Goal: Task Accomplishment & Management: Use online tool/utility

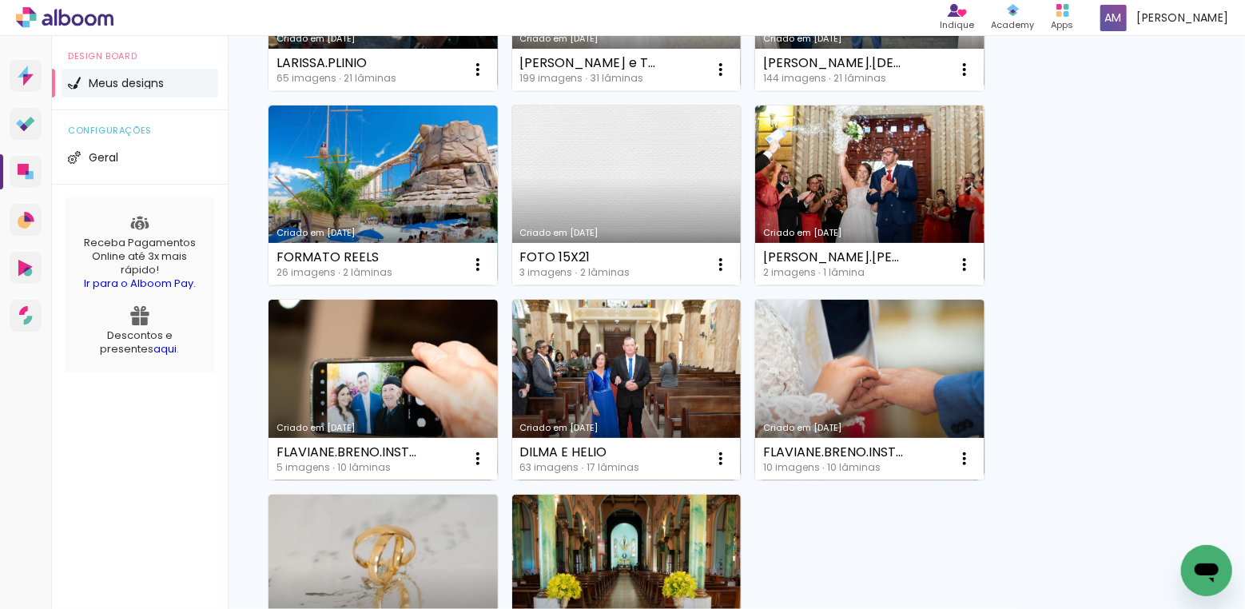
scroll to position [1441, 0]
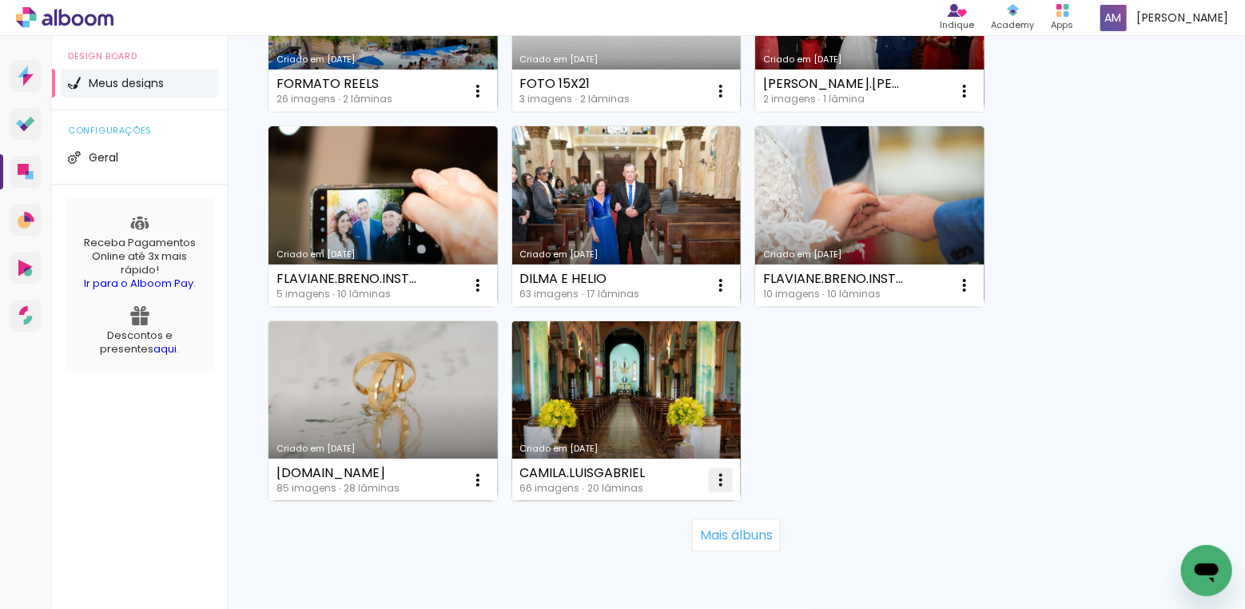
click at [717, 477] on iron-icon at bounding box center [720, 480] width 19 height 19
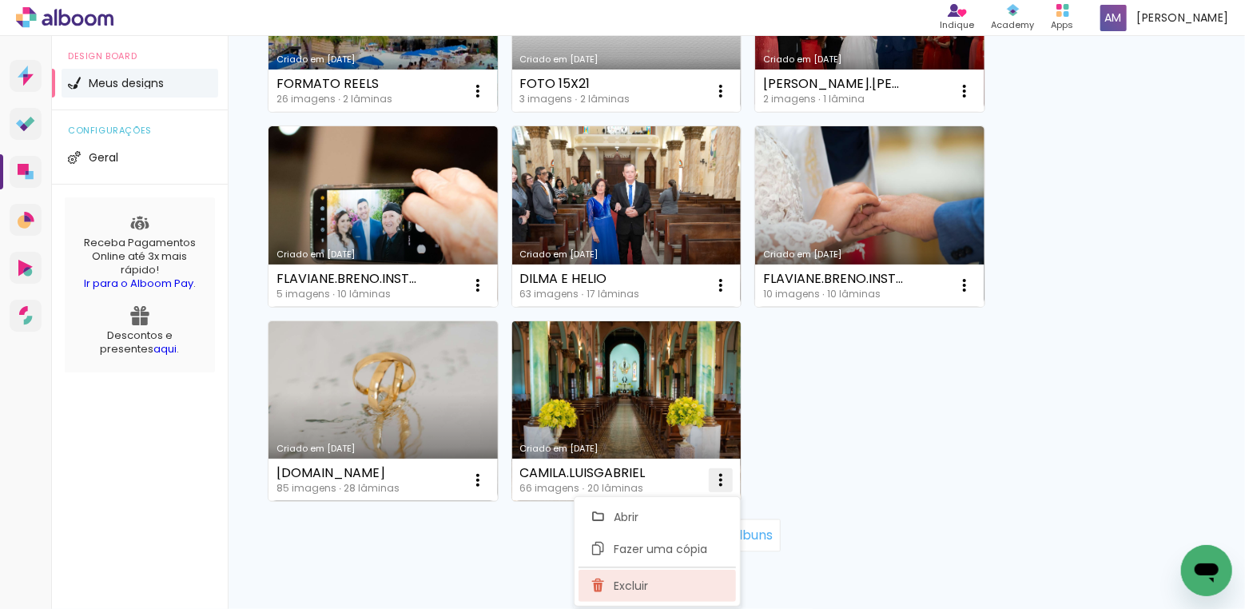
click at [626, 585] on span "Excluir" at bounding box center [631, 585] width 34 height 11
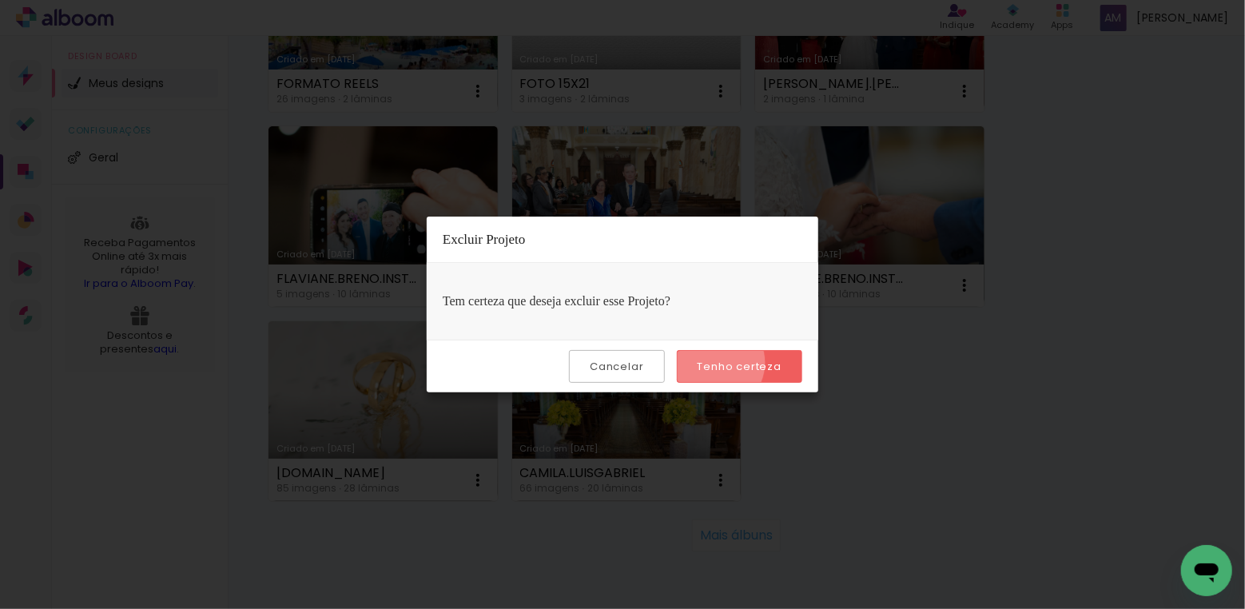
click at [0, 0] on slot "Tenho certeza" at bounding box center [0, 0] width 0 height 0
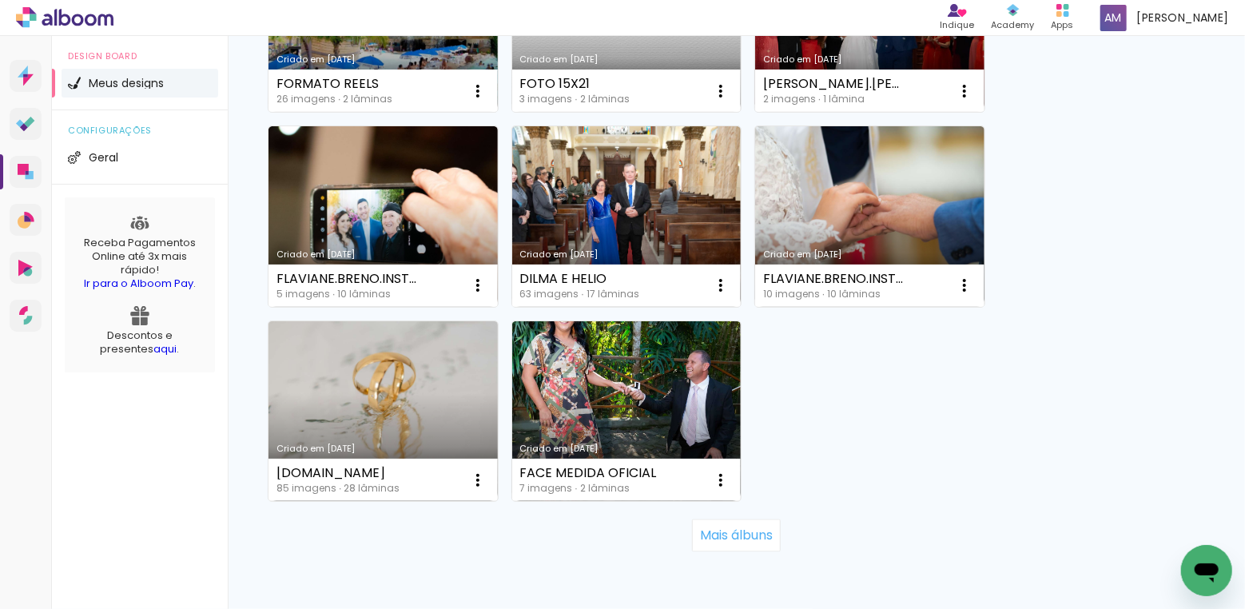
scroll to position [1415, 0]
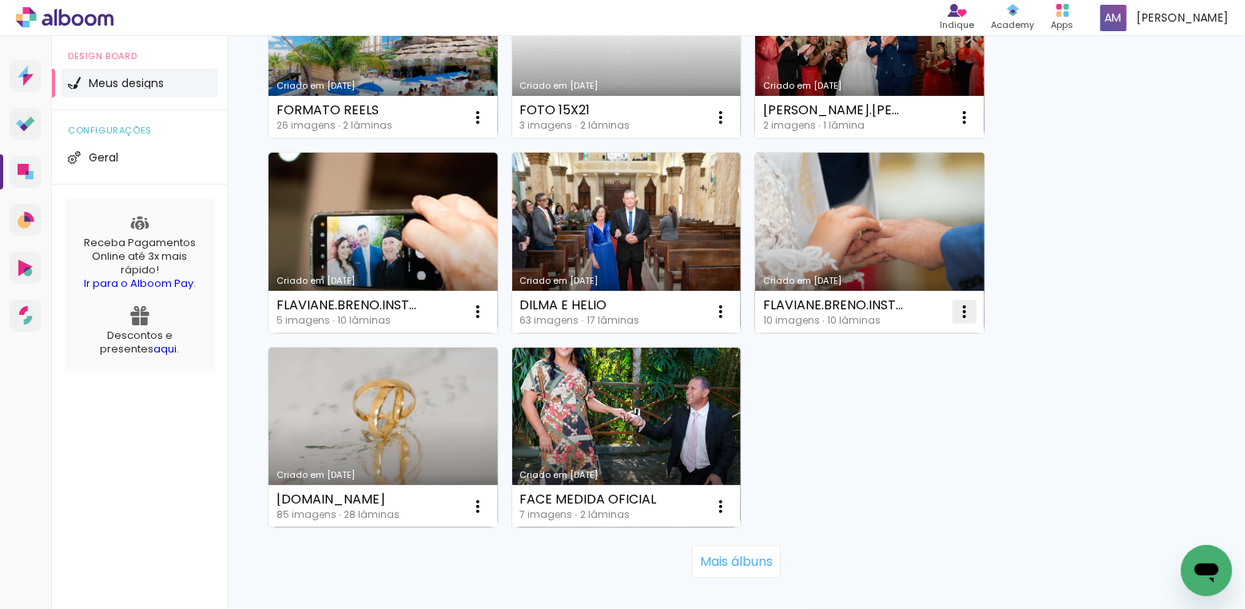
click at [968, 311] on iron-icon at bounding box center [964, 311] width 19 height 19
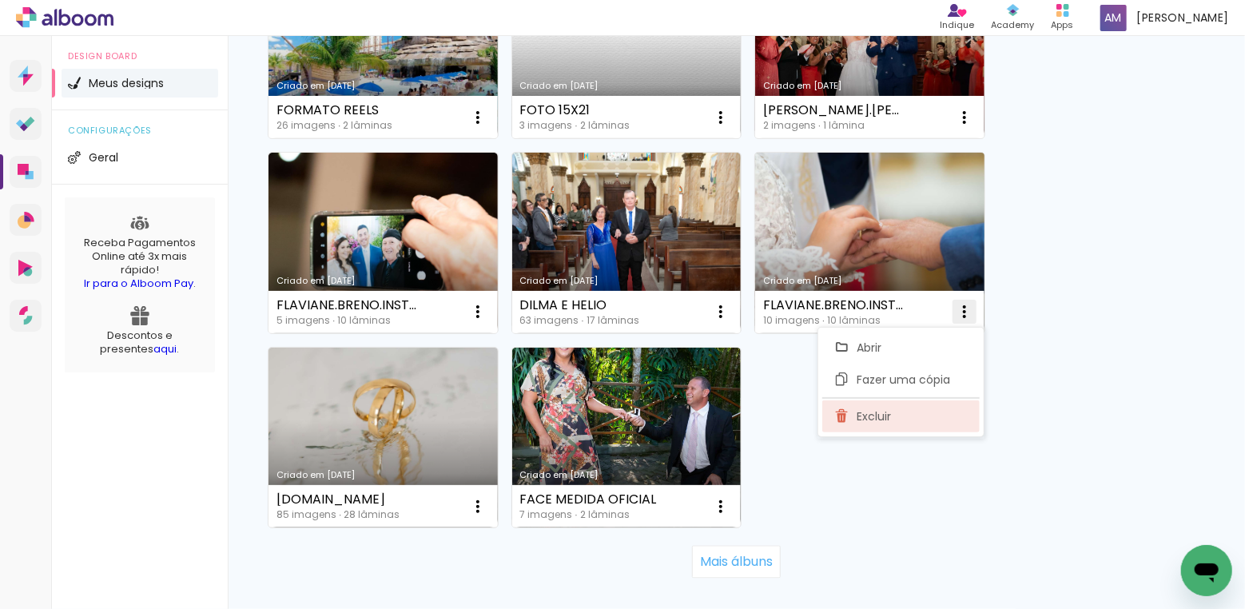
click at [875, 411] on span "Excluir" at bounding box center [875, 416] width 34 height 11
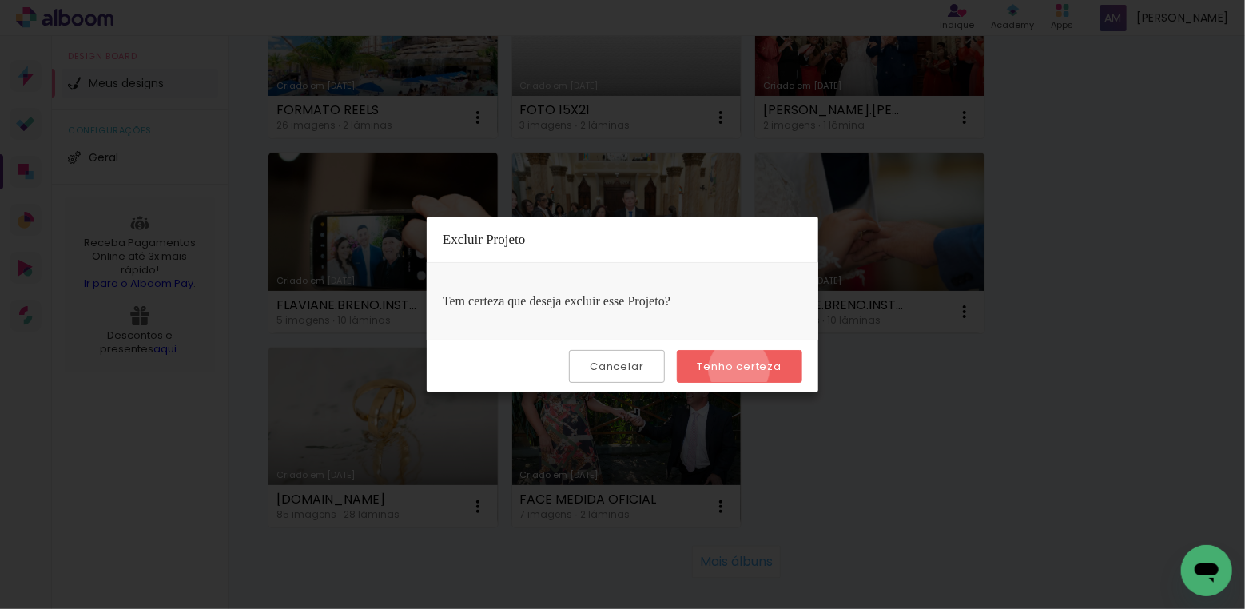
click at [0, 0] on slot "Tenho certeza" at bounding box center [0, 0] width 0 height 0
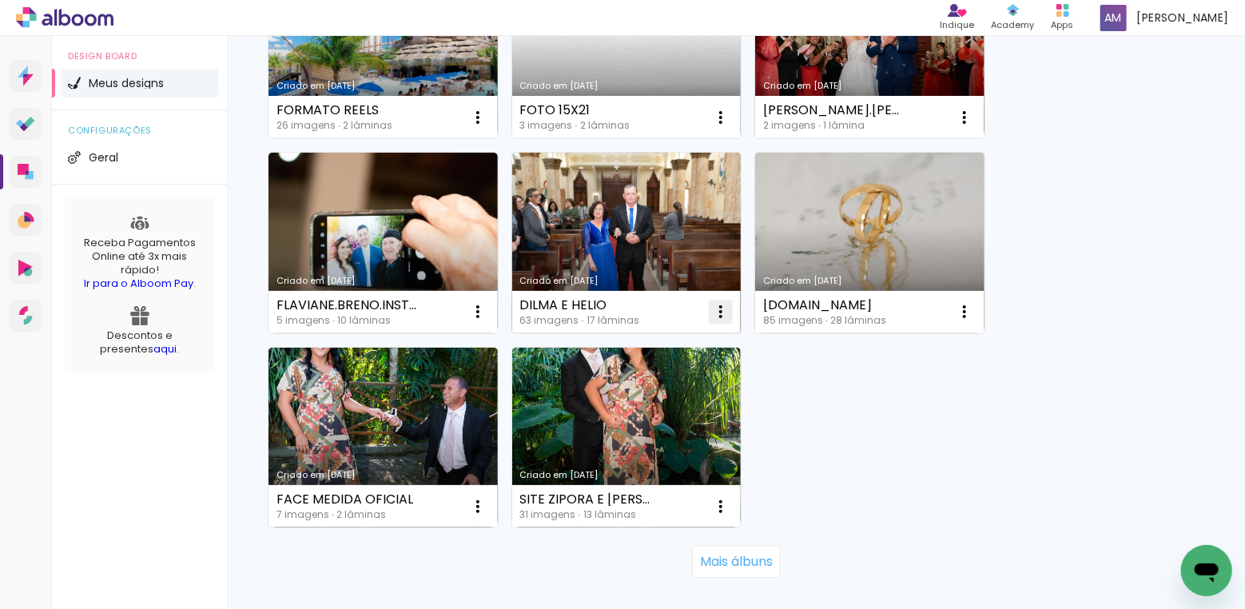
click at [723, 308] on iron-icon at bounding box center [720, 311] width 19 height 19
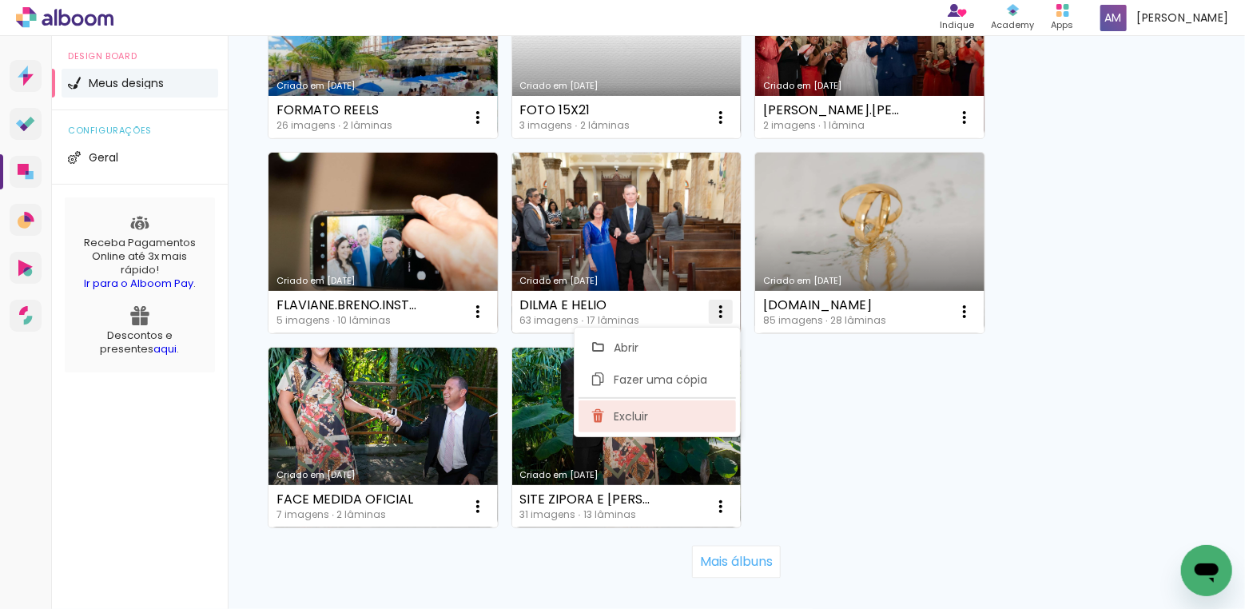
click at [635, 416] on span "Excluir" at bounding box center [631, 416] width 34 height 11
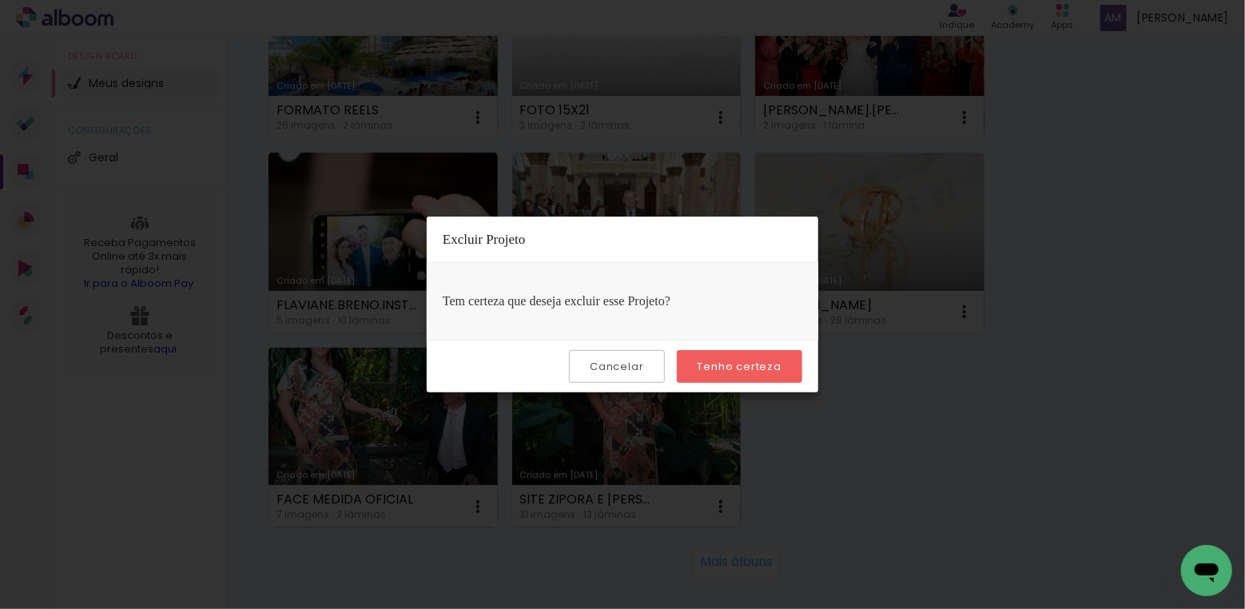
click at [0, 0] on slot "Tenho certeza" at bounding box center [0, 0] width 0 height 0
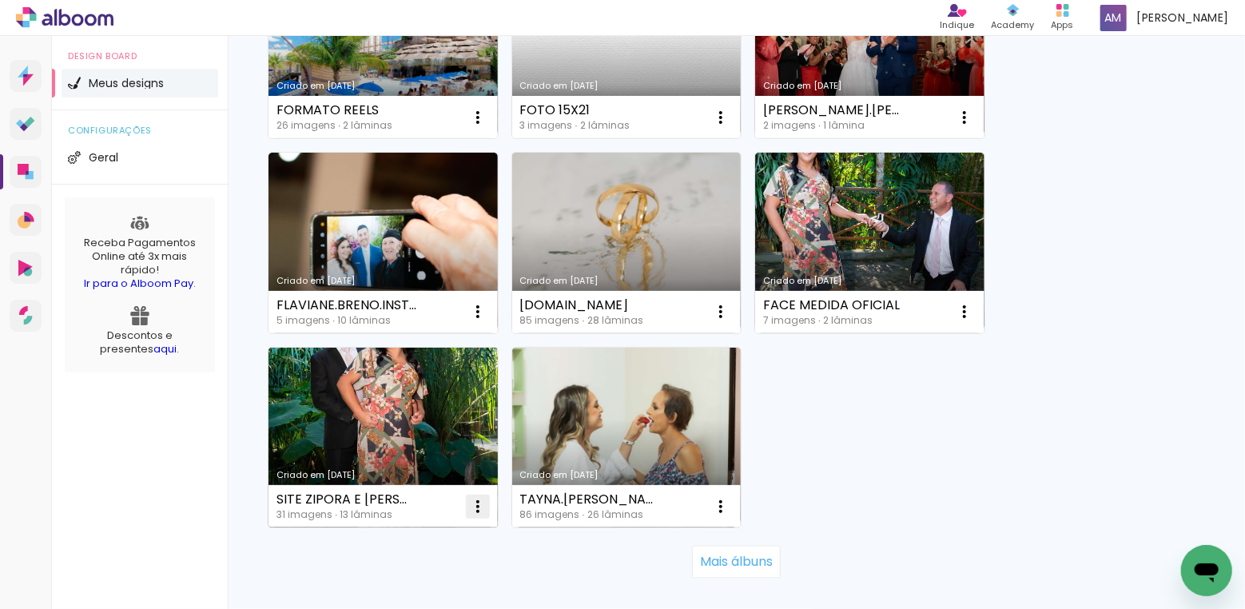
click at [483, 506] on iron-icon at bounding box center [477, 506] width 19 height 19
click at [380, 606] on span "Excluir" at bounding box center [388, 611] width 34 height 11
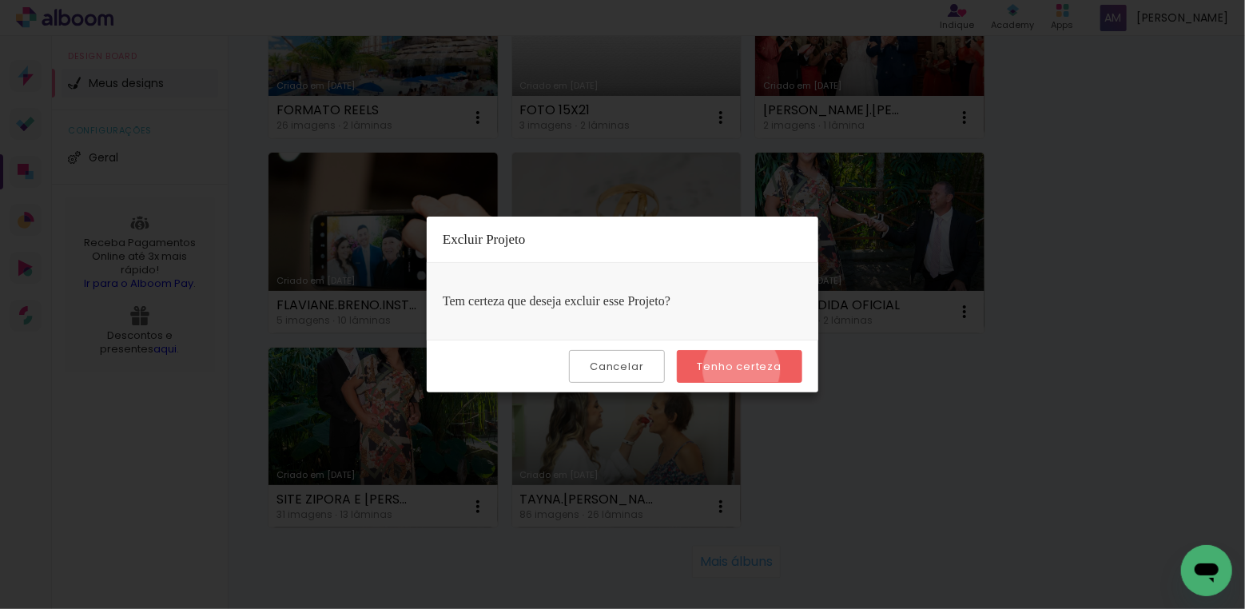
click at [0, 0] on slot "Tenho certeza" at bounding box center [0, 0] width 0 height 0
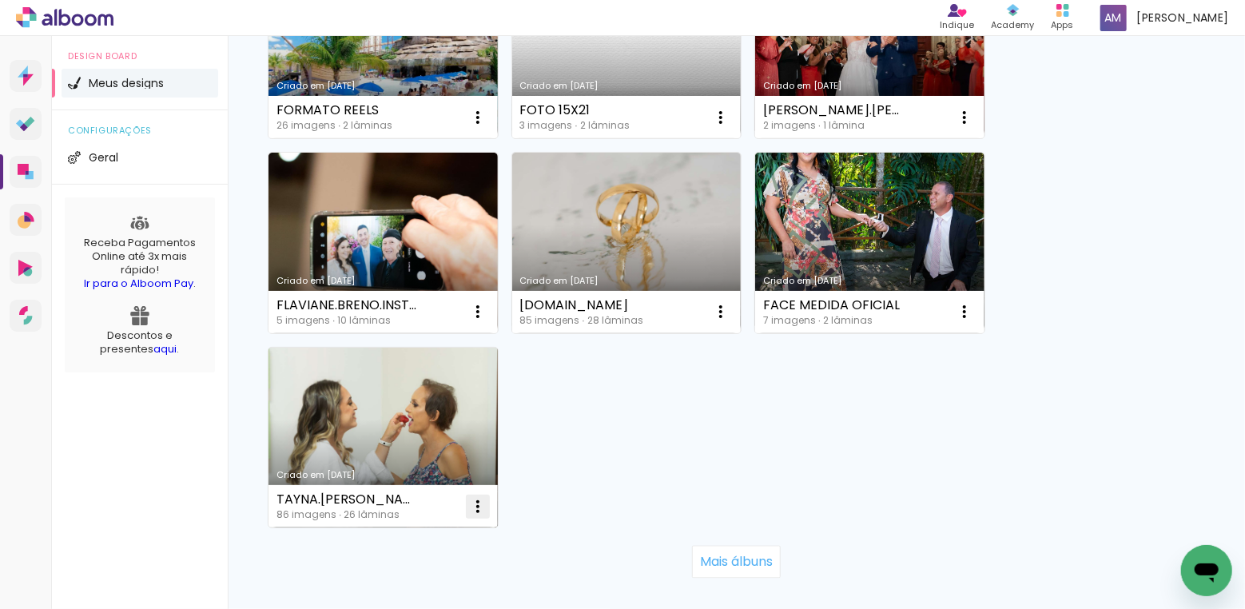
click at [475, 503] on iron-icon at bounding box center [477, 506] width 19 height 19
click at [375, 606] on span "Excluir" at bounding box center [388, 611] width 34 height 11
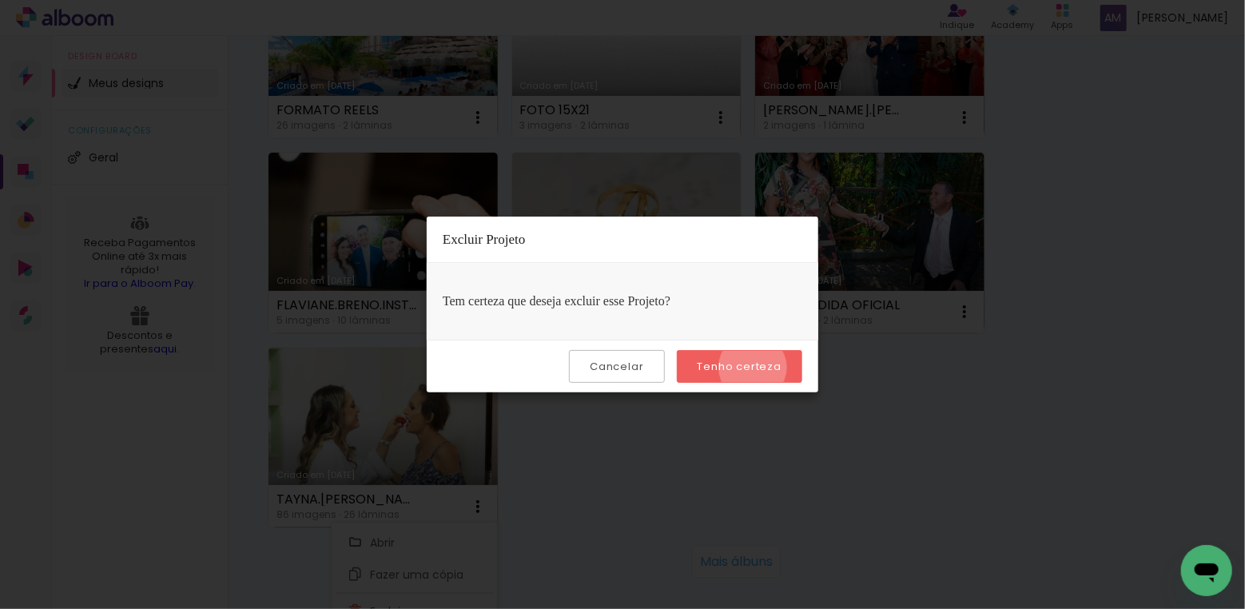
click at [0, 0] on slot "Tenho certeza" at bounding box center [0, 0] width 0 height 0
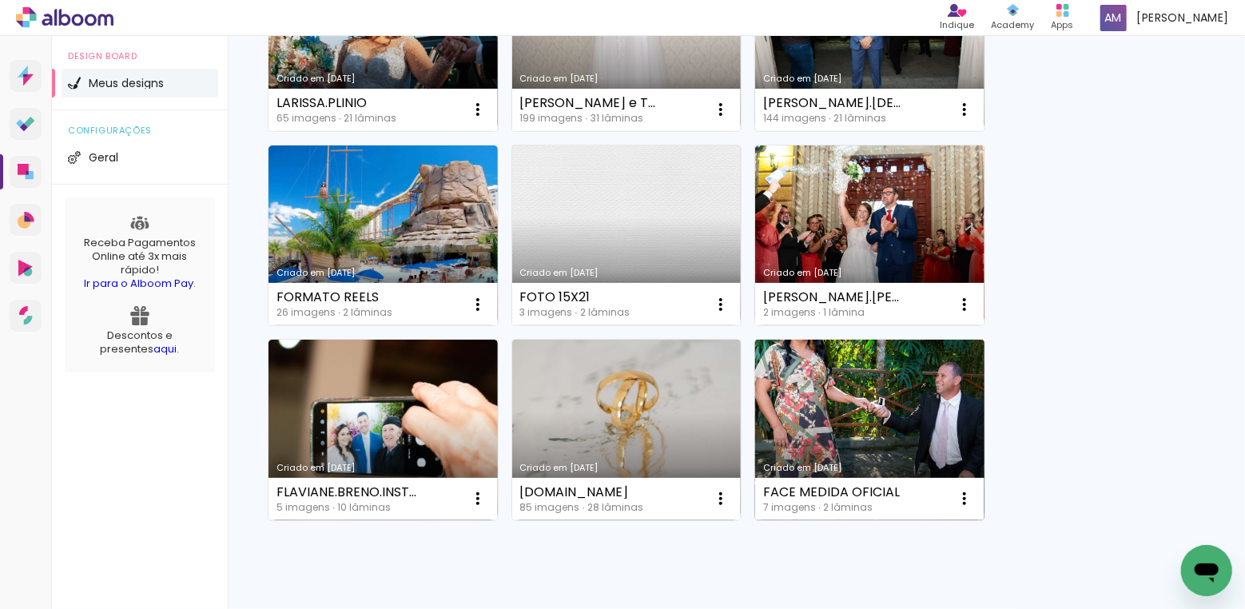
scroll to position [1176, 0]
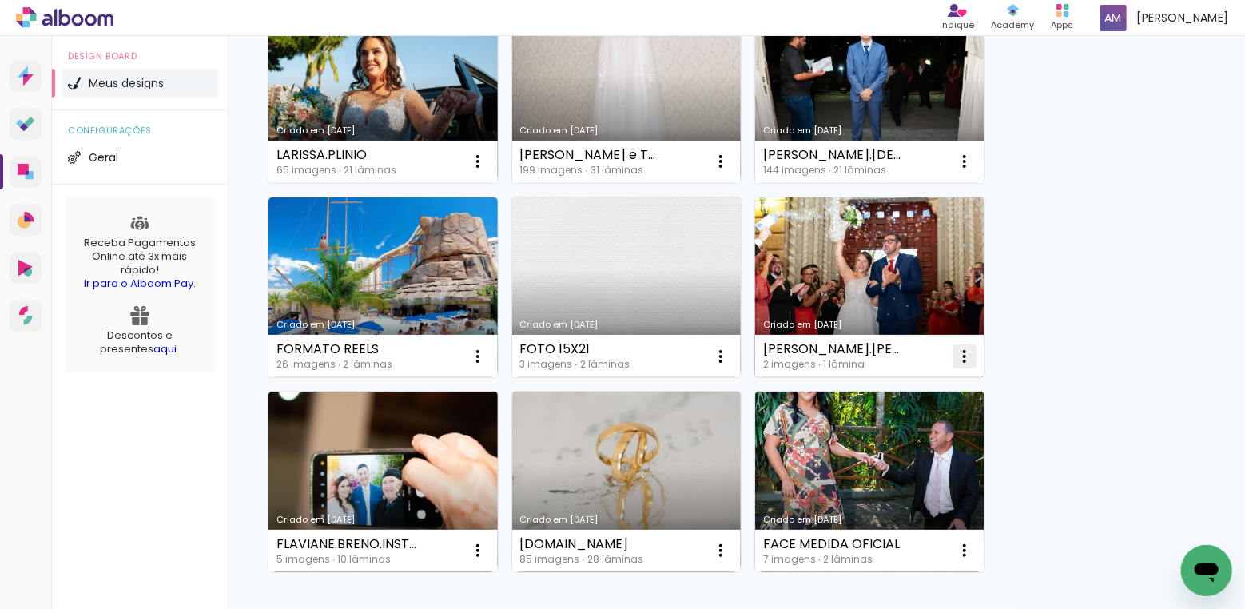
click at [970, 351] on iron-icon at bounding box center [964, 356] width 19 height 19
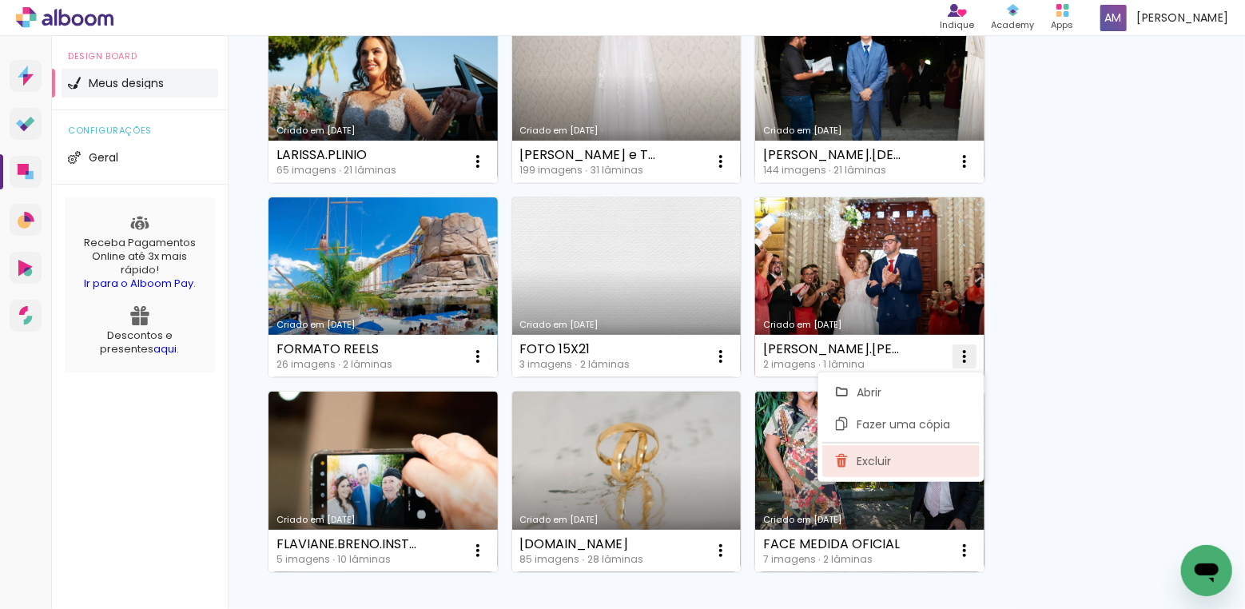
click at [874, 456] on span "Excluir" at bounding box center [875, 461] width 34 height 11
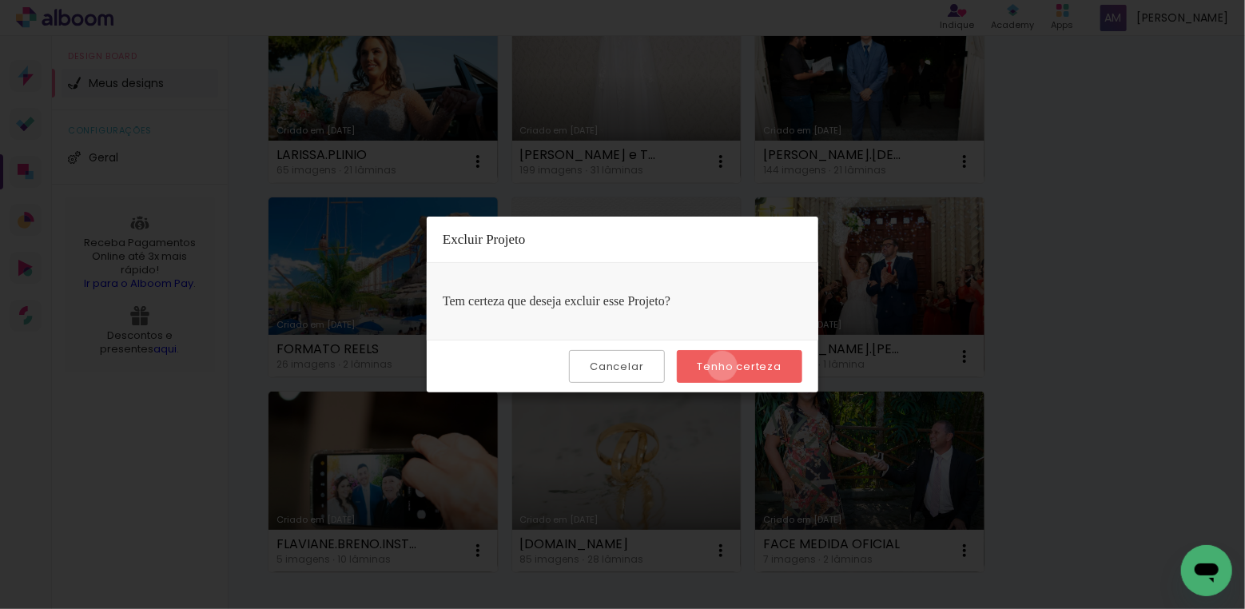
click at [0, 0] on slot "Tenho certeza" at bounding box center [0, 0] width 0 height 0
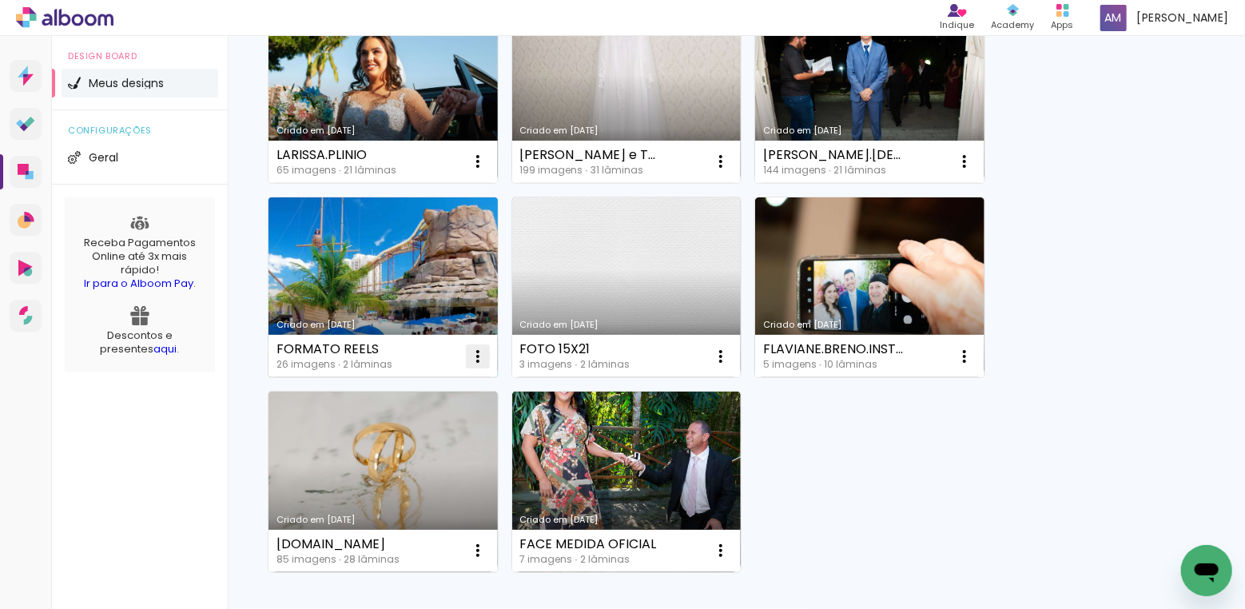
click at [477, 353] on iron-icon at bounding box center [477, 356] width 19 height 19
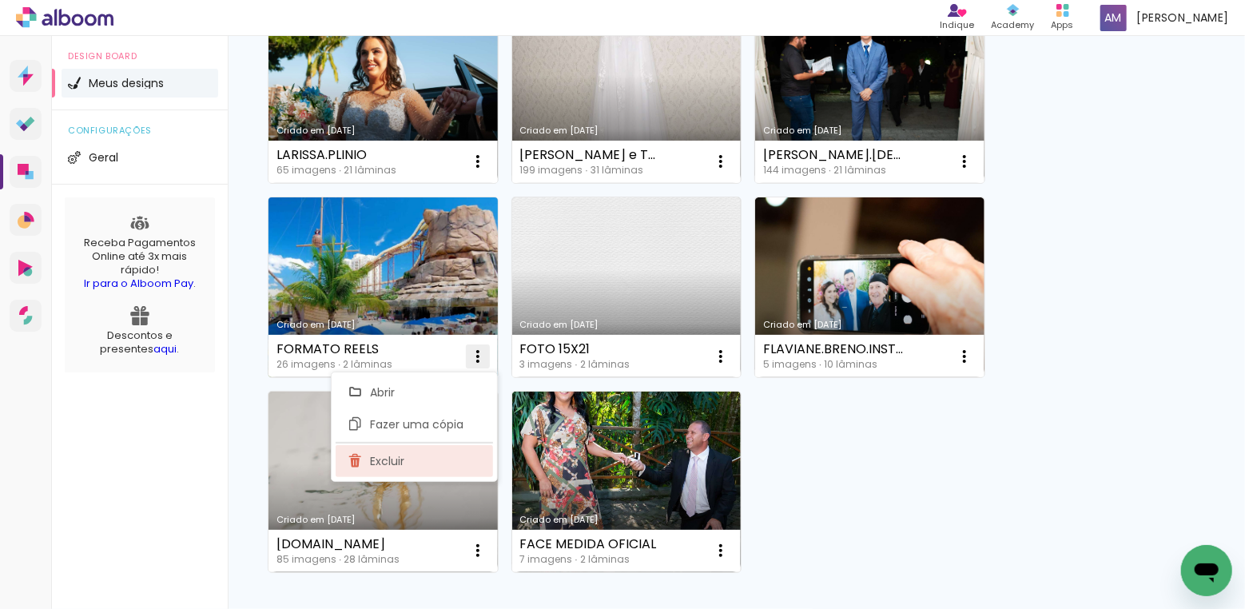
click at [377, 458] on span "Excluir" at bounding box center [388, 461] width 34 height 11
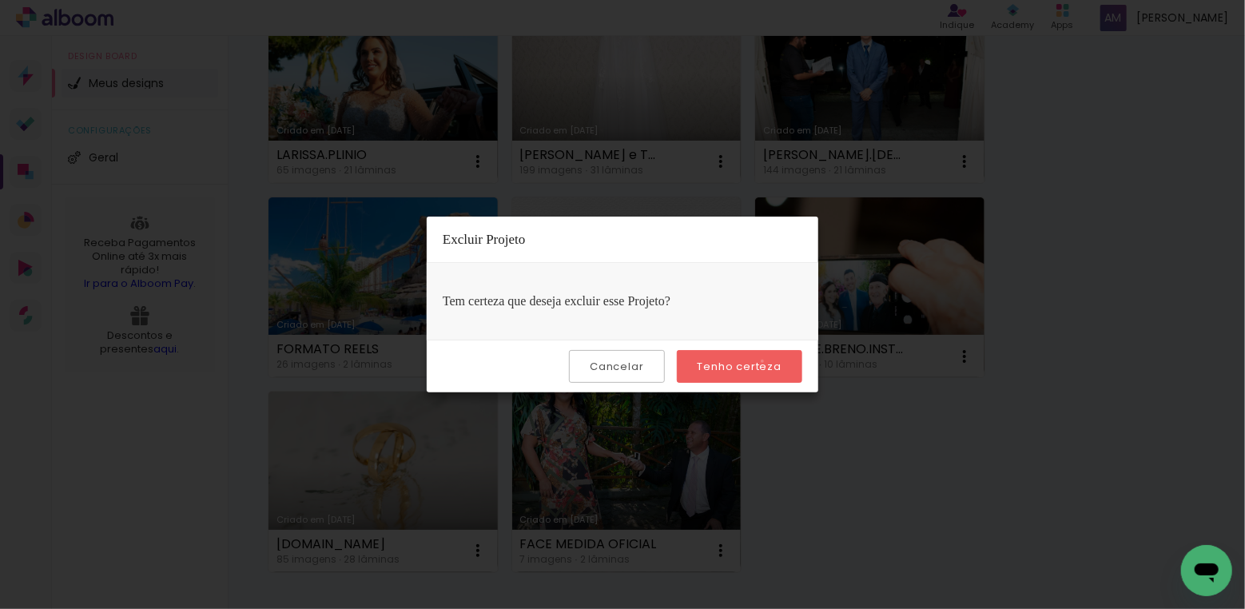
click at [0, 0] on slot "Tenho certeza" at bounding box center [0, 0] width 0 height 0
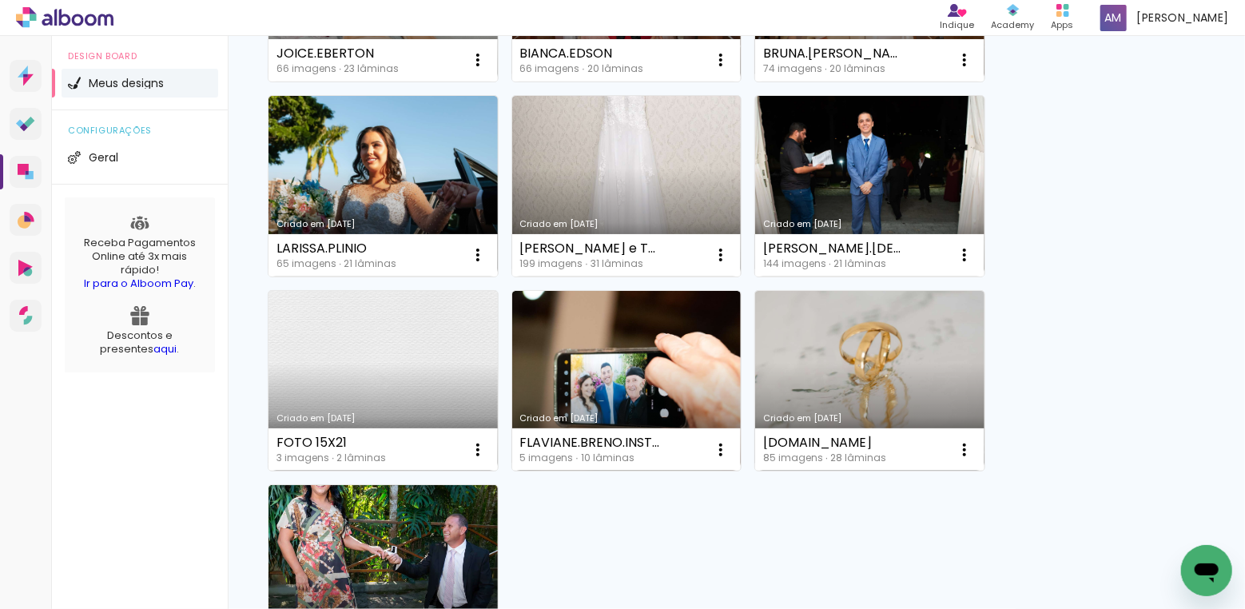
scroll to position [983, 0]
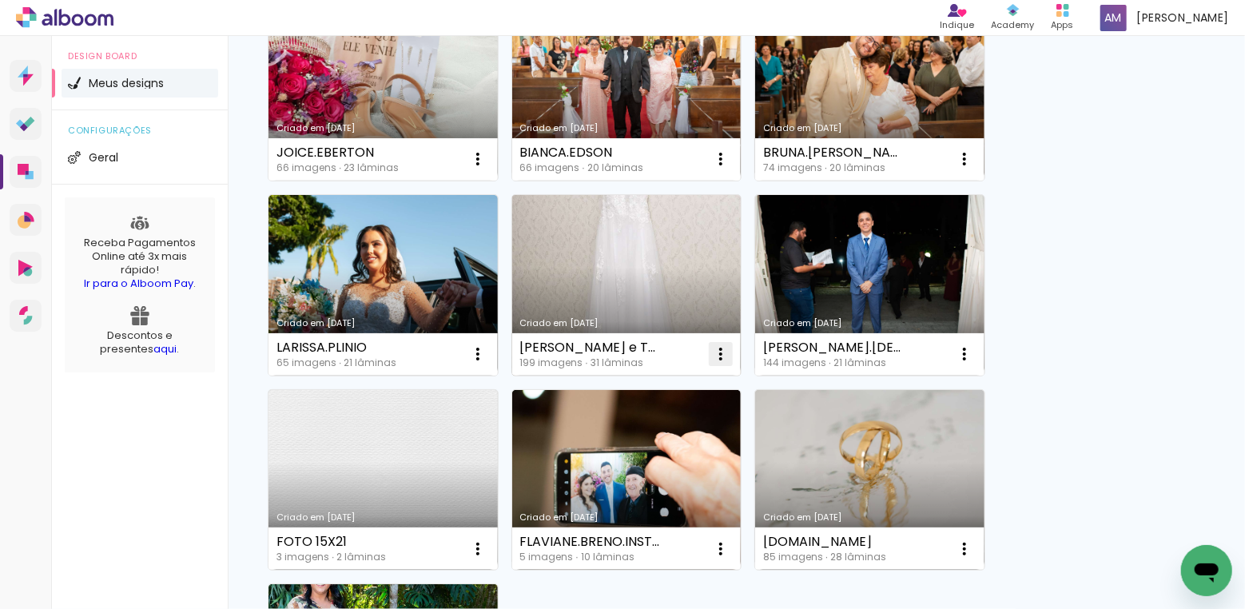
click at [722, 348] on iron-icon at bounding box center [720, 353] width 19 height 19
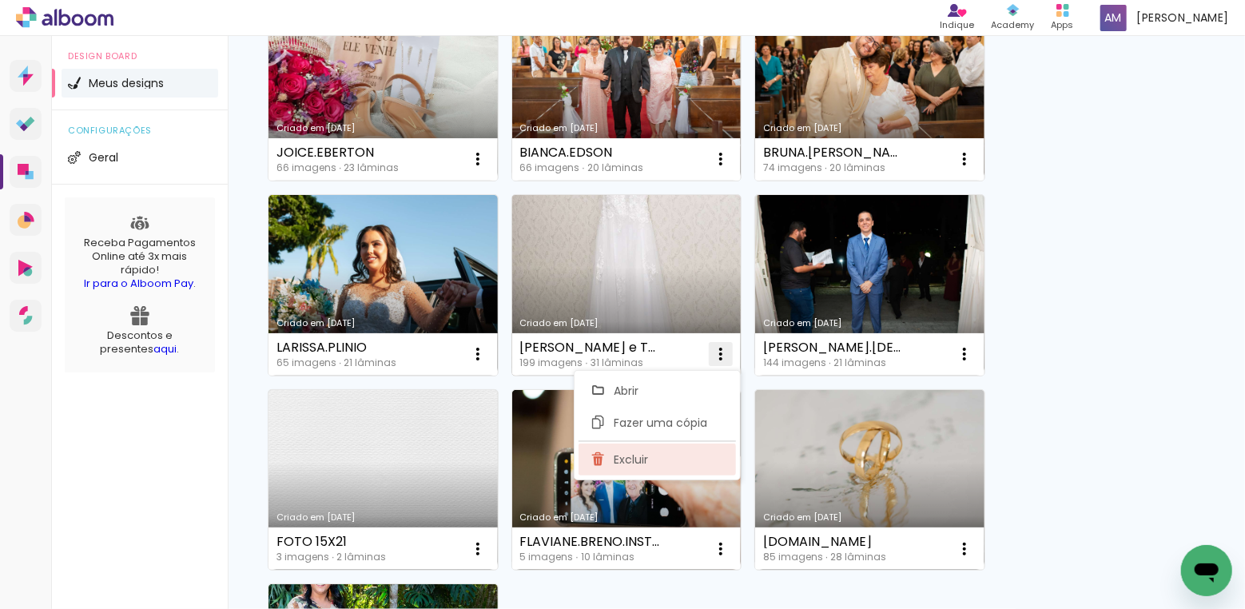
click at [622, 456] on span "Excluir" at bounding box center [631, 459] width 34 height 11
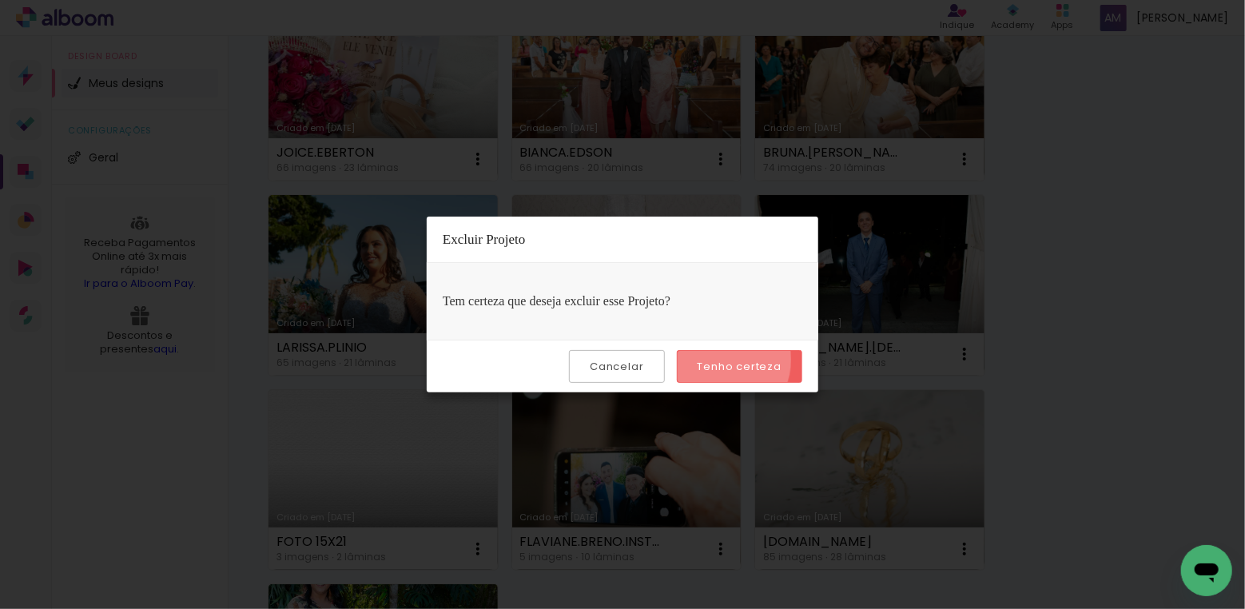
click at [0, 0] on slot "Tenho certeza" at bounding box center [0, 0] width 0 height 0
click at [730, 0] on quentale-directory at bounding box center [622, 0] width 1245 height 0
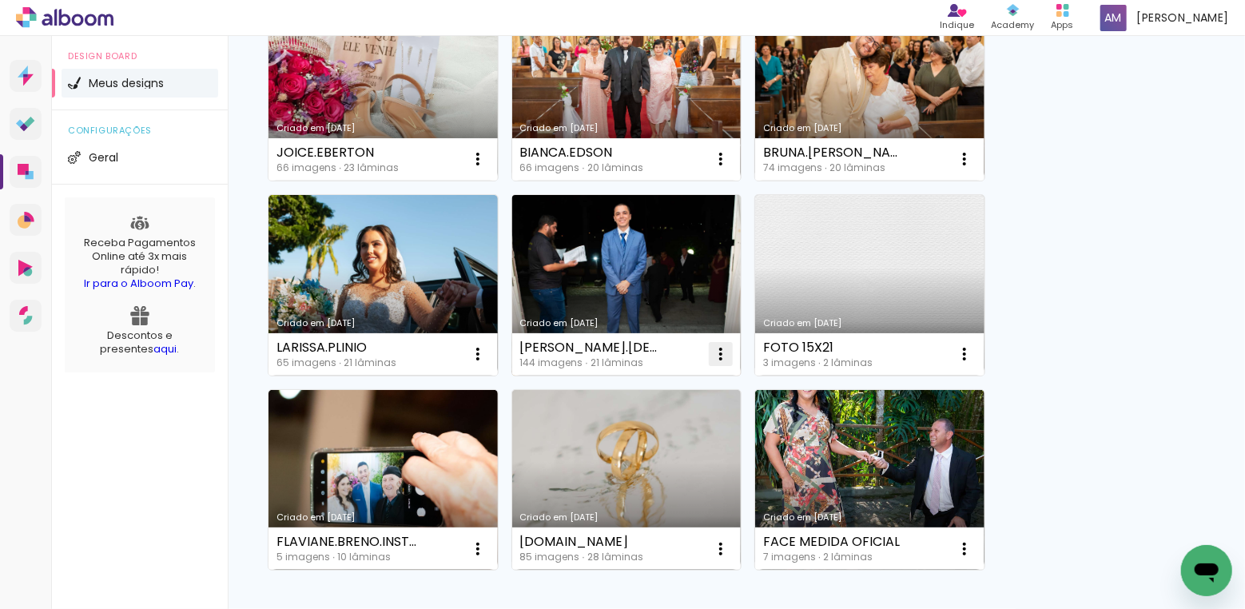
click at [722, 357] on iron-icon at bounding box center [720, 353] width 19 height 19
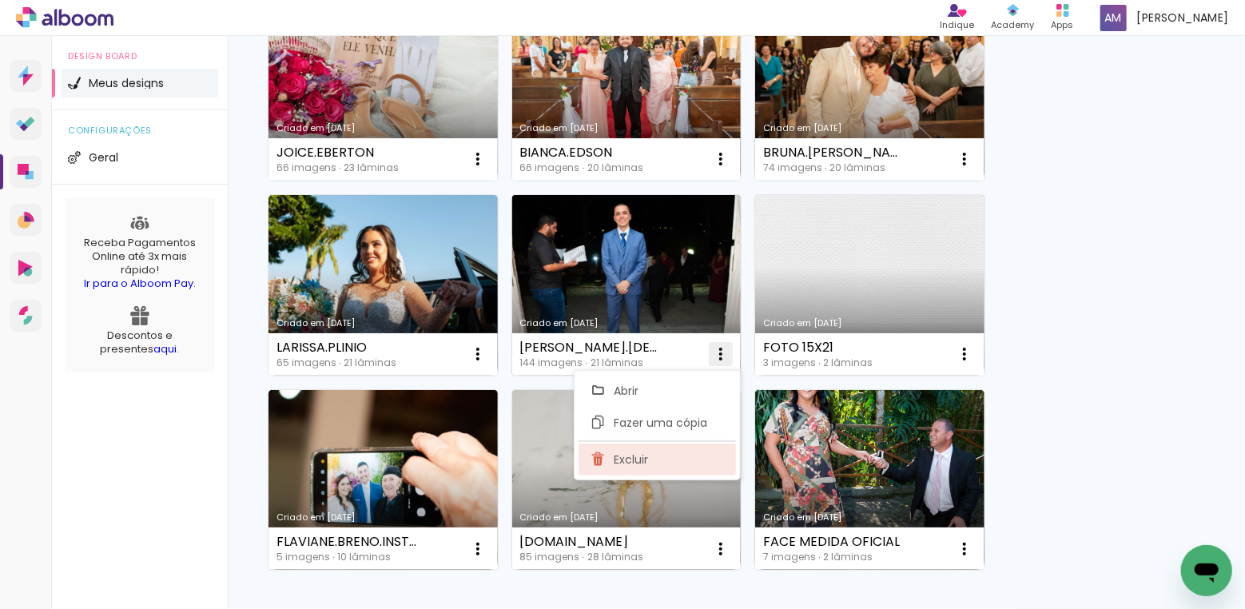
click at [640, 460] on span "Excluir" at bounding box center [631, 459] width 34 height 11
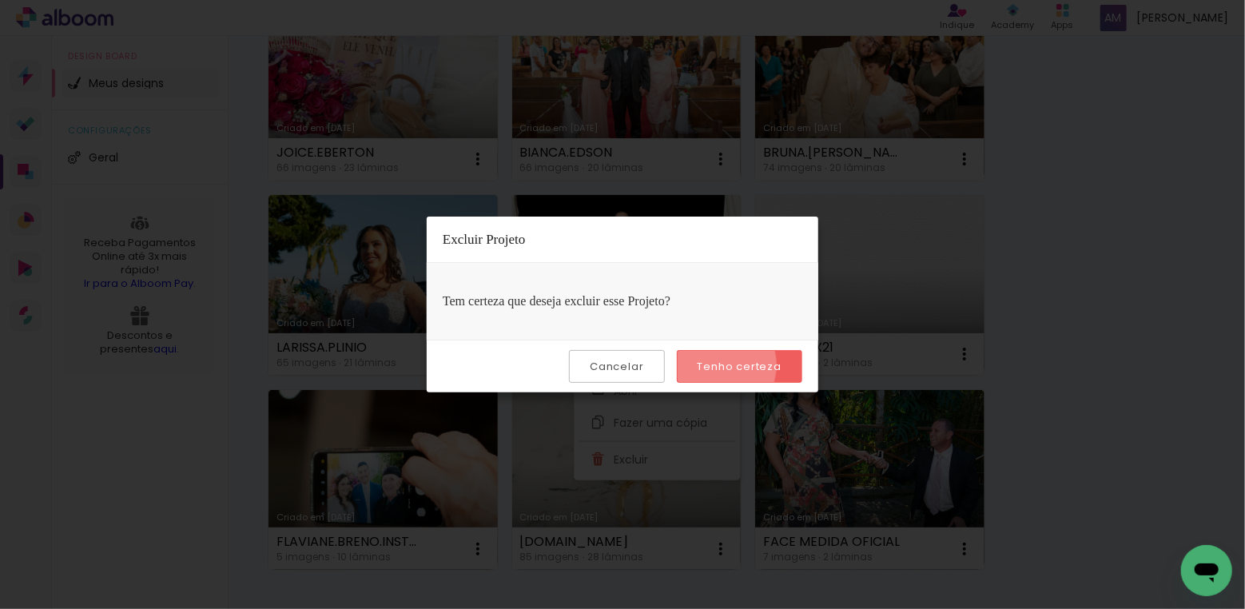
click at [0, 0] on slot "Tenho certeza" at bounding box center [0, 0] width 0 height 0
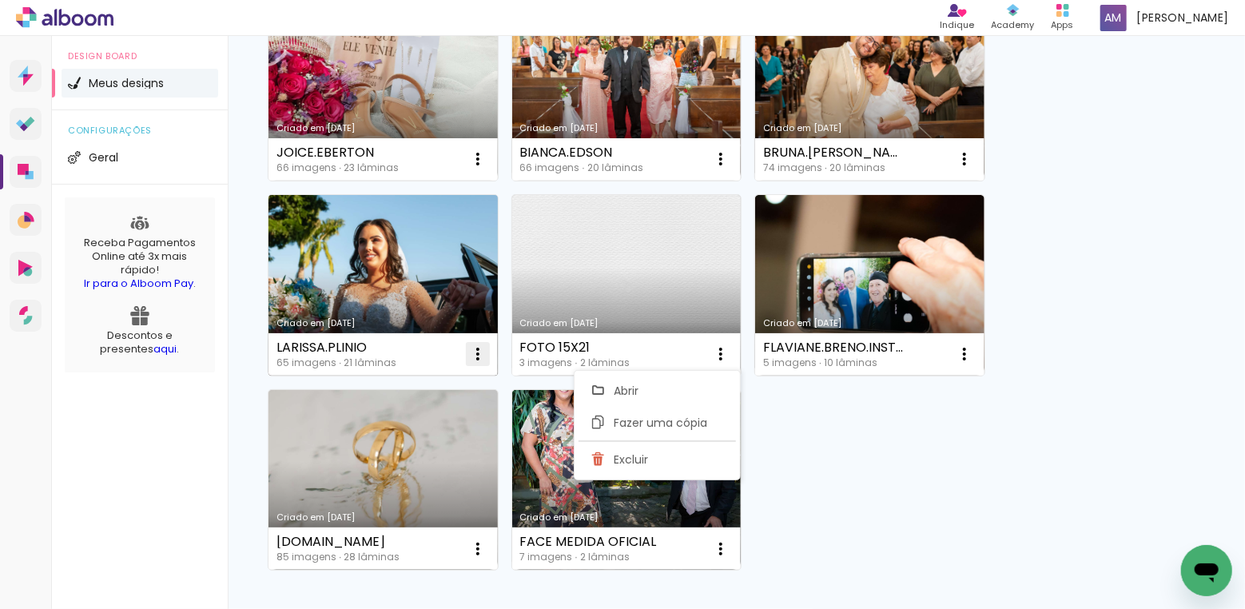
click at [476, 355] on iron-icon at bounding box center [477, 353] width 19 height 19
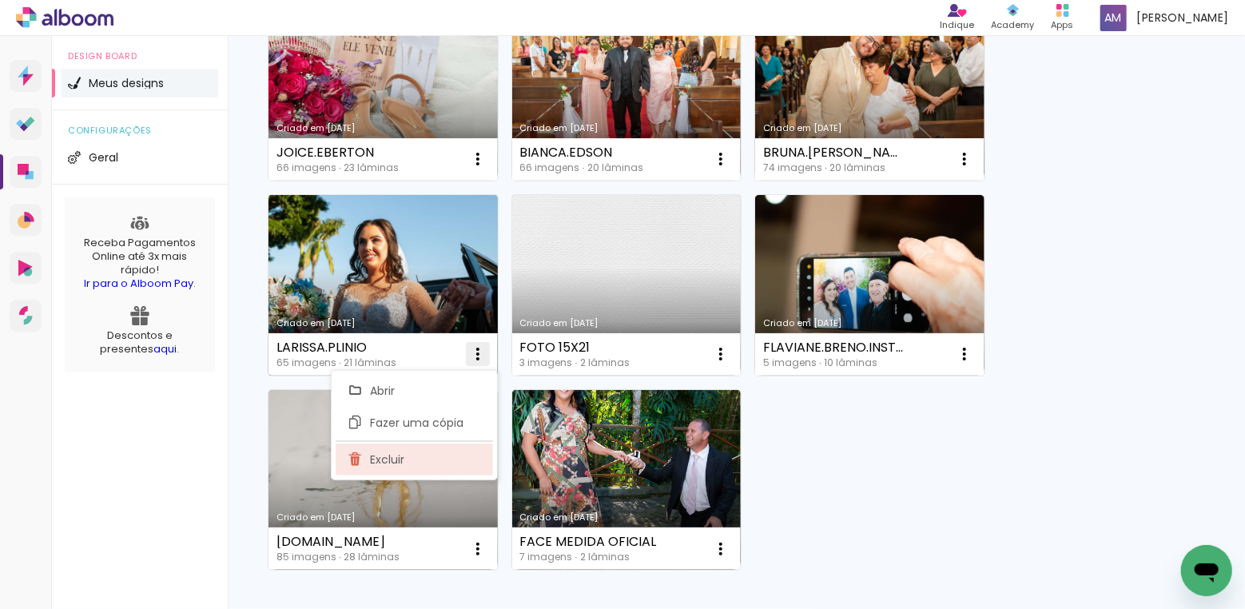
click at [379, 461] on span "Excluir" at bounding box center [388, 459] width 34 height 11
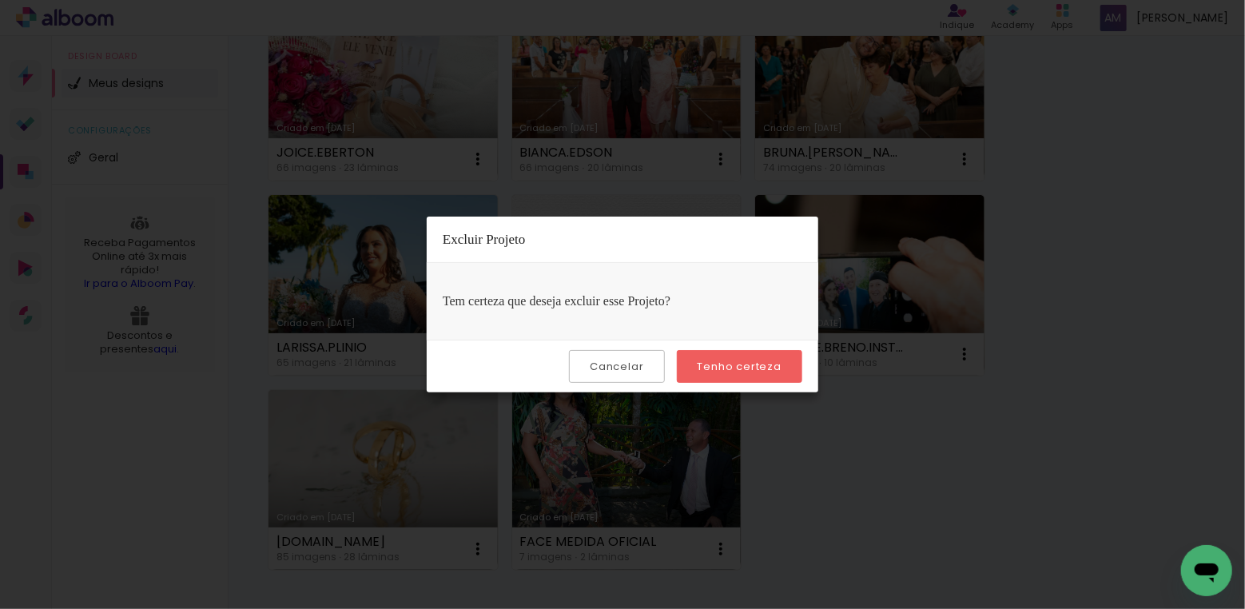
click at [0, 0] on slot "Tenho certeza" at bounding box center [0, 0] width 0 height 0
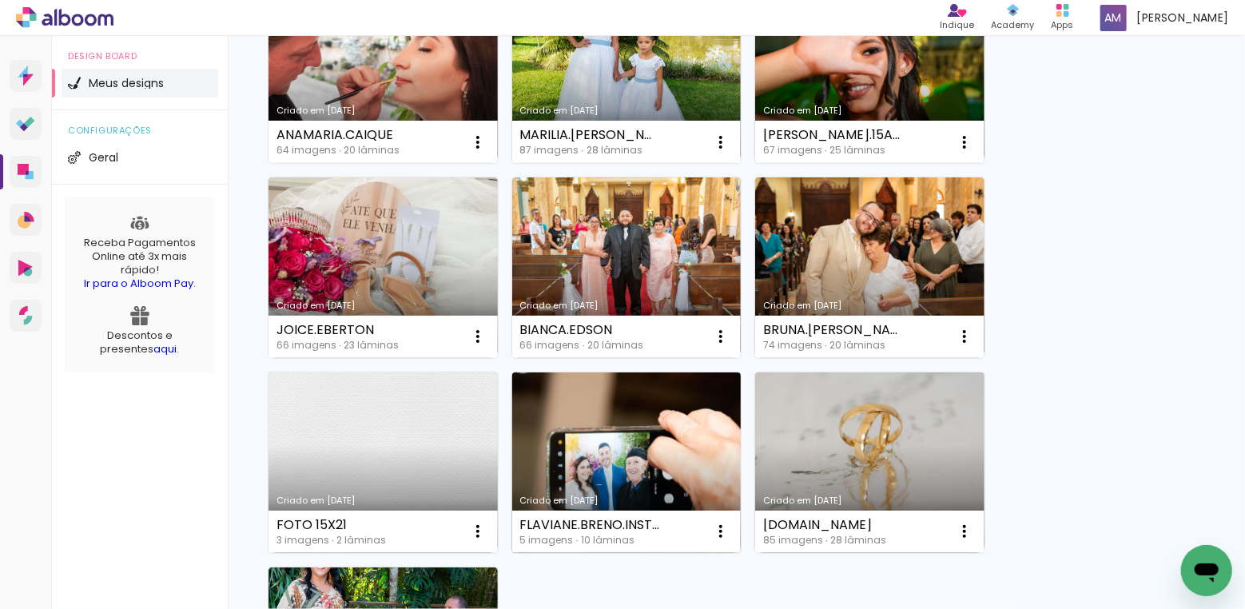
scroll to position [798, 0]
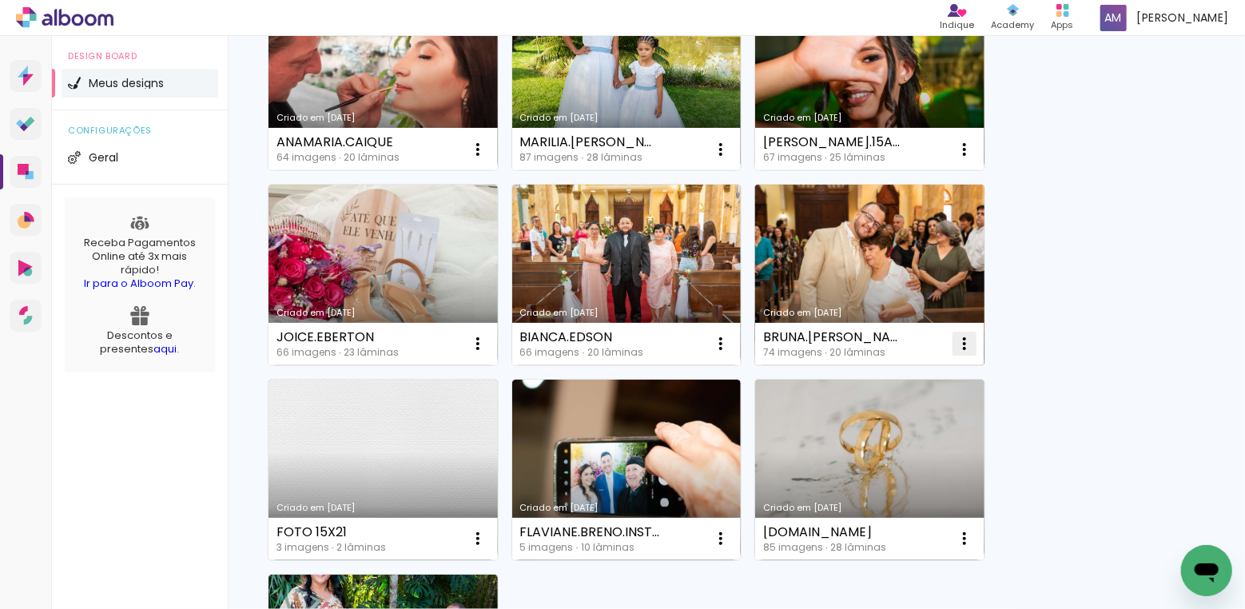
click at [962, 342] on iron-icon at bounding box center [964, 343] width 19 height 19
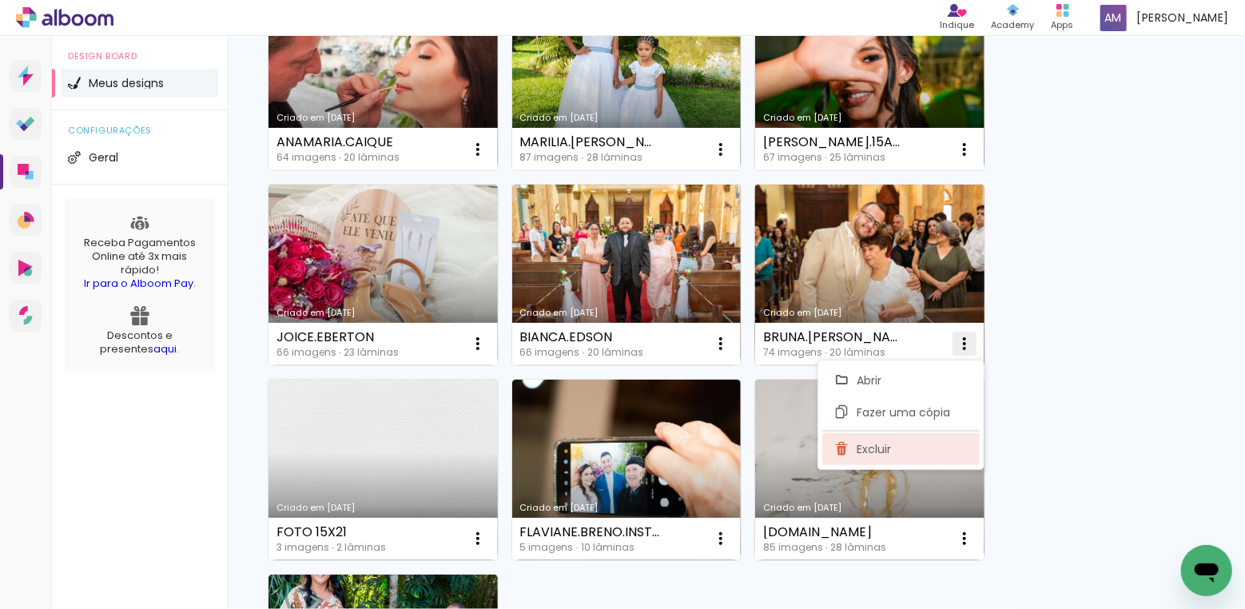
click at [866, 448] on span "Excluir" at bounding box center [875, 449] width 34 height 11
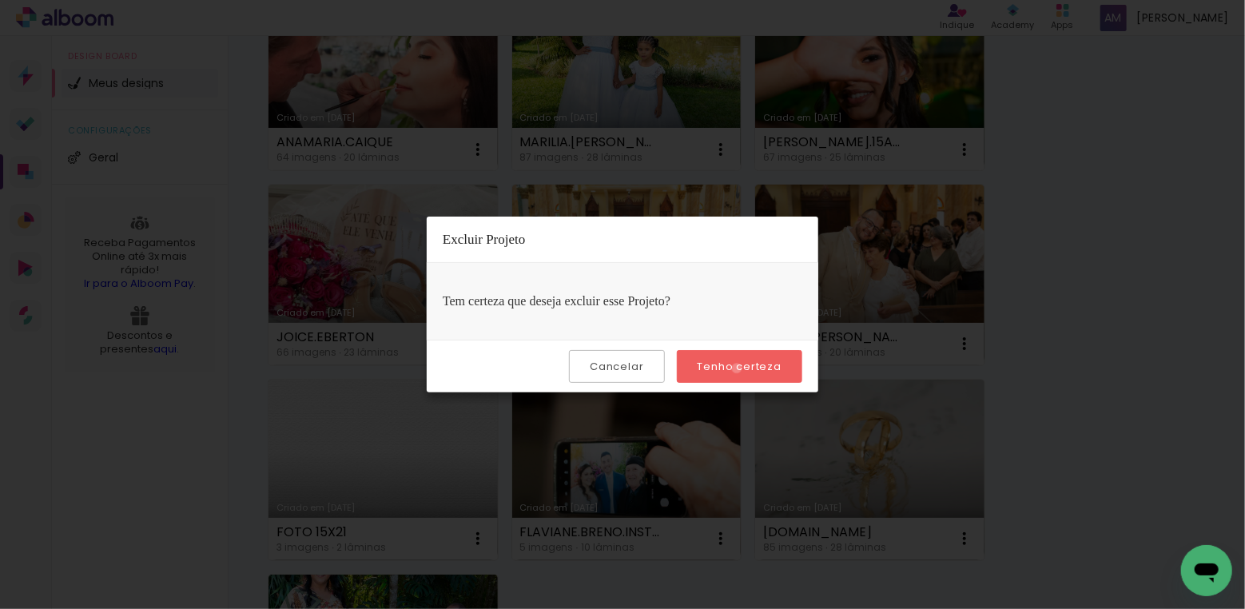
click at [0, 0] on slot "Tenho certeza" at bounding box center [0, 0] width 0 height 0
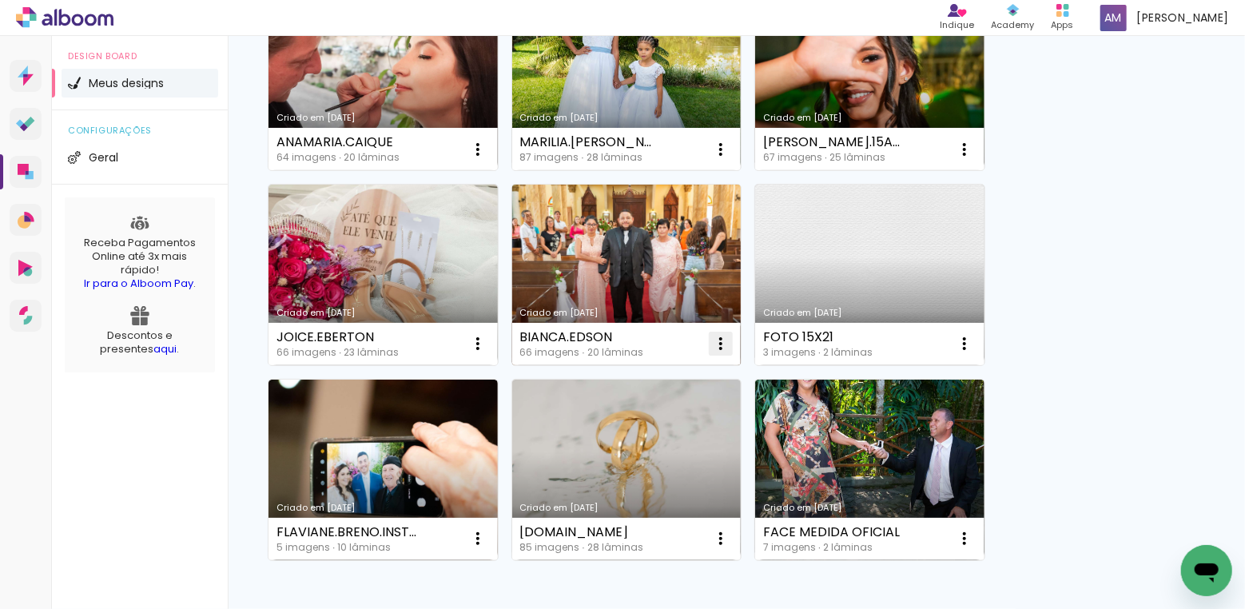
click at [723, 337] on iron-icon at bounding box center [720, 343] width 19 height 19
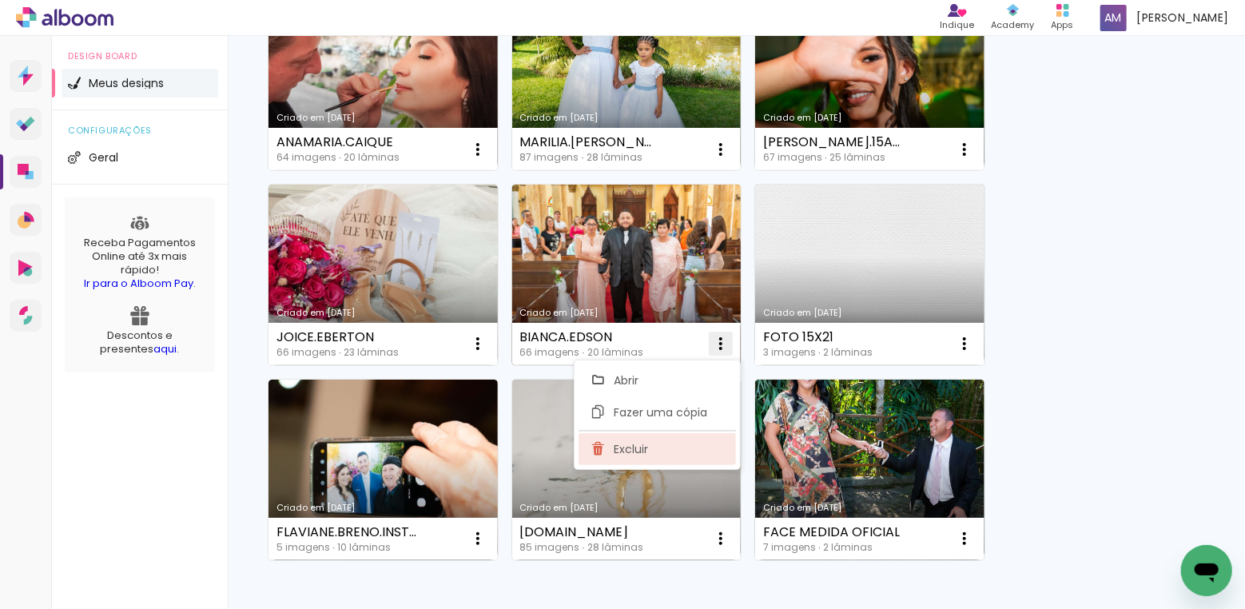
click at [627, 448] on span "Excluir" at bounding box center [631, 449] width 34 height 11
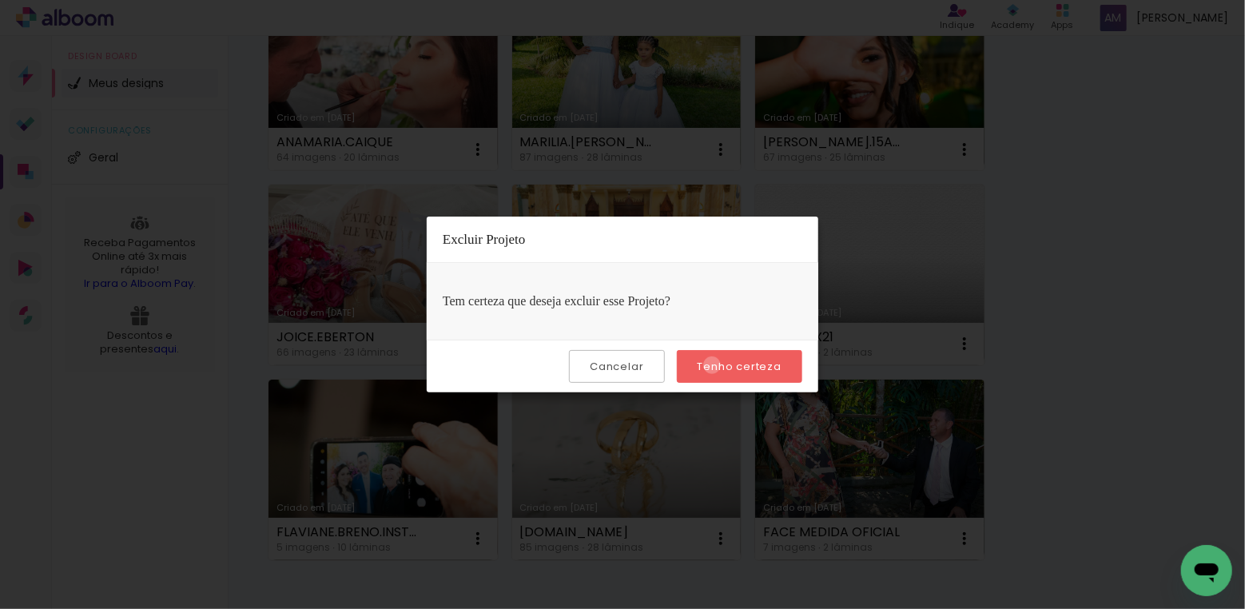
click at [0, 0] on slot "Tenho certeza" at bounding box center [0, 0] width 0 height 0
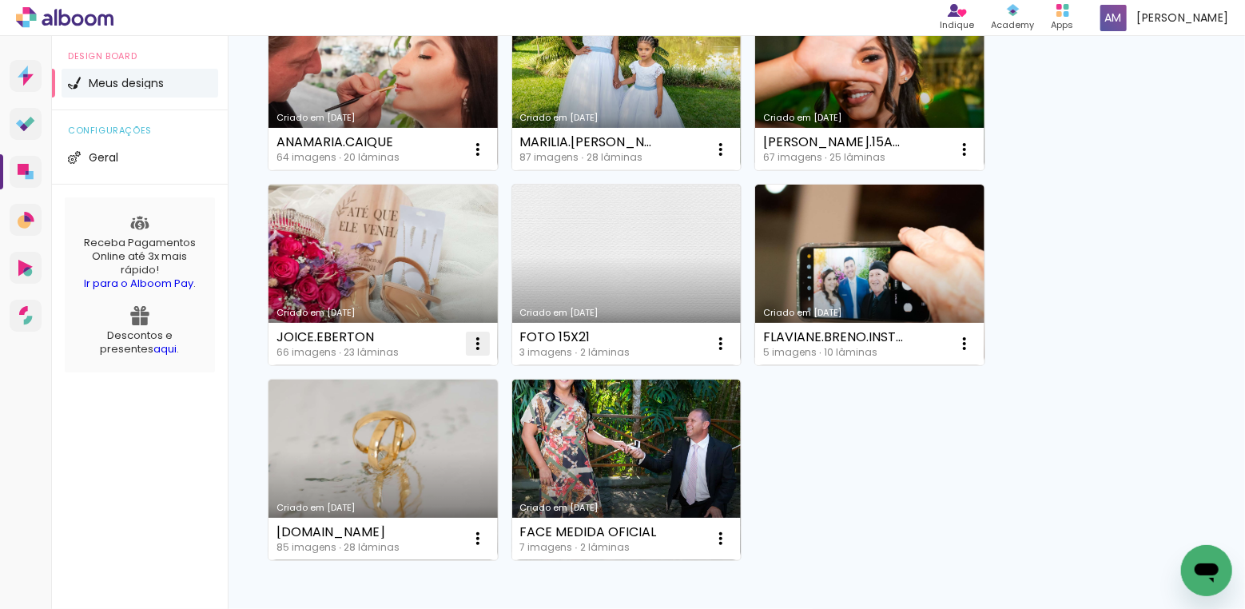
click at [480, 346] on iron-icon at bounding box center [477, 343] width 19 height 19
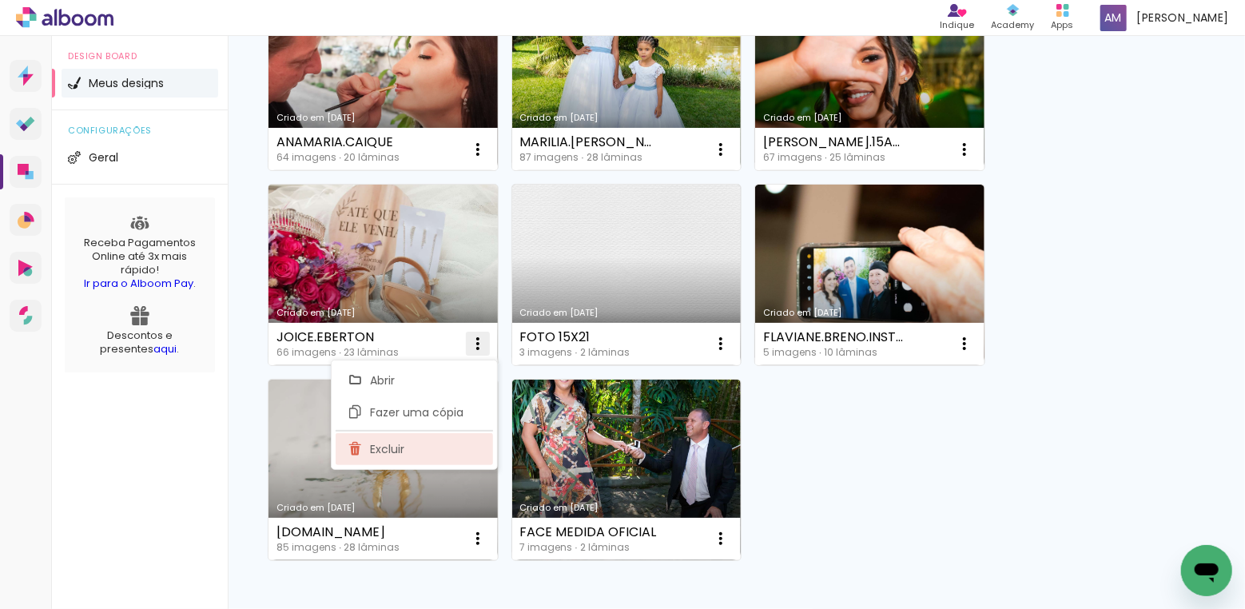
click at [400, 446] on span "Excluir" at bounding box center [388, 449] width 34 height 11
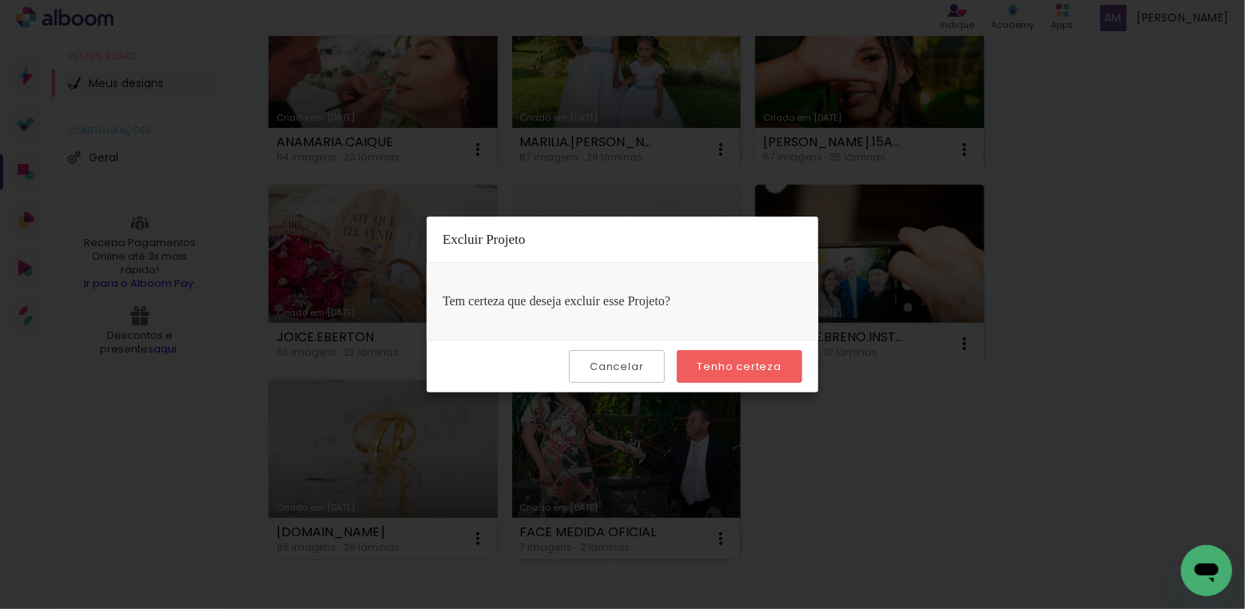
click at [0, 0] on slot "Tenho certeza" at bounding box center [0, 0] width 0 height 0
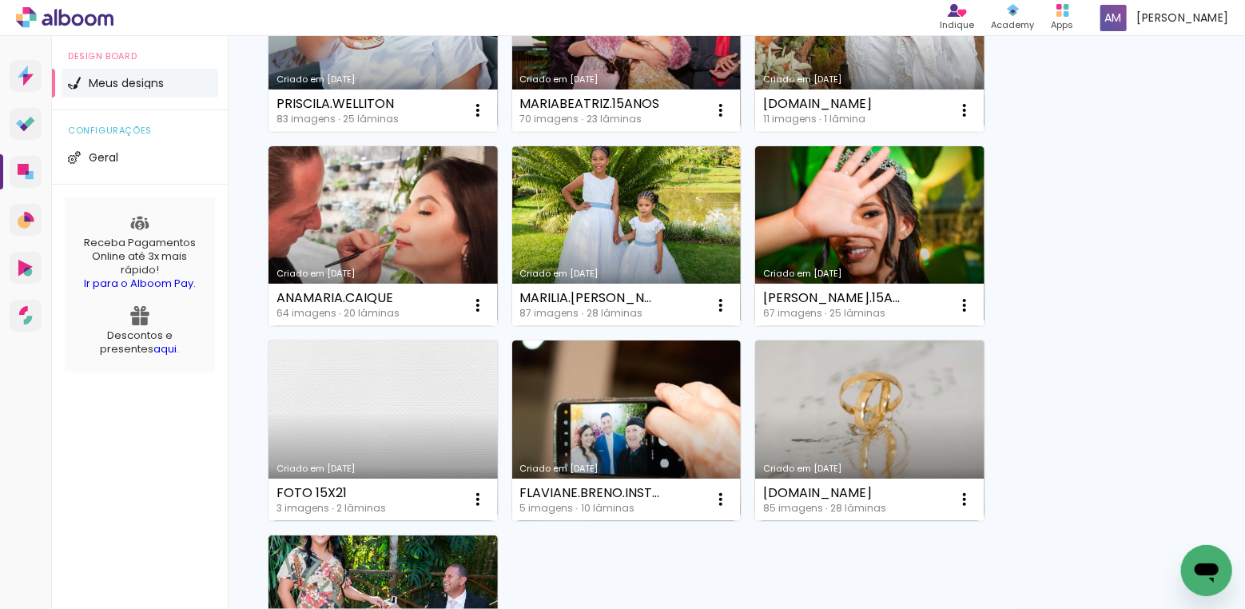
scroll to position [642, 0]
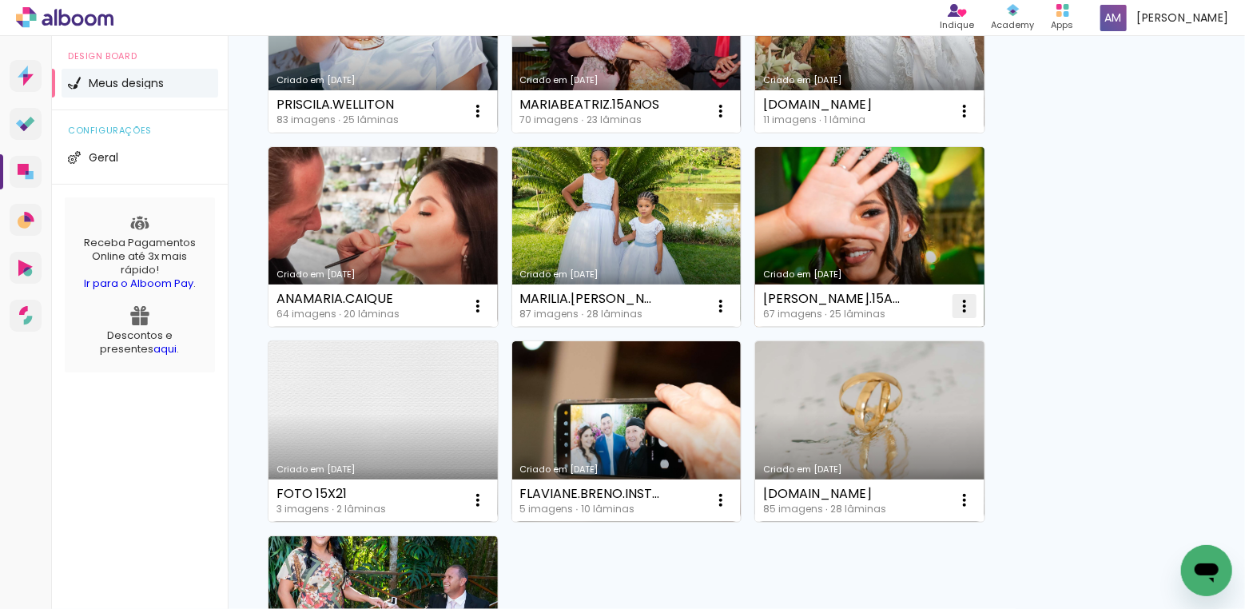
click at [965, 301] on iron-icon at bounding box center [964, 306] width 19 height 19
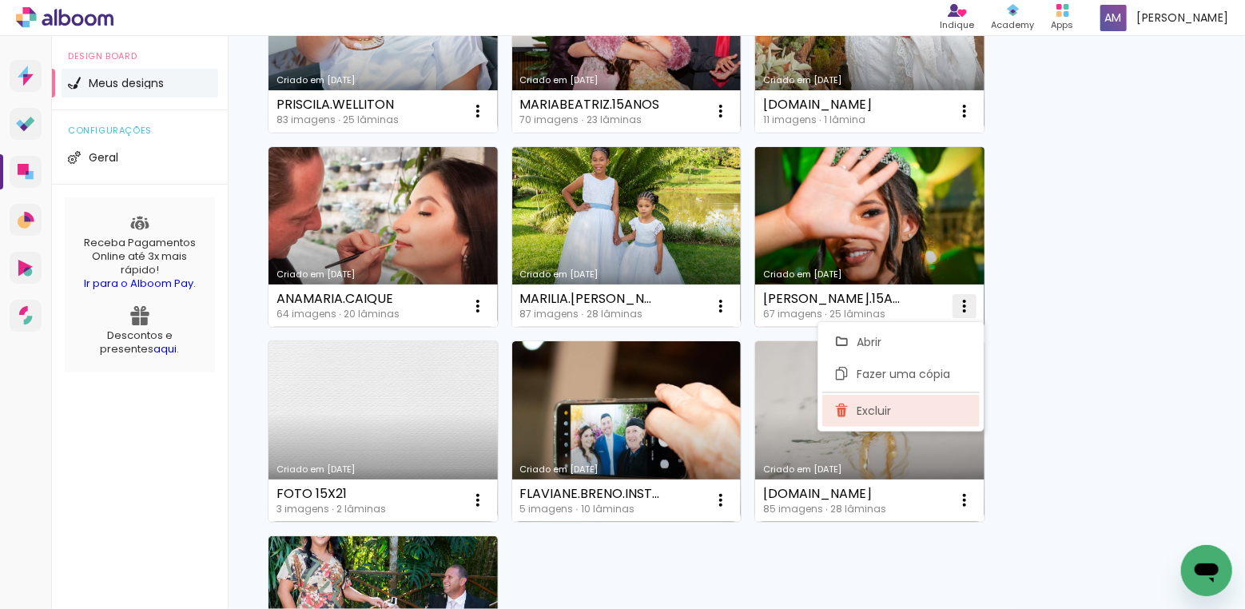
click at [877, 410] on span "Excluir" at bounding box center [875, 410] width 34 height 11
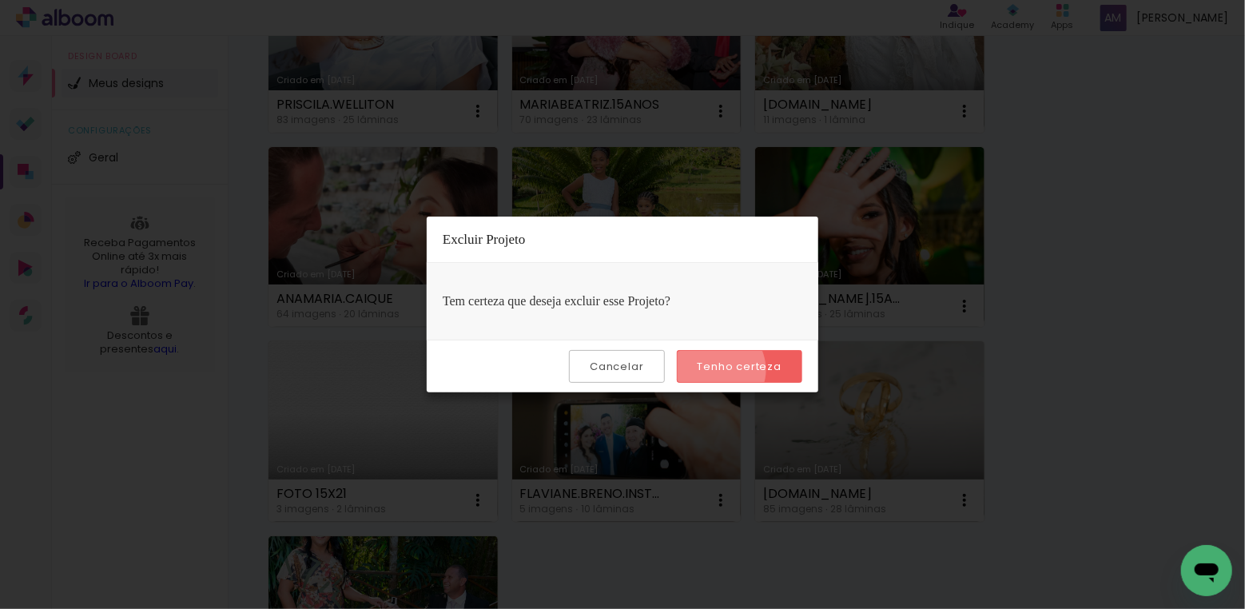
click at [0, 0] on slot "Tenho certeza" at bounding box center [0, 0] width 0 height 0
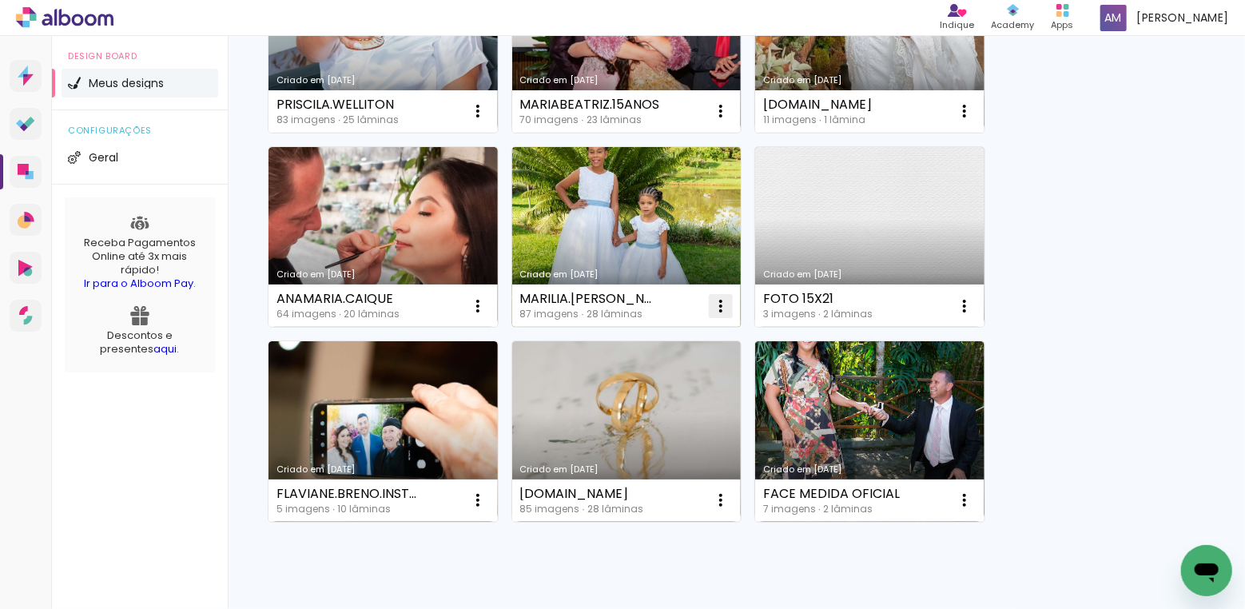
click at [719, 309] on iron-icon at bounding box center [720, 306] width 19 height 19
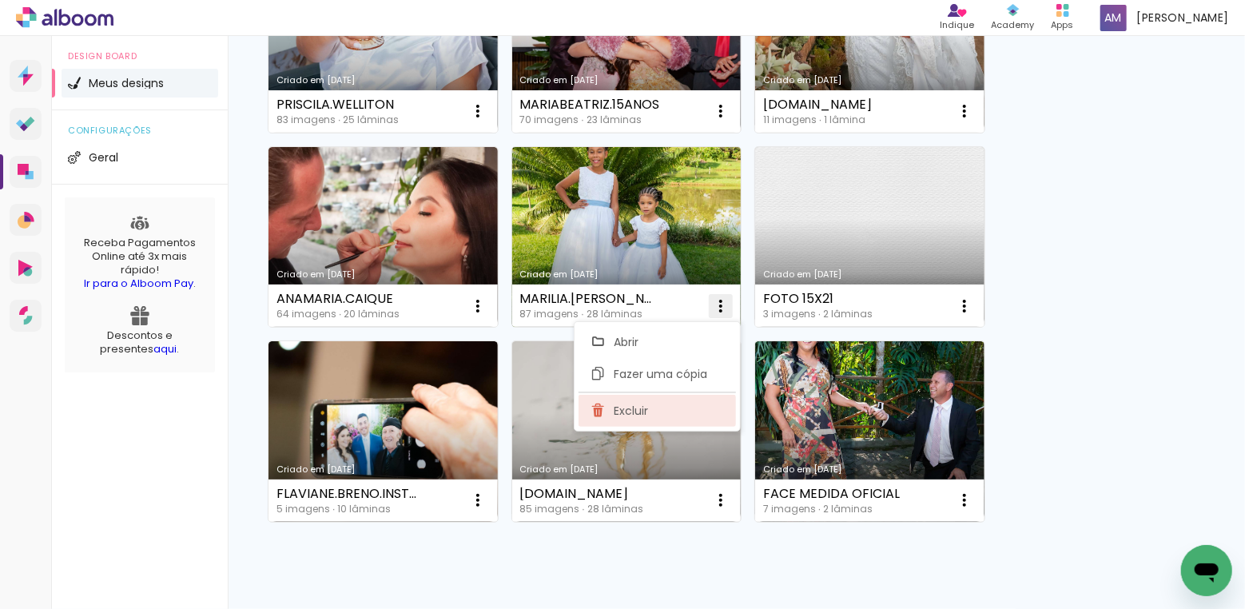
click at [639, 408] on span "Excluir" at bounding box center [631, 410] width 34 height 11
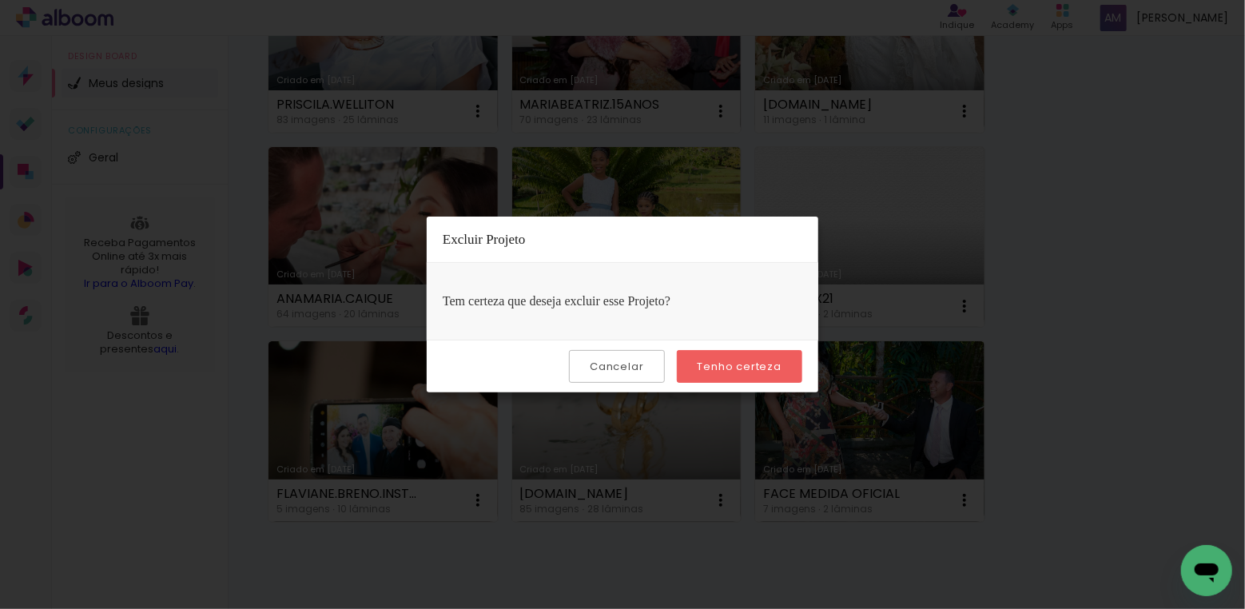
click at [0, 0] on slot "Tenho certeza" at bounding box center [0, 0] width 0 height 0
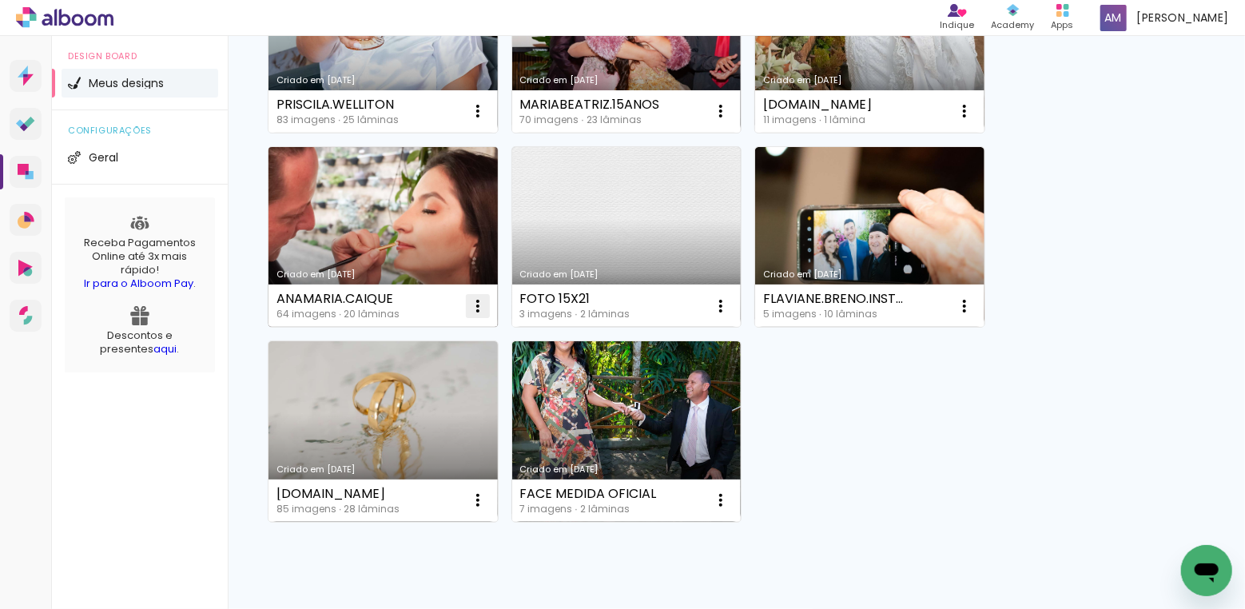
click at [475, 301] on iron-icon at bounding box center [477, 306] width 19 height 19
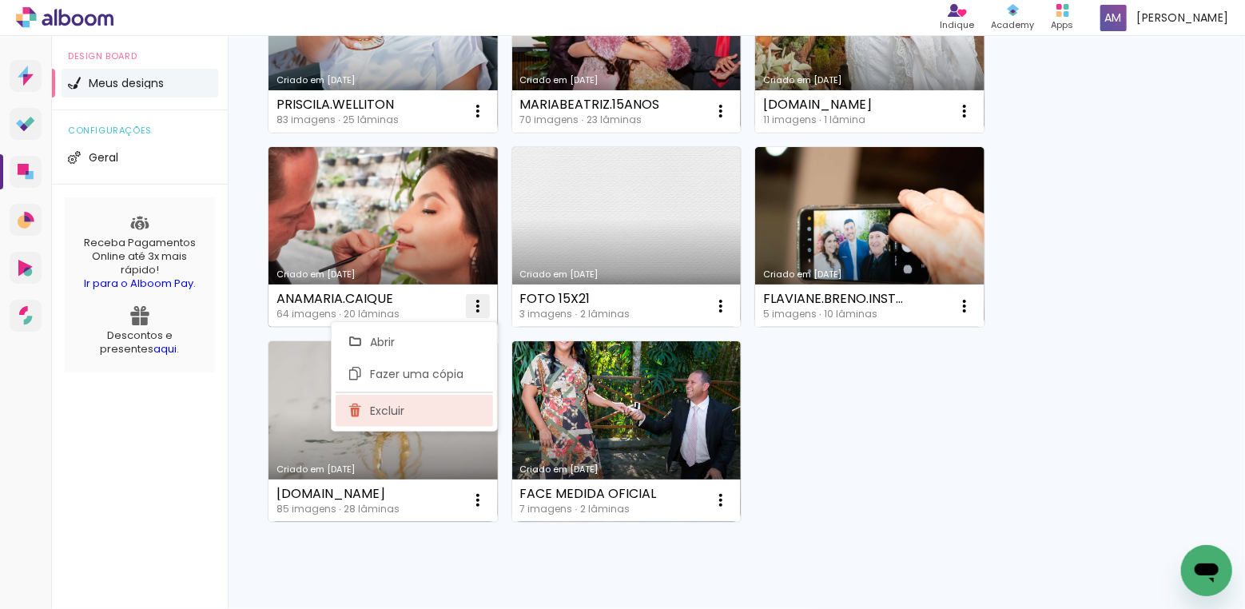
click at [381, 406] on span "Excluir" at bounding box center [388, 410] width 34 height 11
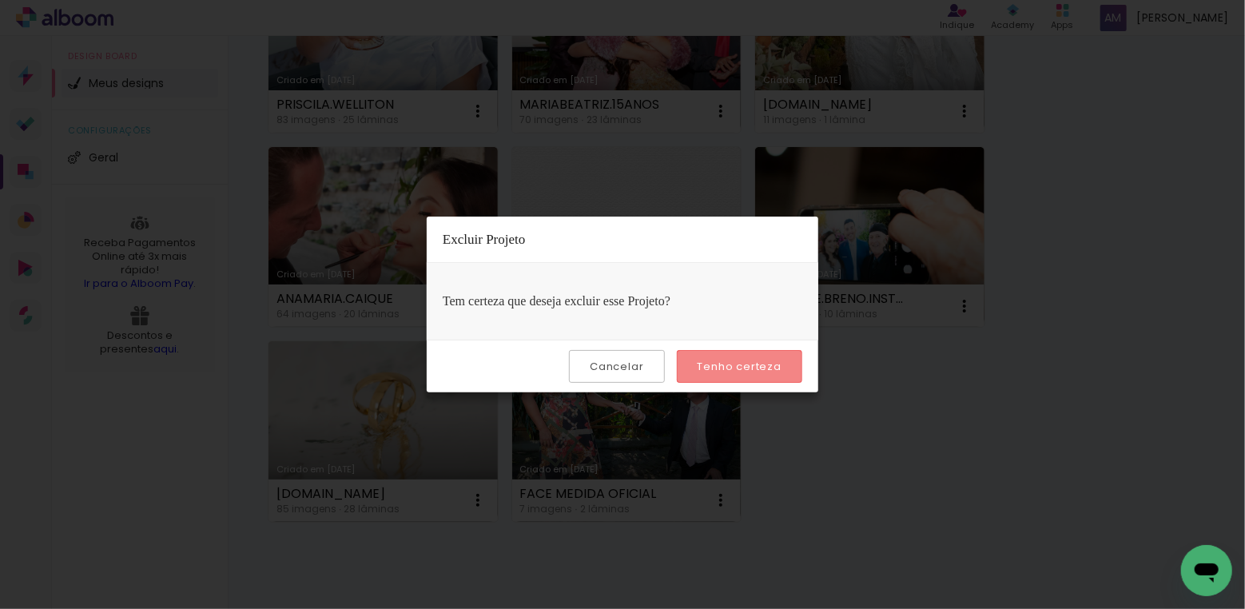
click at [0, 0] on slot "Tenho certeza" at bounding box center [0, 0] width 0 height 0
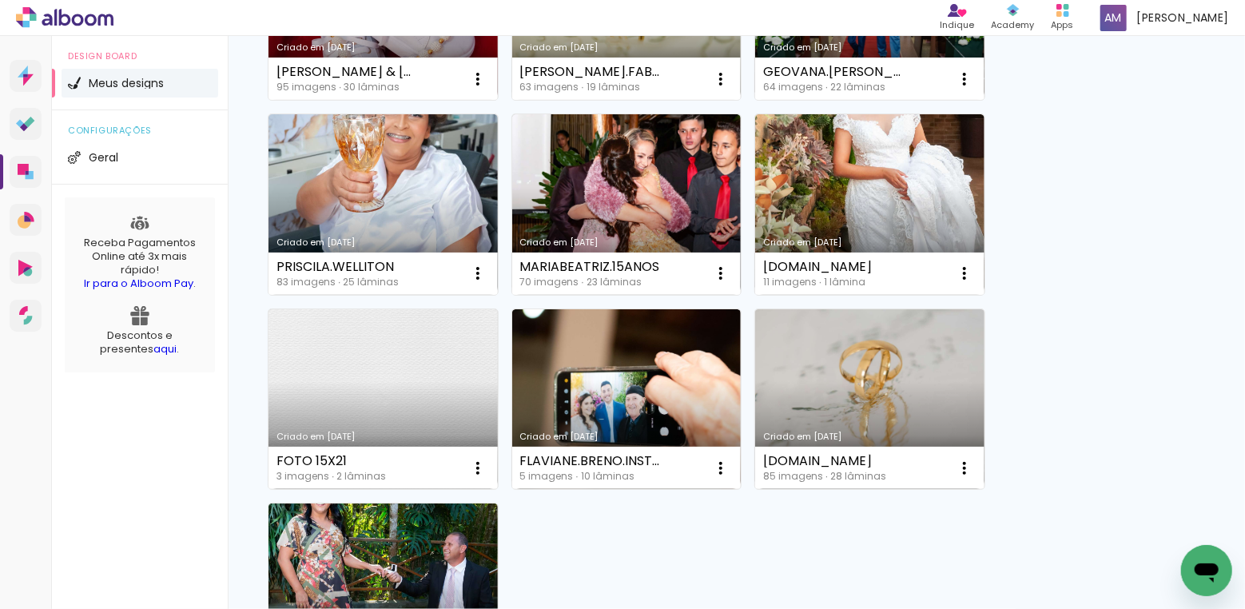
scroll to position [478, 0]
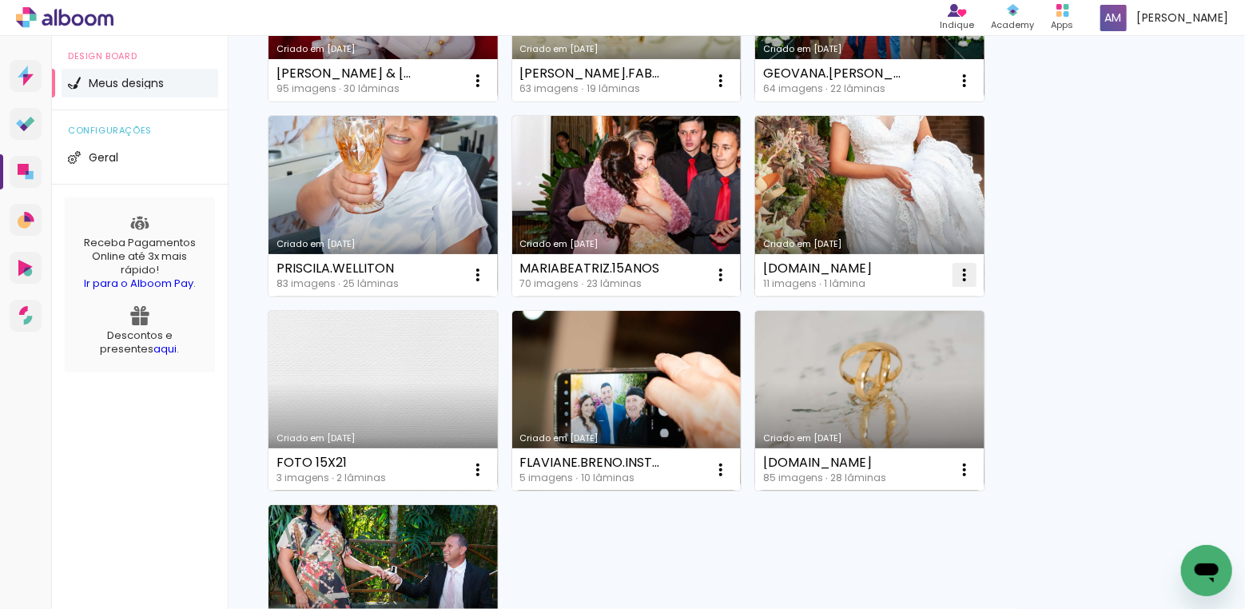
click at [966, 273] on iron-icon at bounding box center [964, 274] width 19 height 19
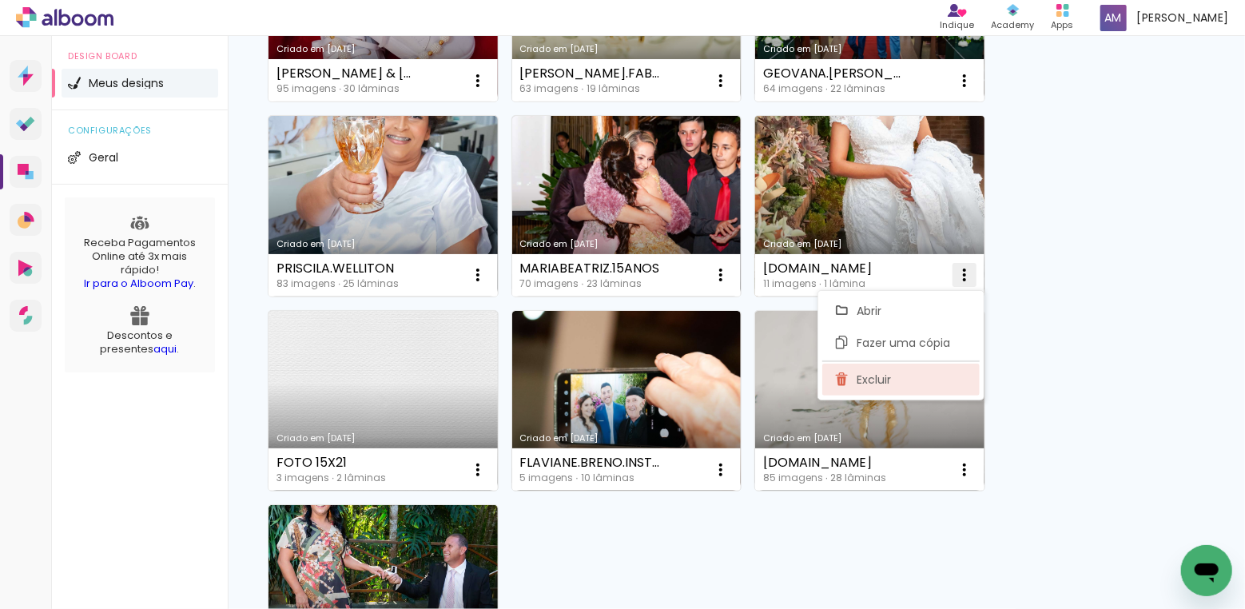
click at [876, 378] on span "Excluir" at bounding box center [875, 379] width 34 height 11
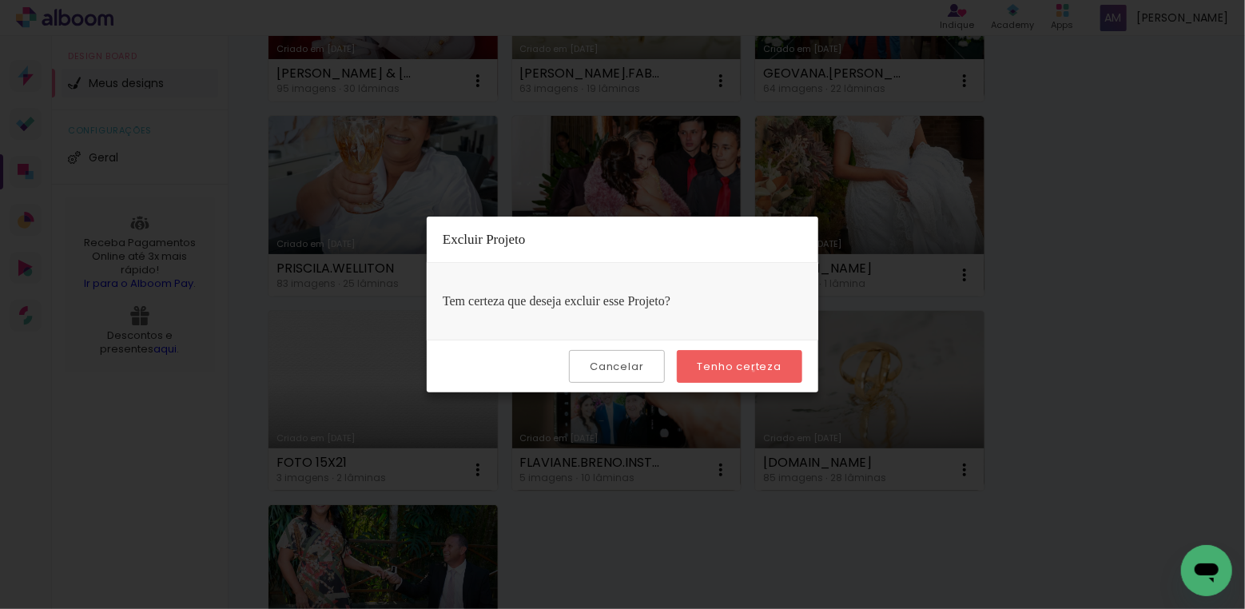
click at [0, 0] on slot "Tenho certeza" at bounding box center [0, 0] width 0 height 0
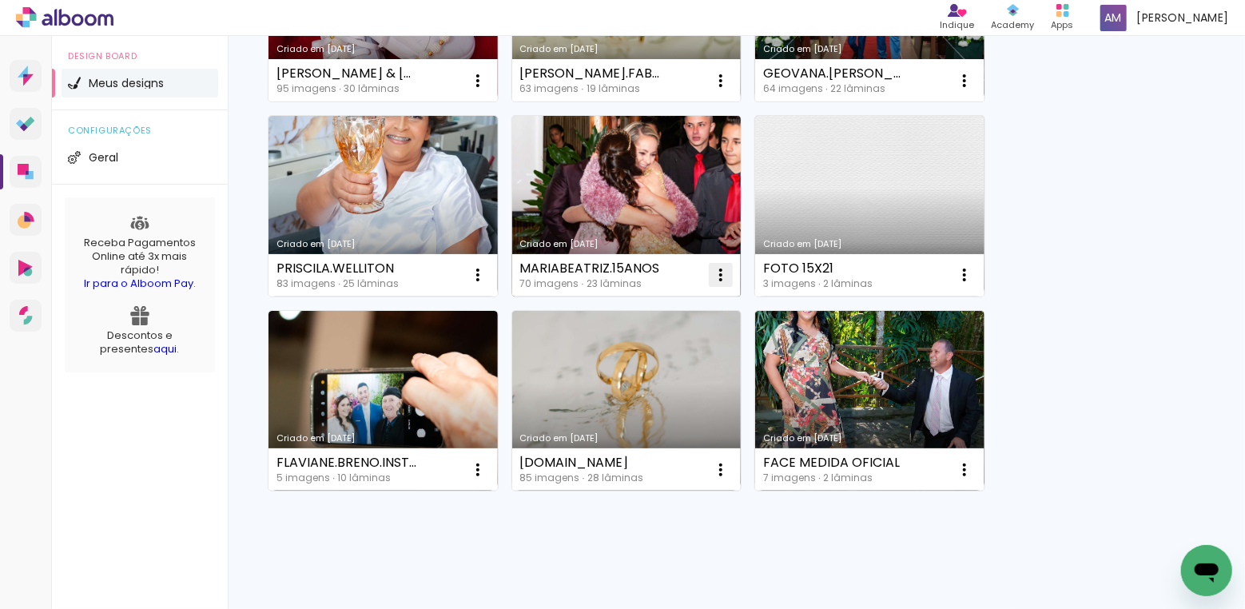
click at [719, 277] on iron-icon at bounding box center [720, 274] width 19 height 19
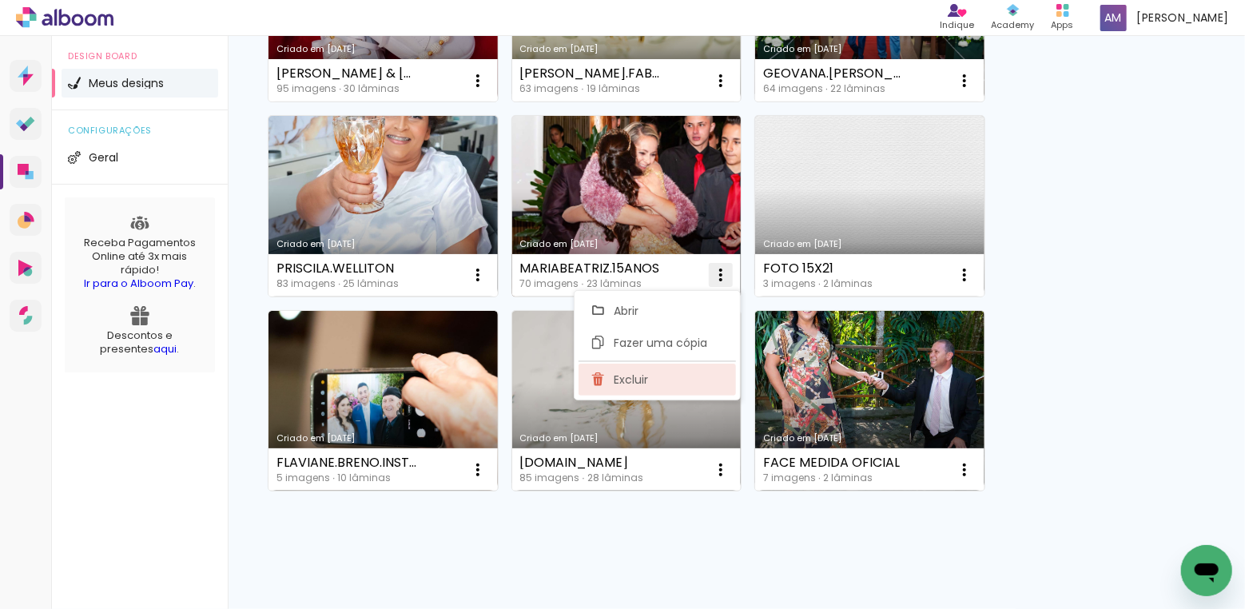
click at [621, 379] on span "Excluir" at bounding box center [631, 379] width 34 height 11
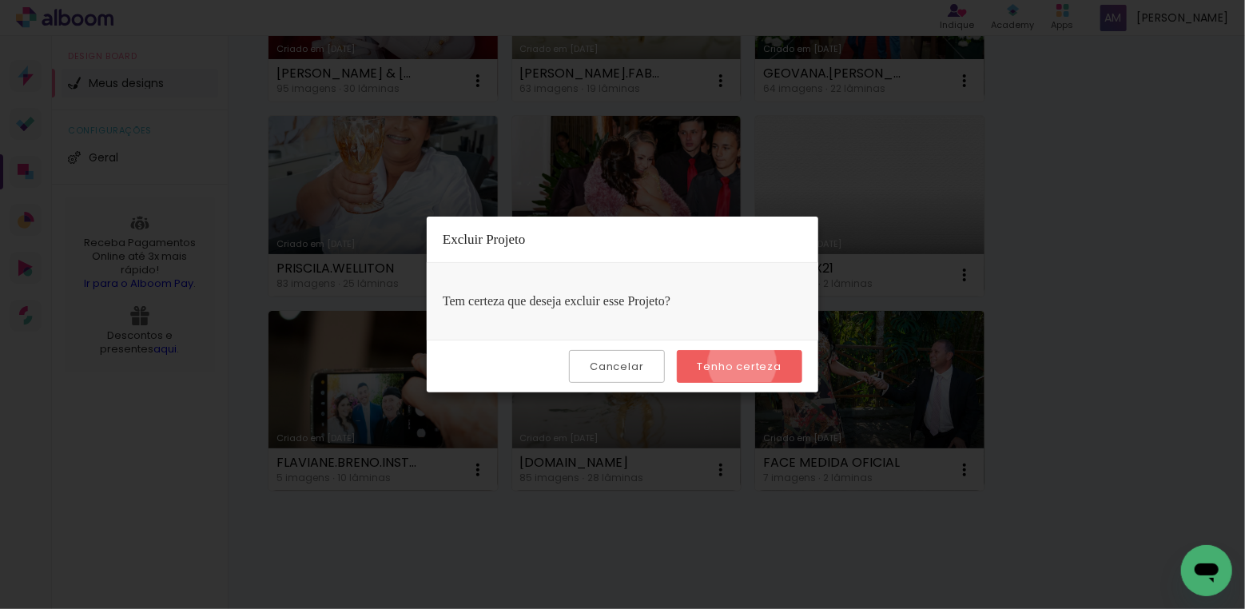
click at [0, 0] on slot "Tenho certeza" at bounding box center [0, 0] width 0 height 0
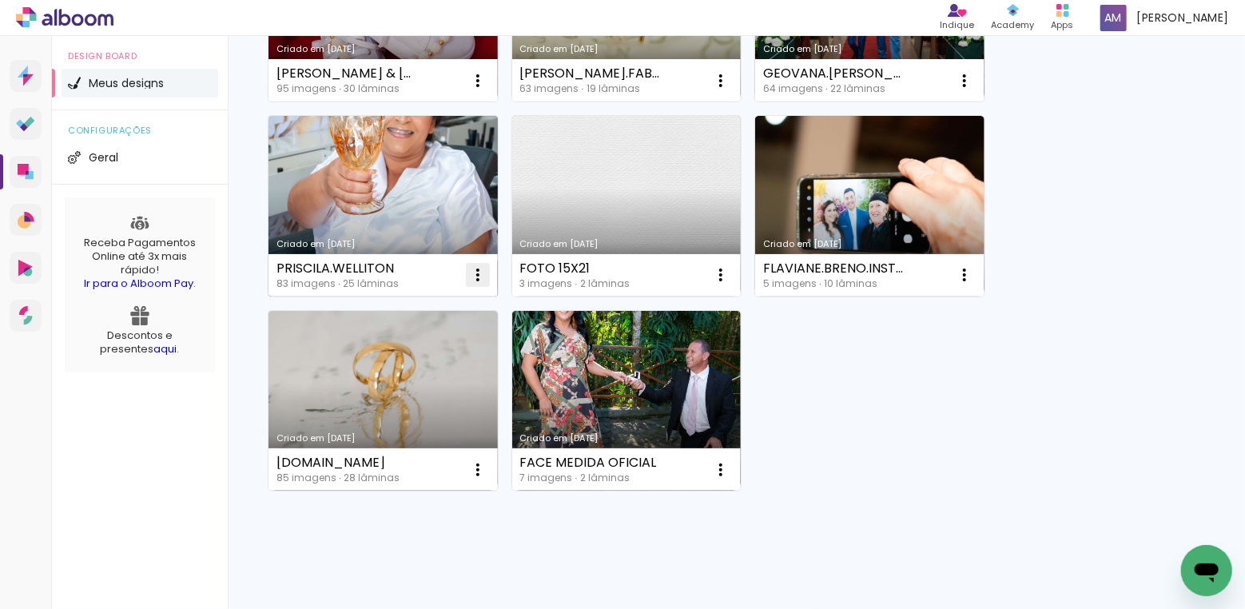
click at [478, 277] on iron-icon at bounding box center [477, 274] width 19 height 19
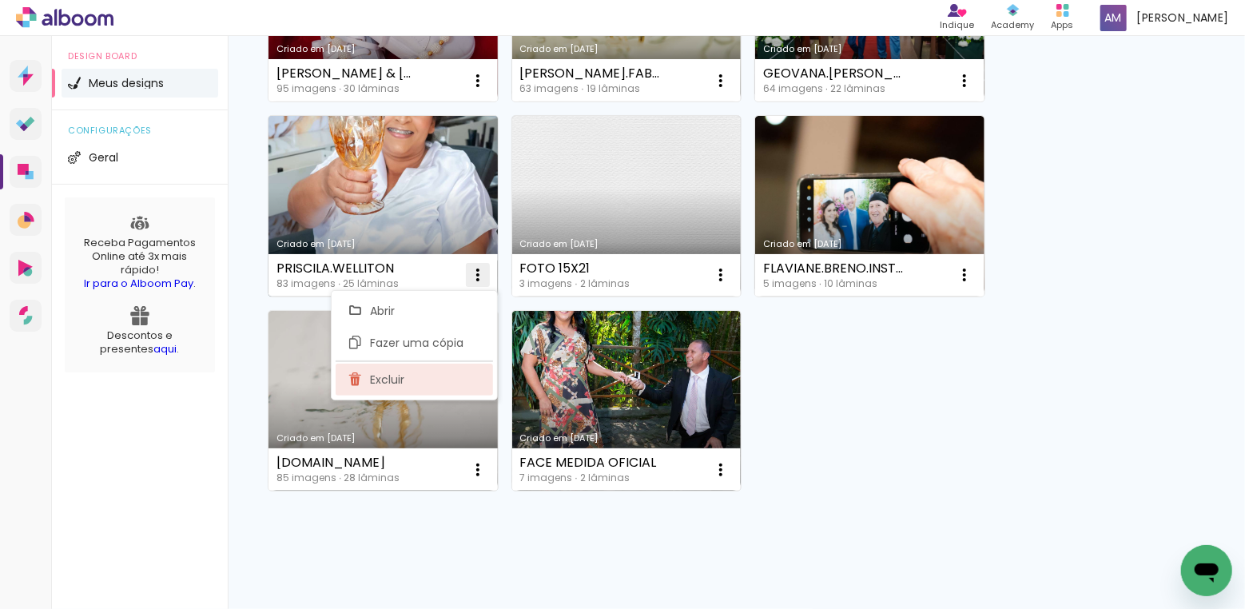
click at [388, 378] on span "Excluir" at bounding box center [388, 379] width 34 height 11
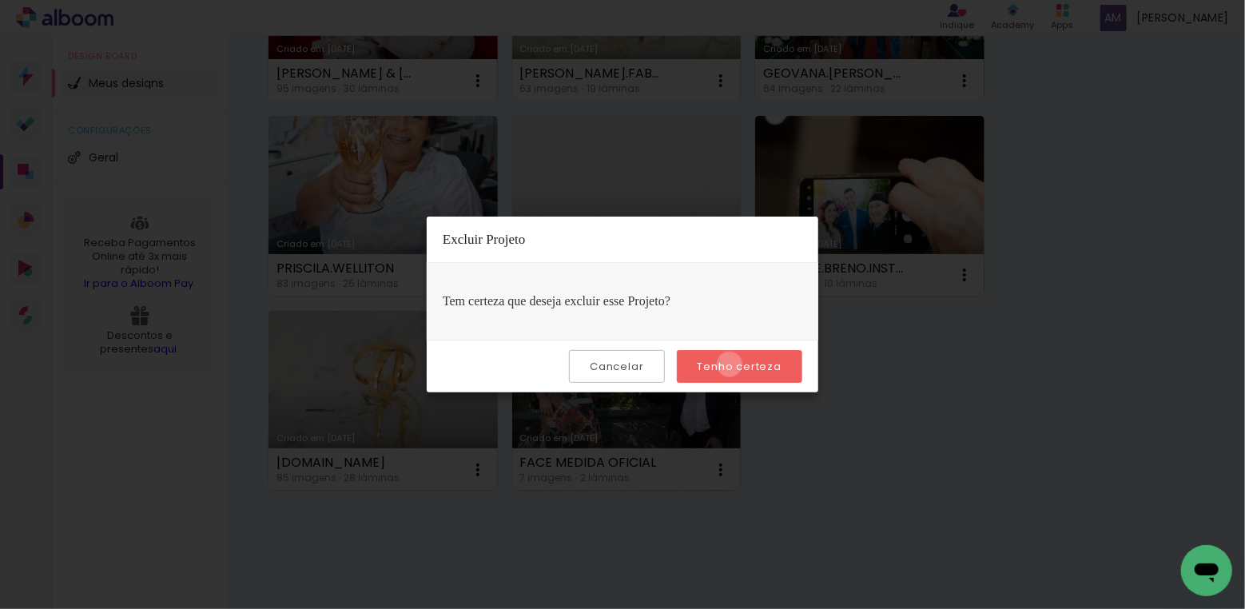
click at [0, 0] on slot "Tenho certeza" at bounding box center [0, 0] width 0 height 0
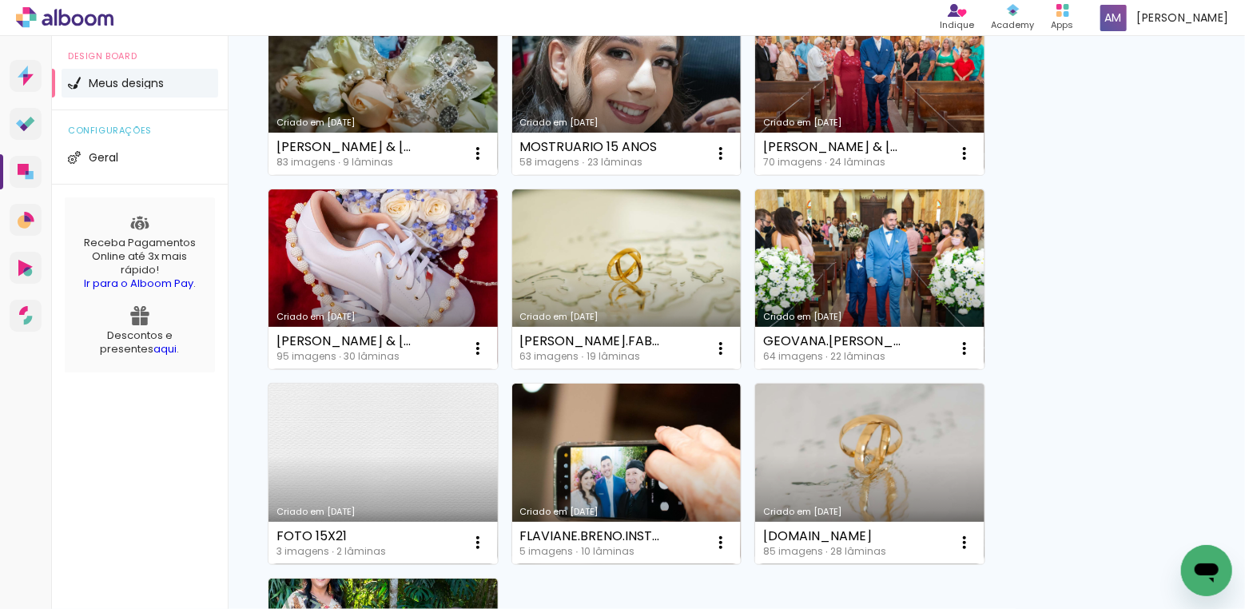
scroll to position [195, 0]
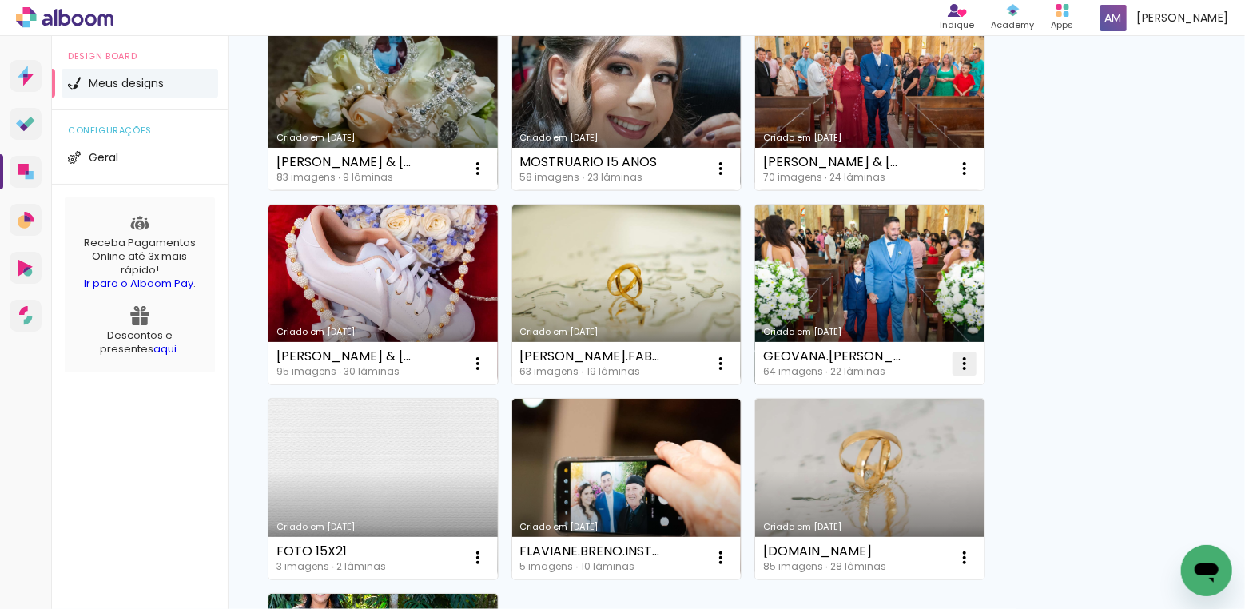
click at [965, 358] on iron-icon at bounding box center [964, 363] width 19 height 19
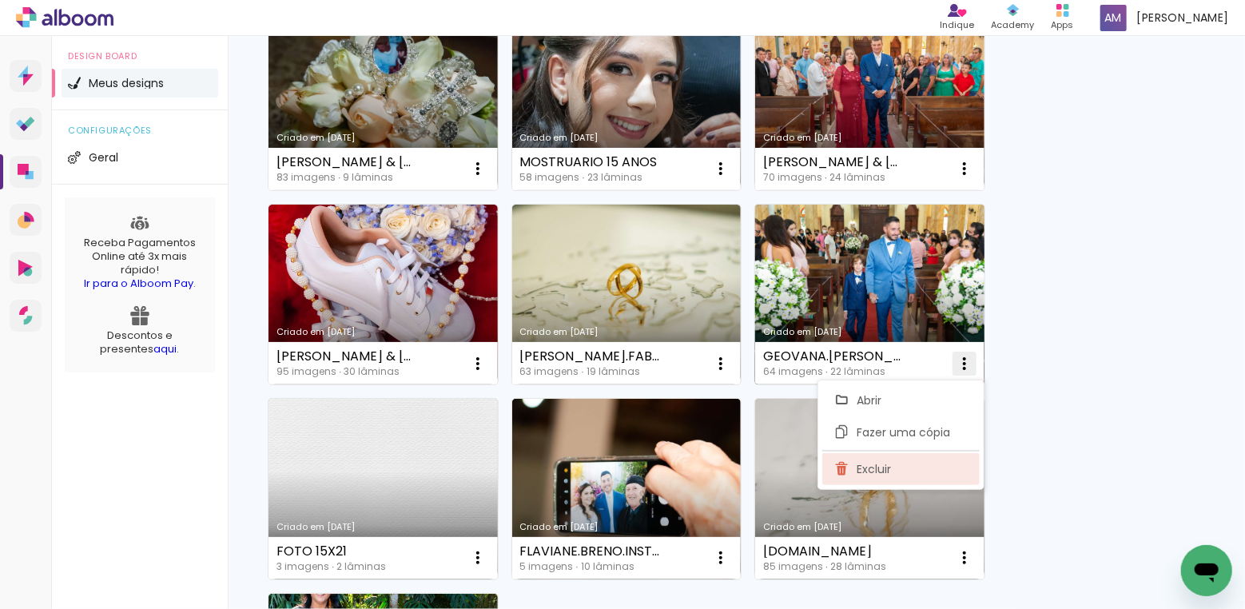
click at [860, 468] on span "Excluir" at bounding box center [875, 469] width 34 height 11
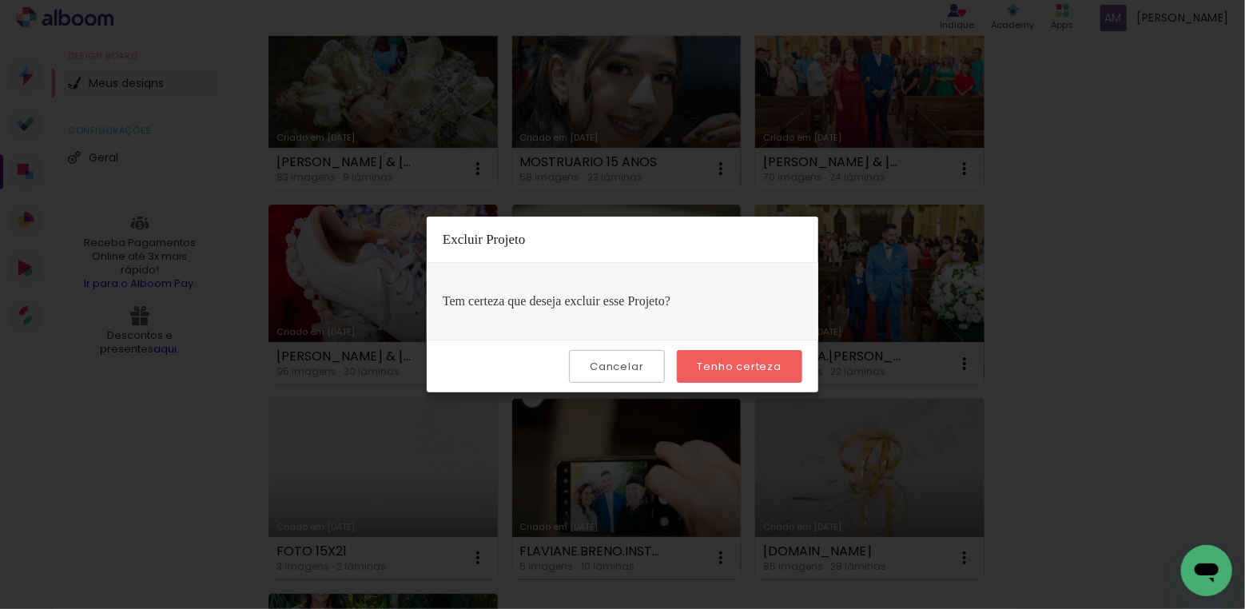
click at [0, 0] on slot "Tenho certeza" at bounding box center [0, 0] width 0 height 0
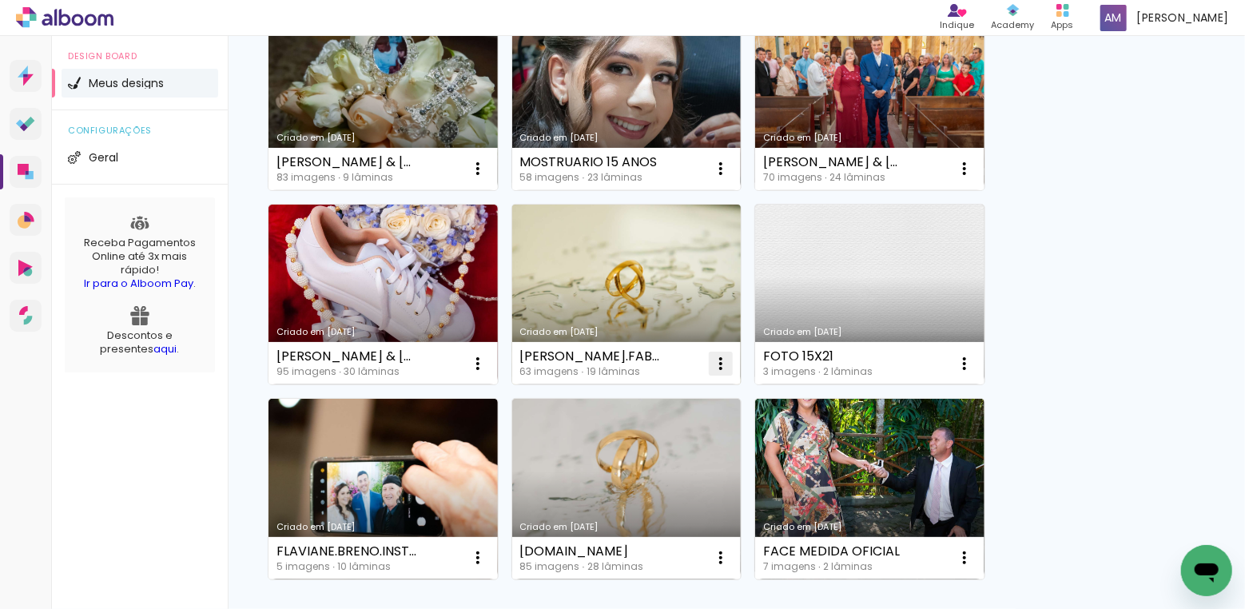
click at [719, 361] on iron-icon at bounding box center [720, 363] width 19 height 19
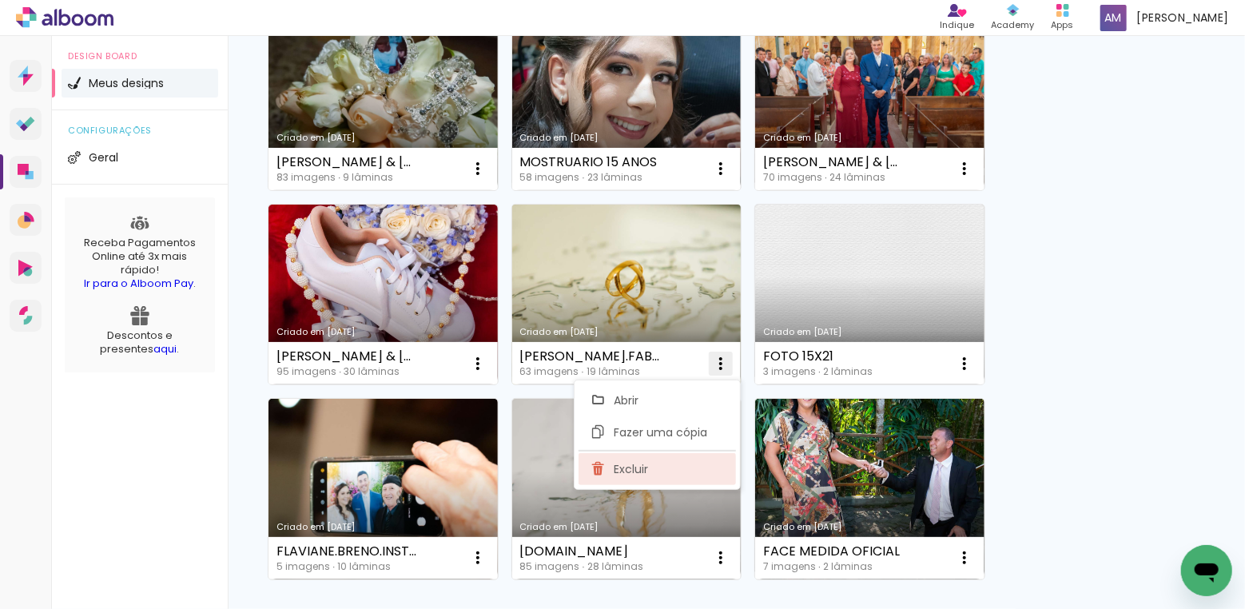
click at [627, 470] on span "Excluir" at bounding box center [631, 469] width 34 height 11
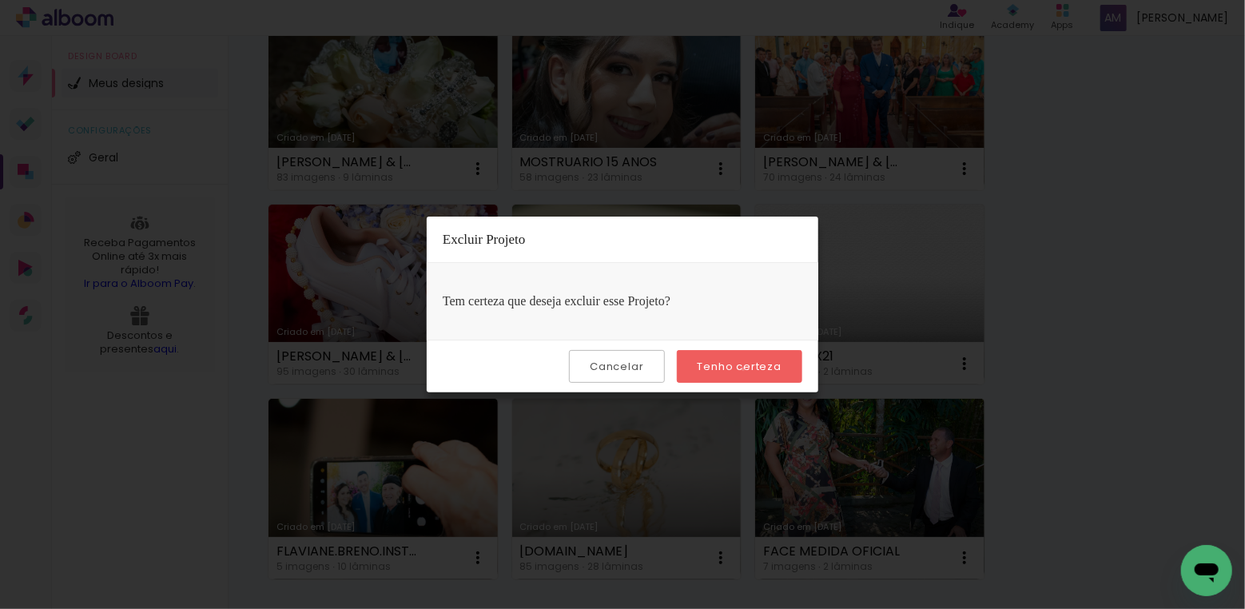
click at [0, 0] on slot "Tenho certeza" at bounding box center [0, 0] width 0 height 0
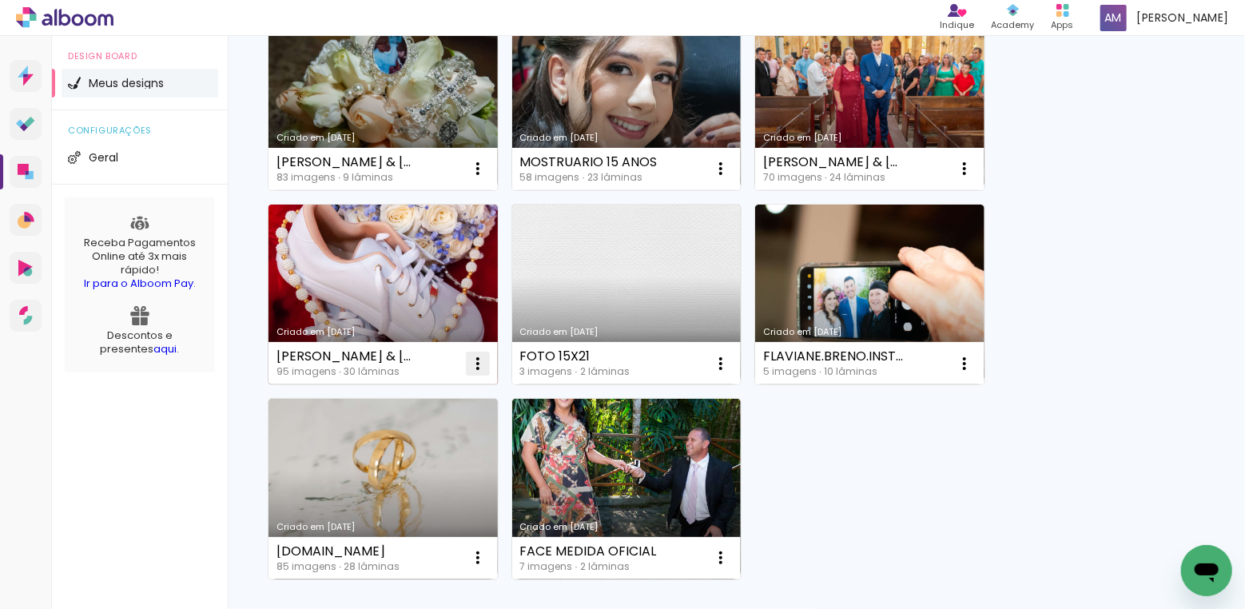
click at [479, 358] on iron-icon at bounding box center [477, 363] width 19 height 19
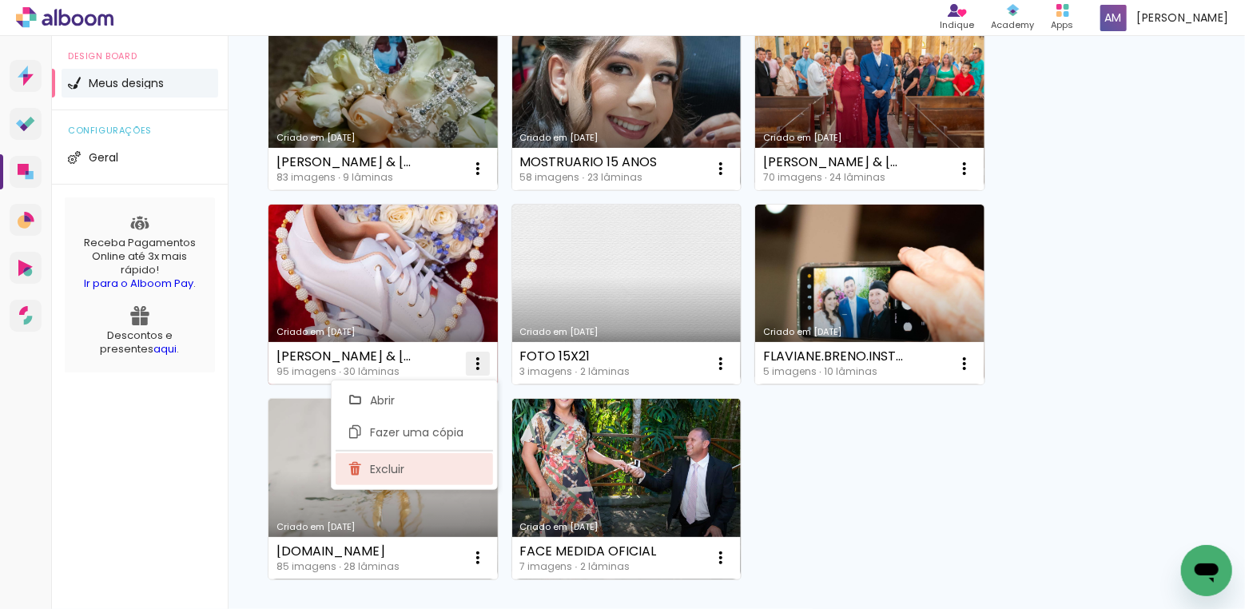
click at [380, 466] on span "Excluir" at bounding box center [388, 469] width 34 height 11
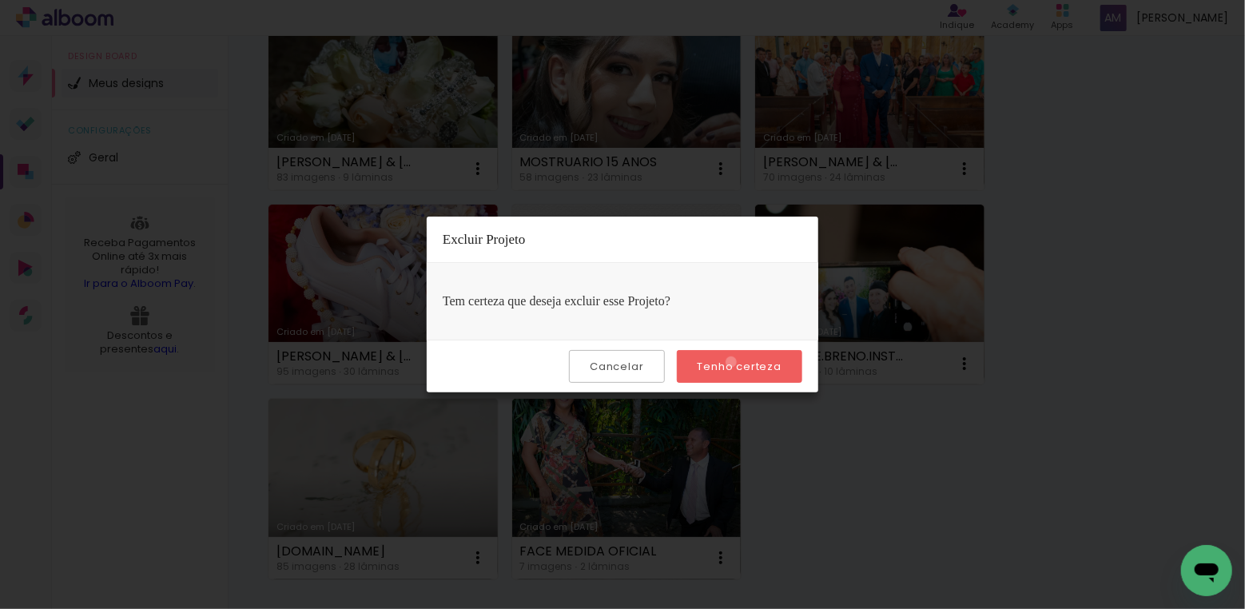
click at [0, 0] on slot "Tenho certeza" at bounding box center [0, 0] width 0 height 0
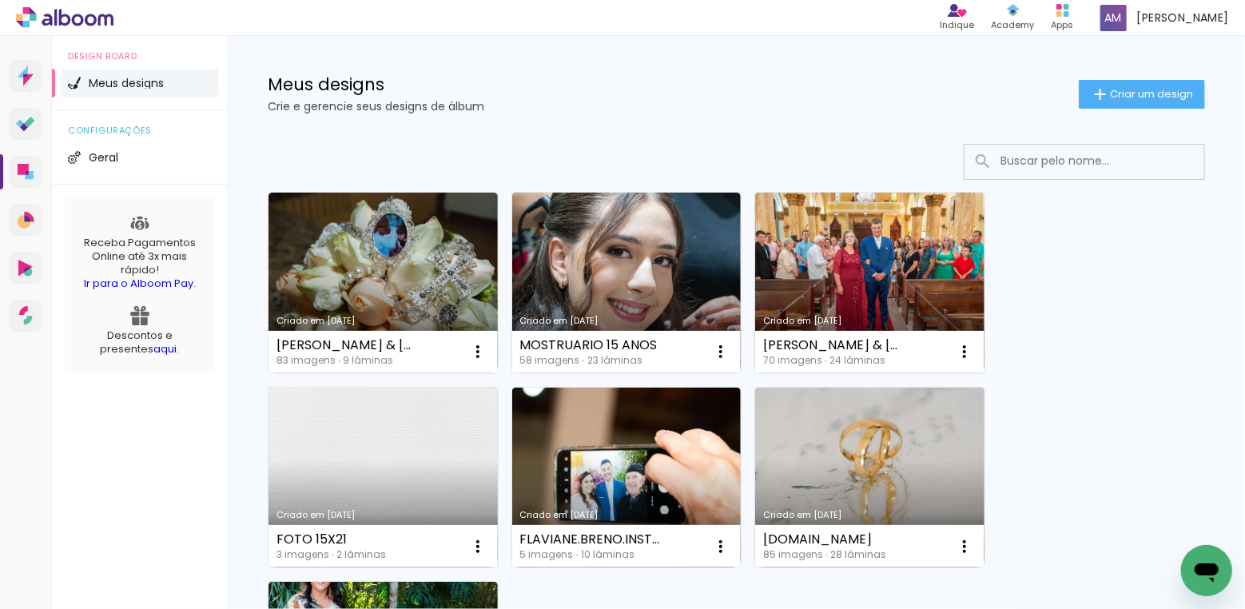
scroll to position [0, 0]
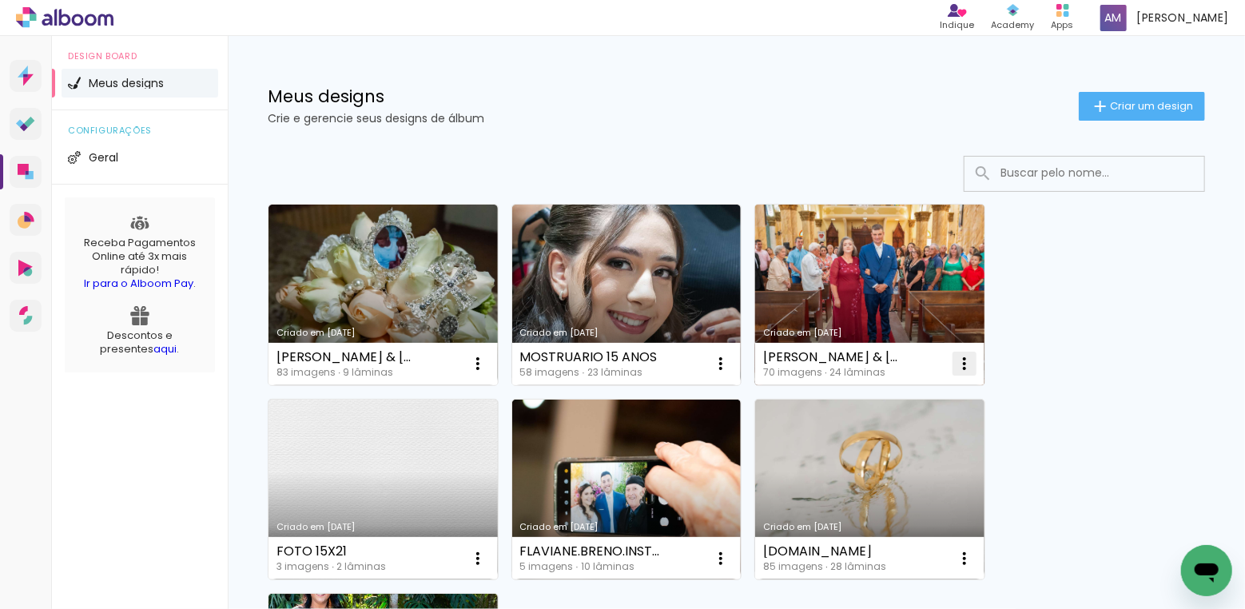
click at [962, 361] on iron-icon at bounding box center [964, 363] width 19 height 19
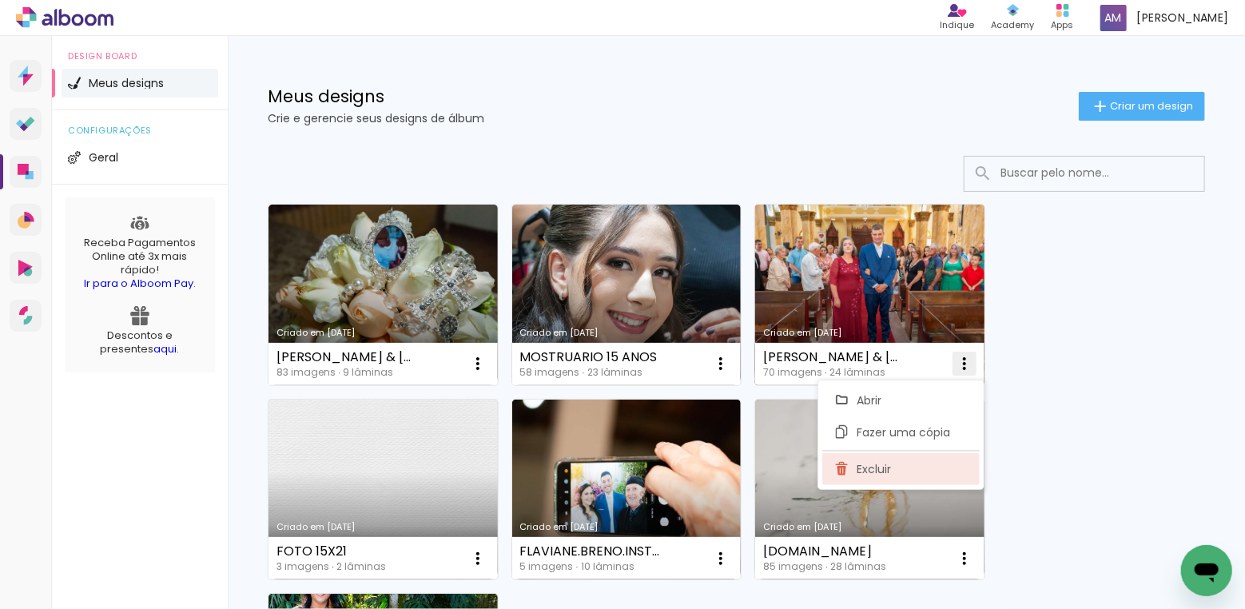
click at [865, 466] on span "Excluir" at bounding box center [875, 469] width 34 height 11
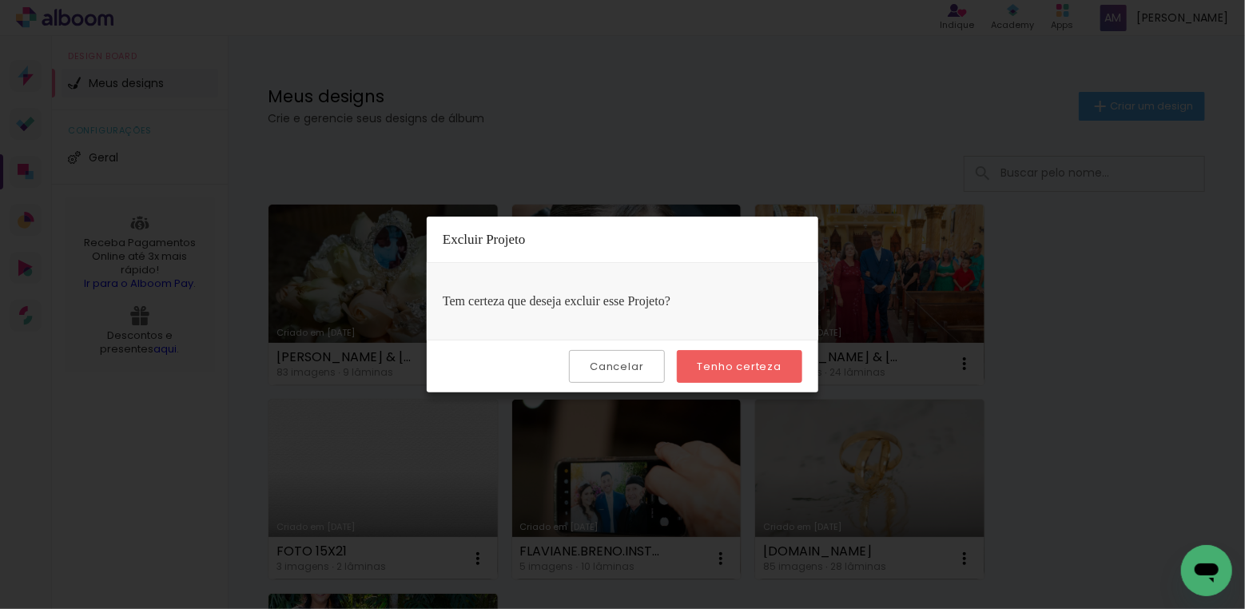
click at [0, 0] on slot "Tenho certeza" at bounding box center [0, 0] width 0 height 0
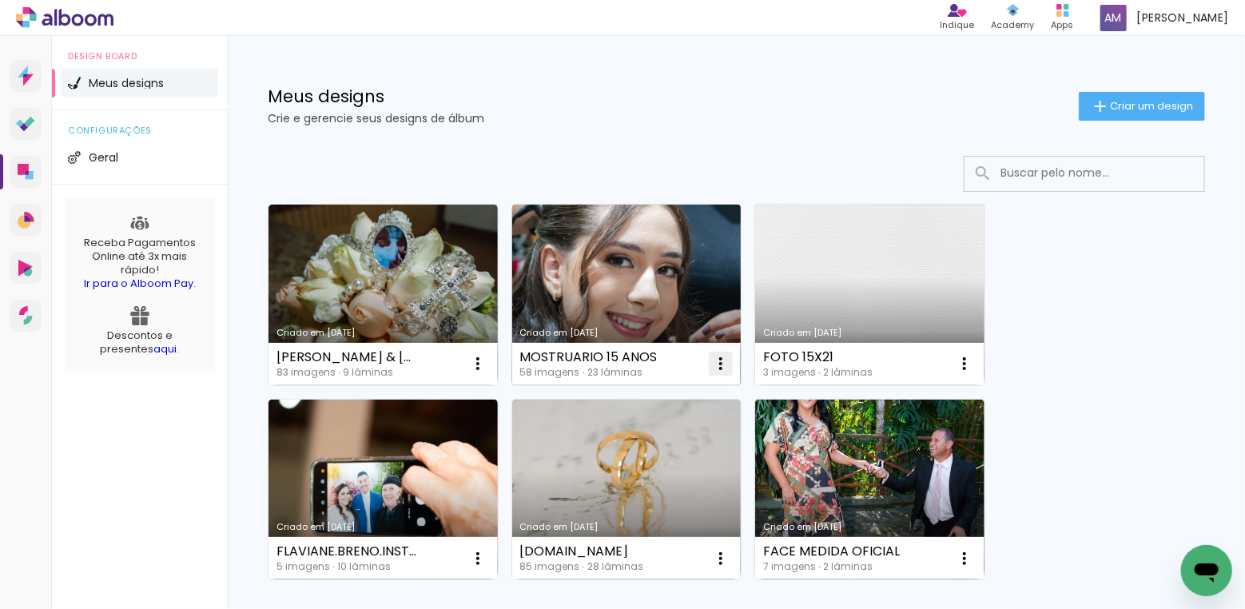
click at [722, 364] on iron-icon at bounding box center [720, 363] width 19 height 19
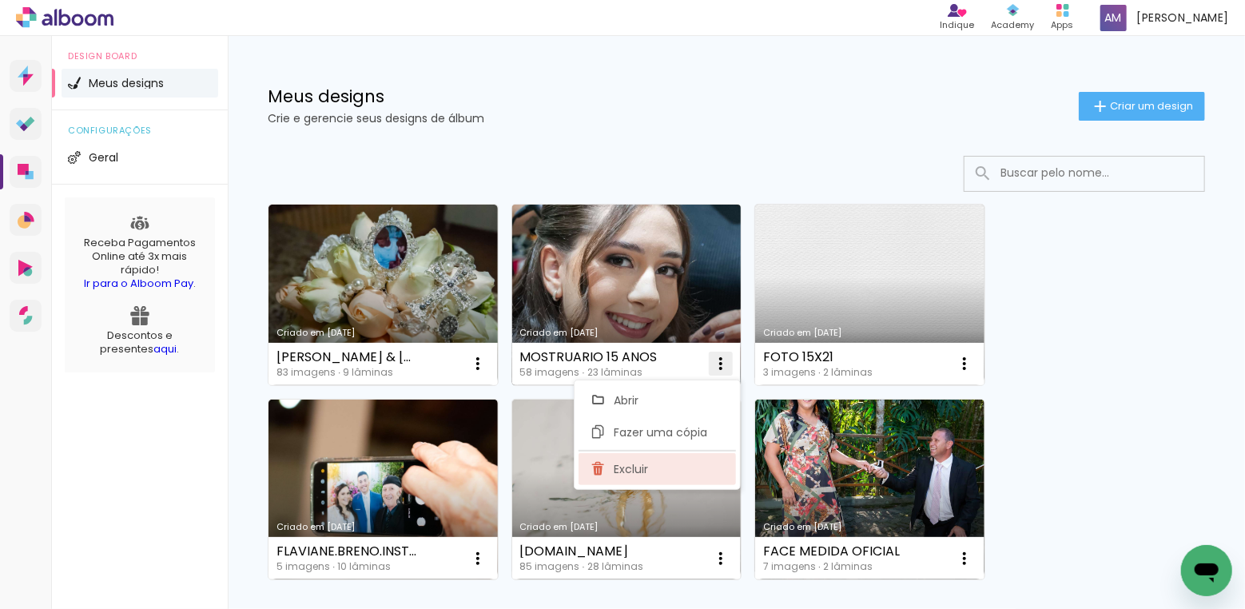
click at [637, 464] on span "Excluir" at bounding box center [631, 469] width 34 height 11
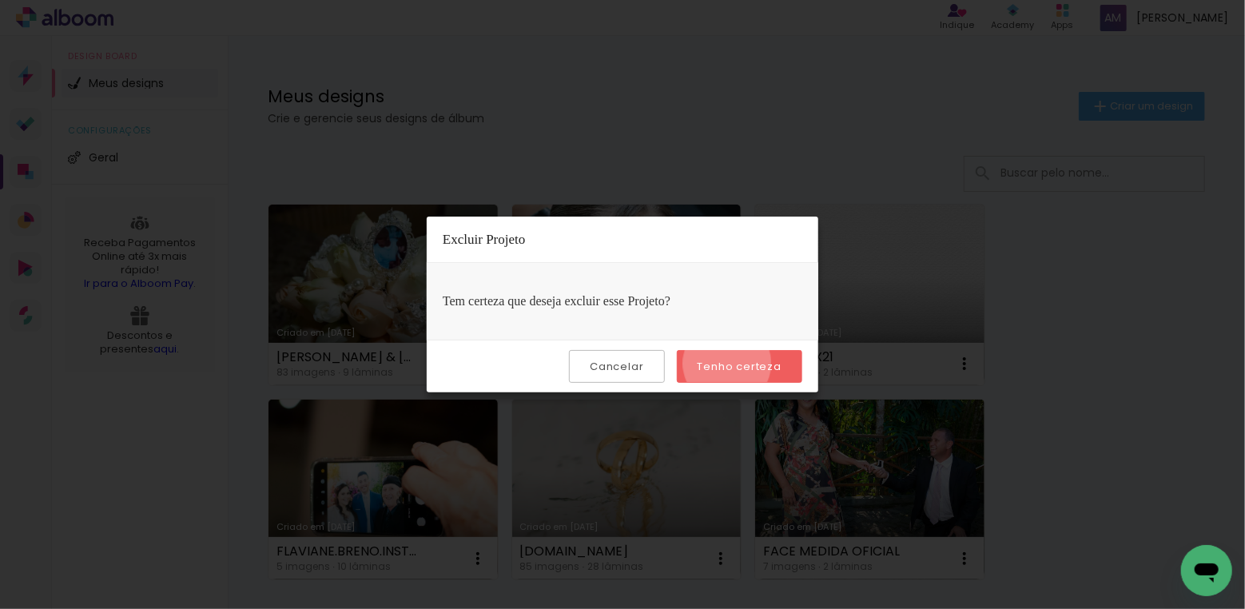
click at [0, 0] on slot "Tenho certeza" at bounding box center [0, 0] width 0 height 0
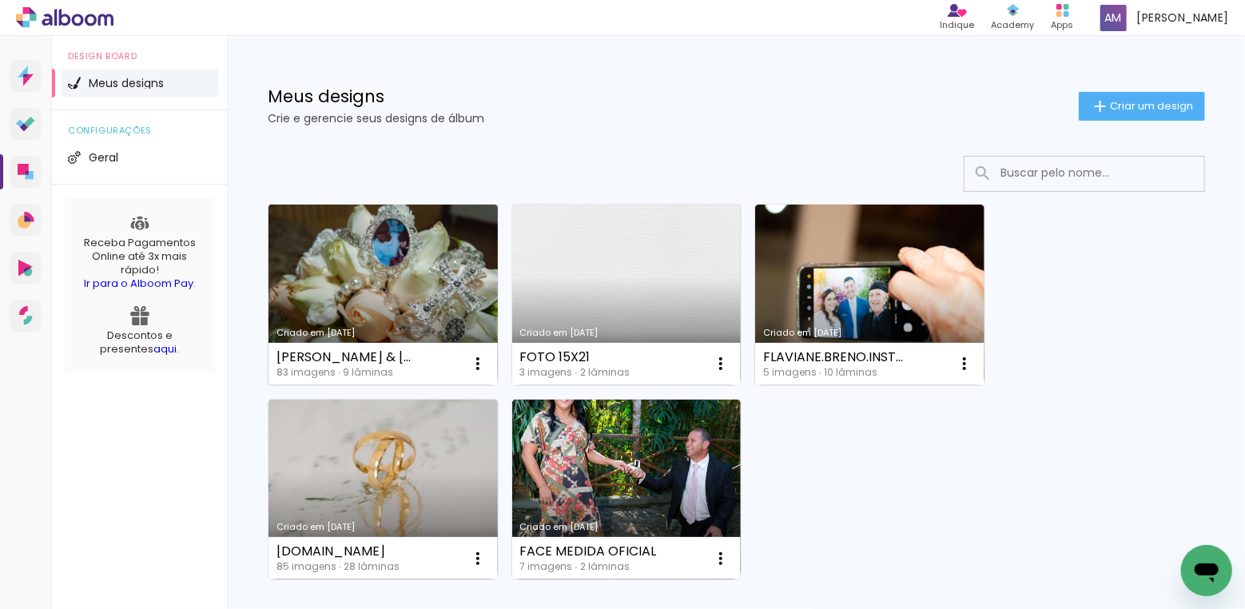
click at [400, 287] on link "Criado em [DATE]" at bounding box center [383, 295] width 229 height 181
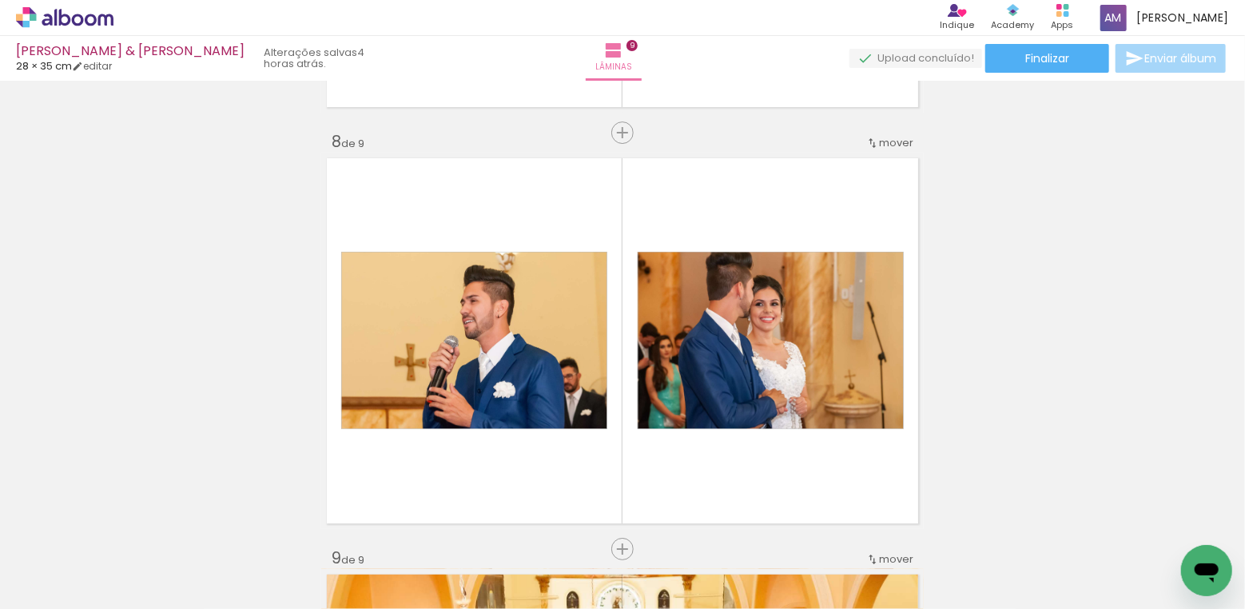
scroll to position [2900, 0]
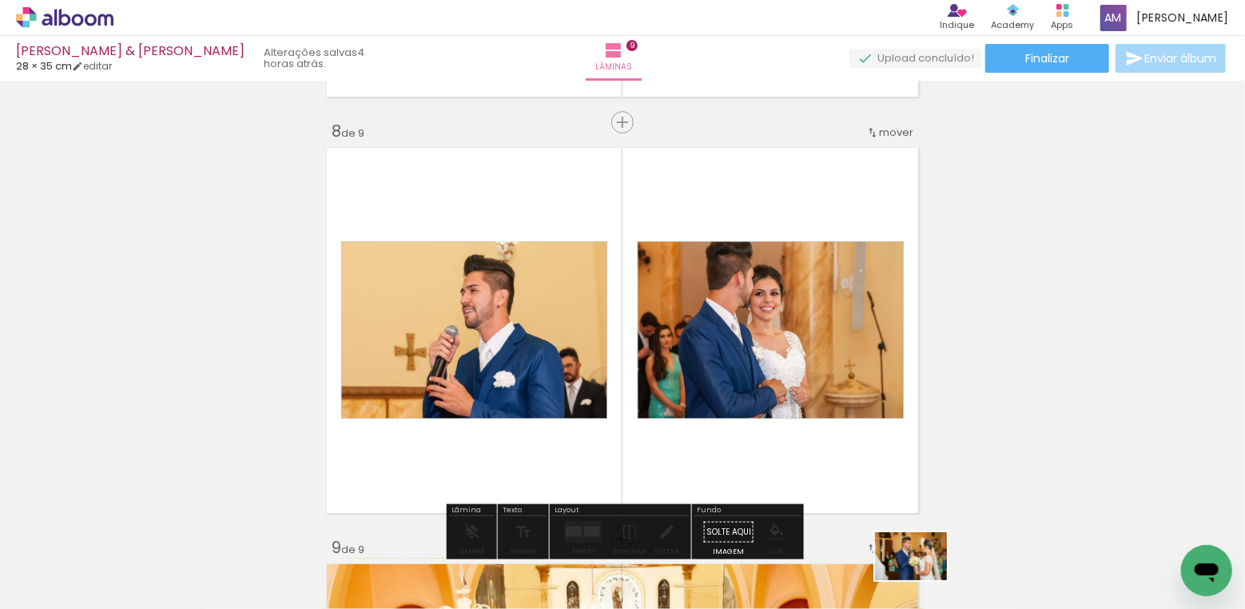
drag, startPoint x: 934, startPoint y: 549, endPoint x: 923, endPoint y: 577, distance: 30.1
click at [923, 578] on div at bounding box center [925, 554] width 79 height 53
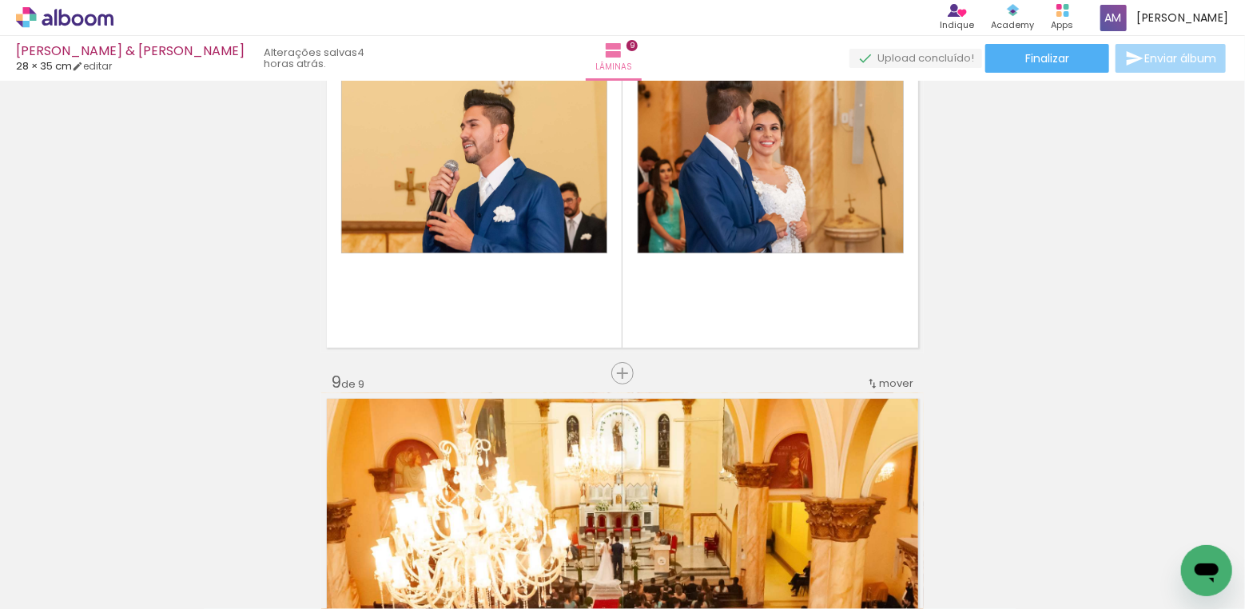
scroll to position [3005, 0]
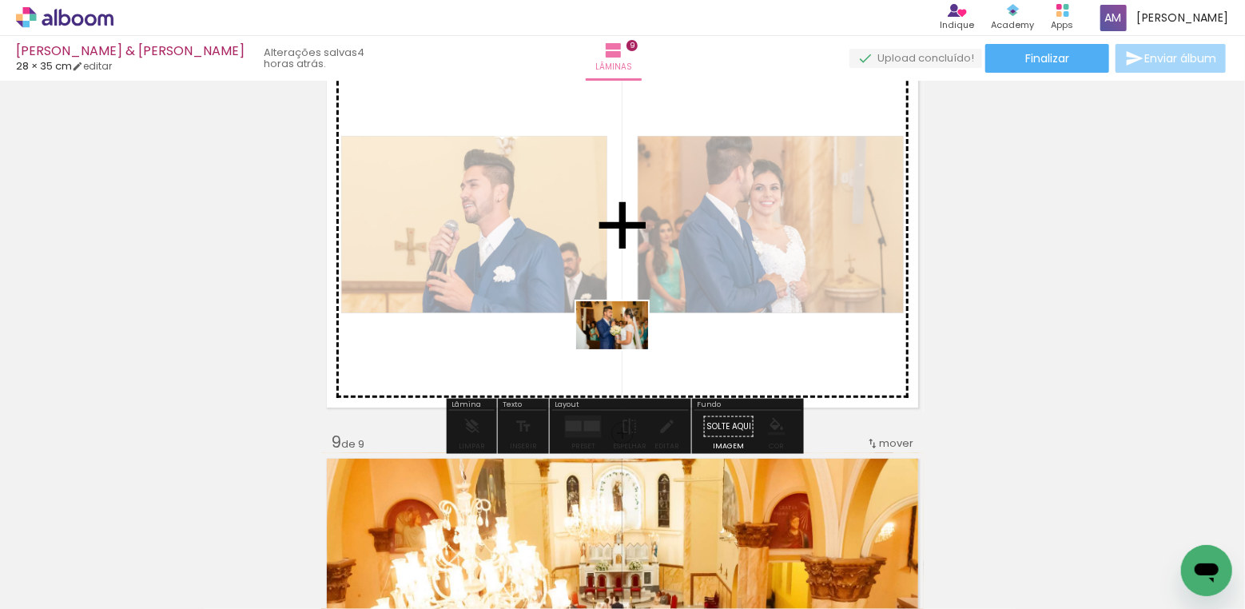
drag, startPoint x: 944, startPoint y: 566, endPoint x: 624, endPoint y: 349, distance: 386.2
click at [624, 349] on quentale-workspace at bounding box center [622, 304] width 1245 height 609
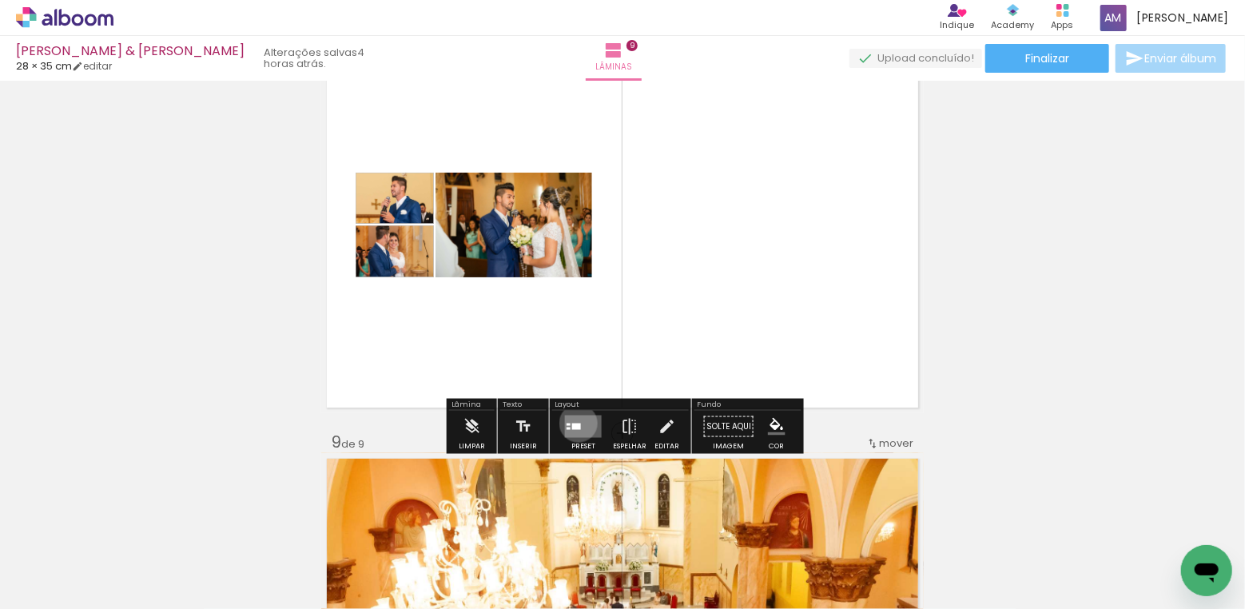
click at [575, 424] on div at bounding box center [576, 427] width 9 height 6
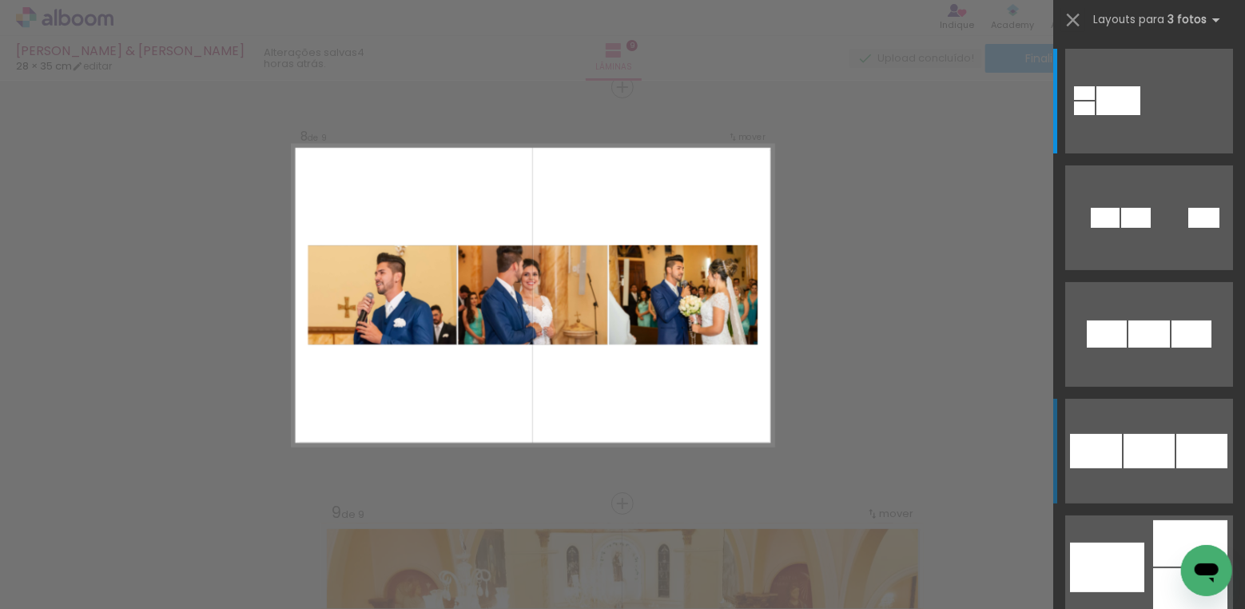
scroll to position [230, 0]
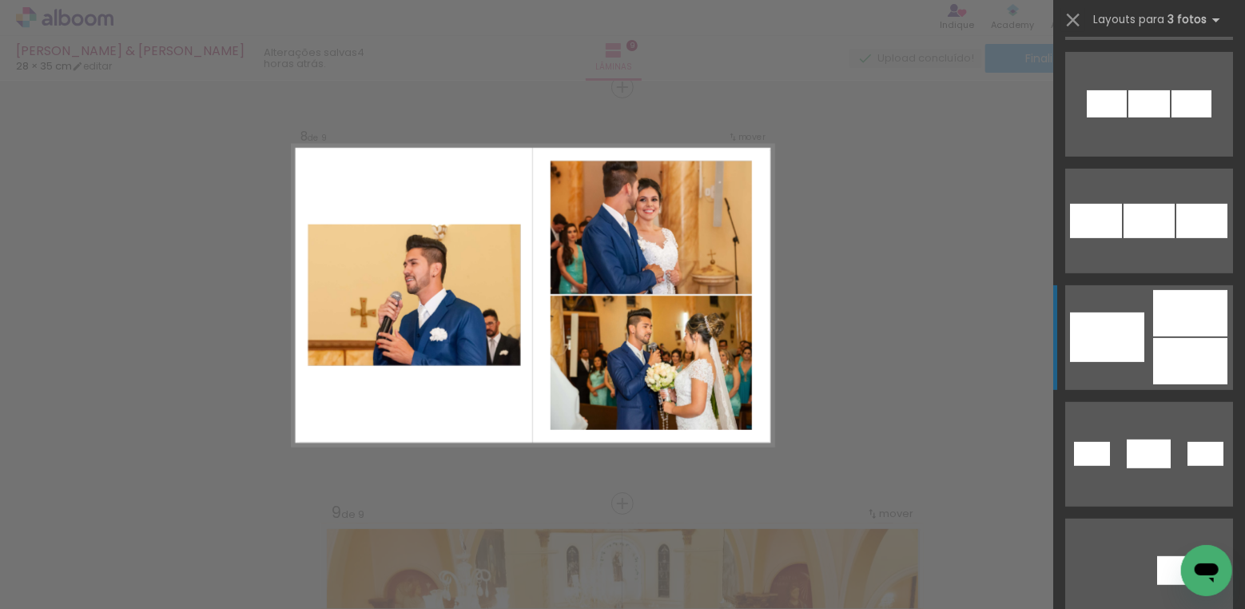
click at [1127, 329] on div at bounding box center [1107, 338] width 74 height 50
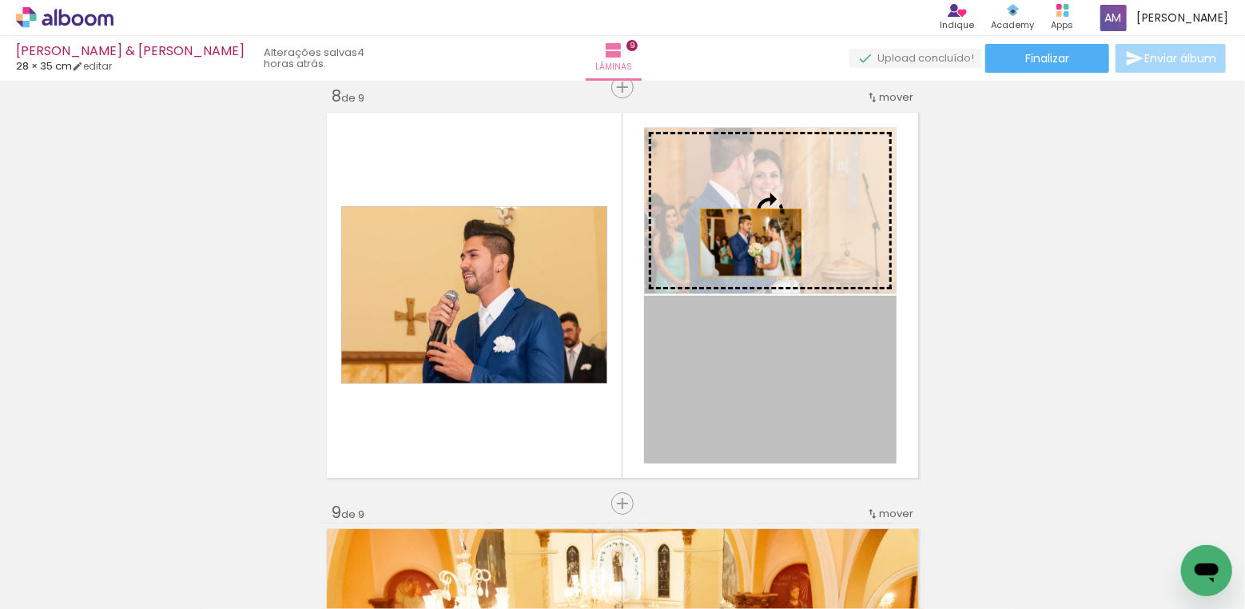
drag, startPoint x: 739, startPoint y: 364, endPoint x: 751, endPoint y: 242, distance: 122.9
click at [0, 0] on slot at bounding box center [0, 0] width 0 height 0
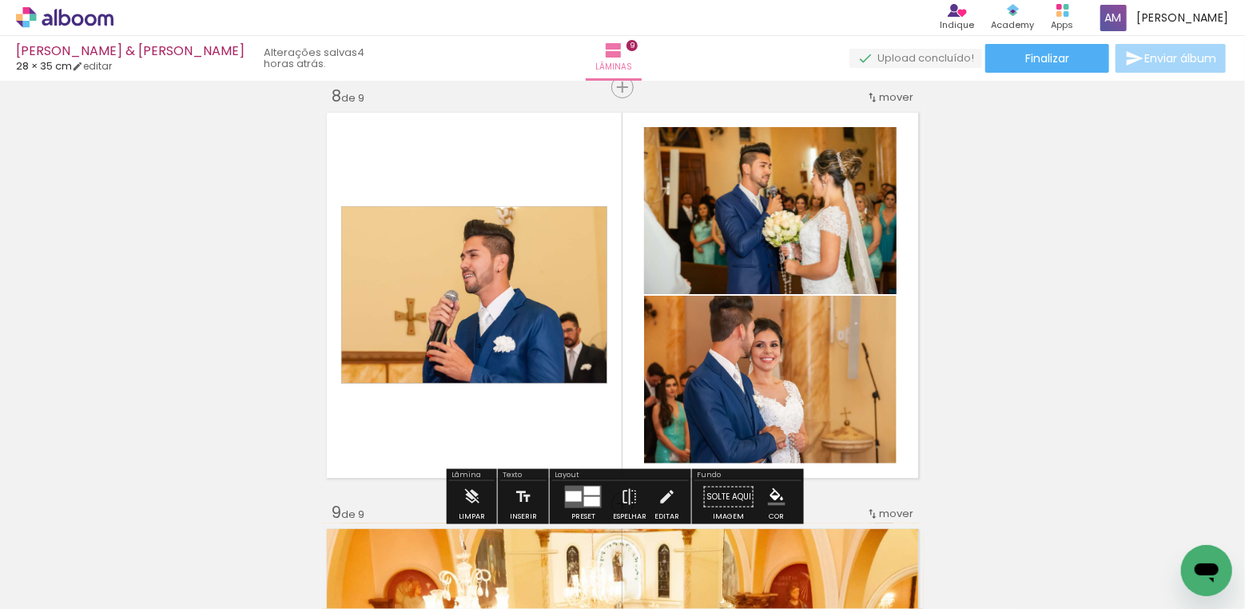
click at [806, 178] on paper-item at bounding box center [807, 181] width 29 height 11
click at [808, 348] on paper-item at bounding box center [807, 349] width 29 height 11
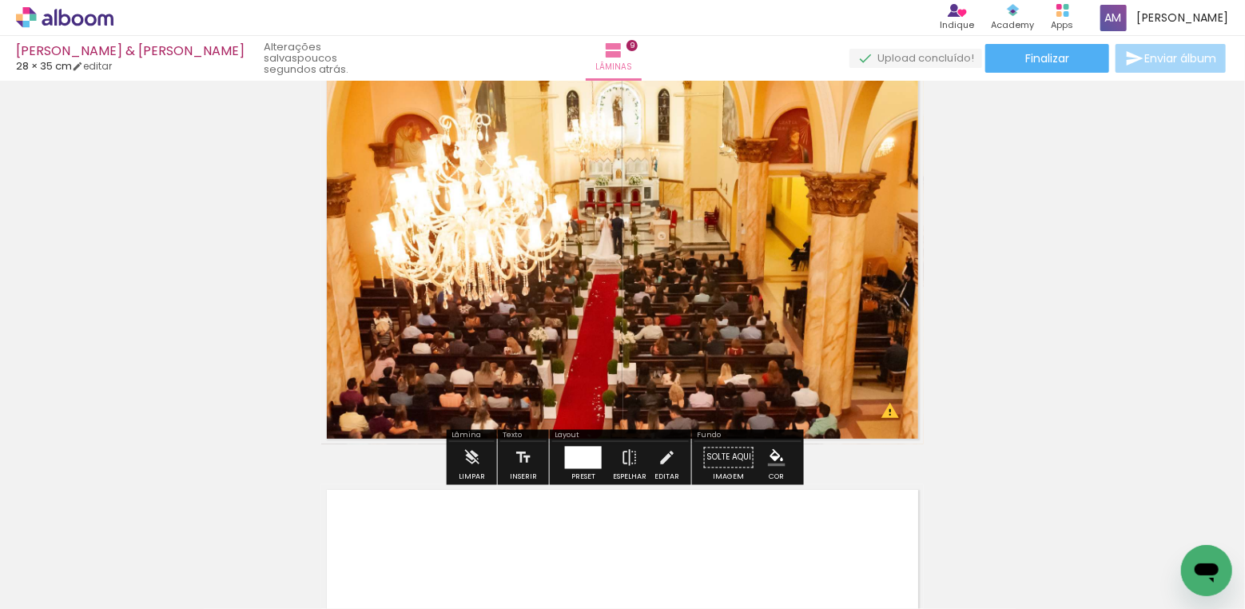
scroll to position [3441, 0]
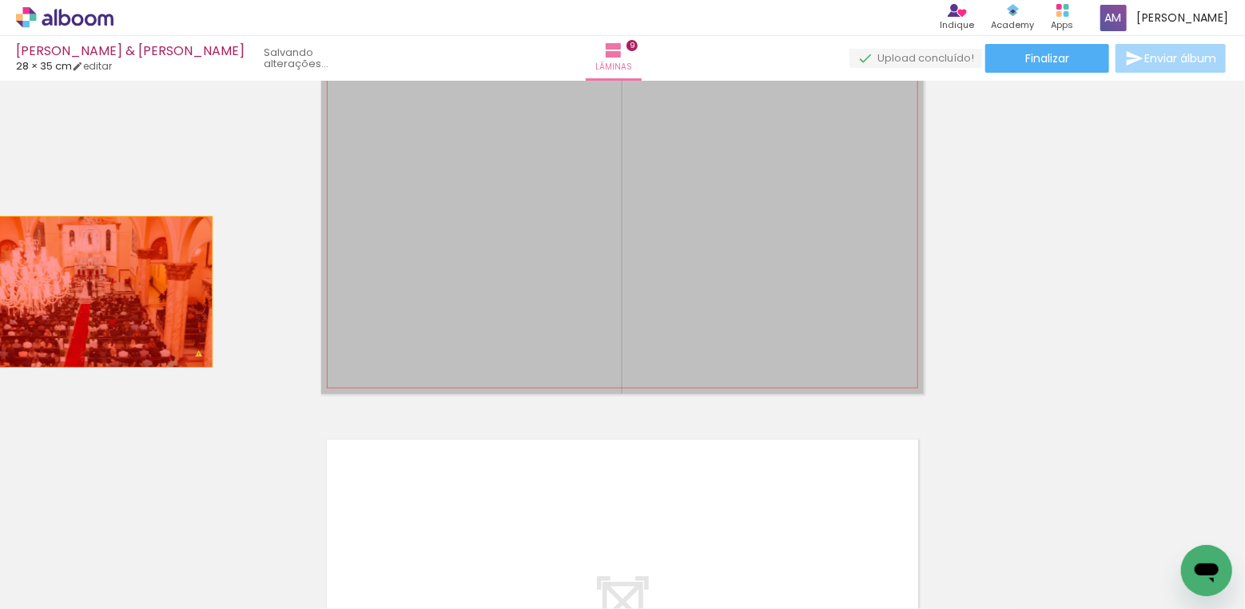
drag, startPoint x: 476, startPoint y: 256, endPoint x: 92, endPoint y: 292, distance: 385.3
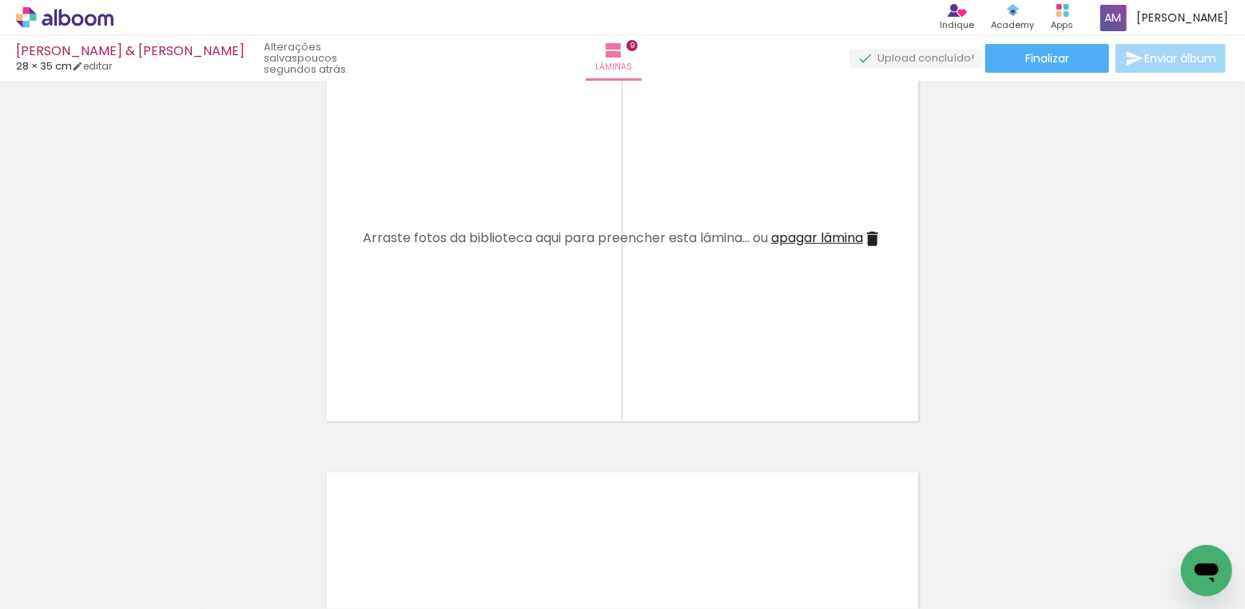
scroll to position [3352, 0]
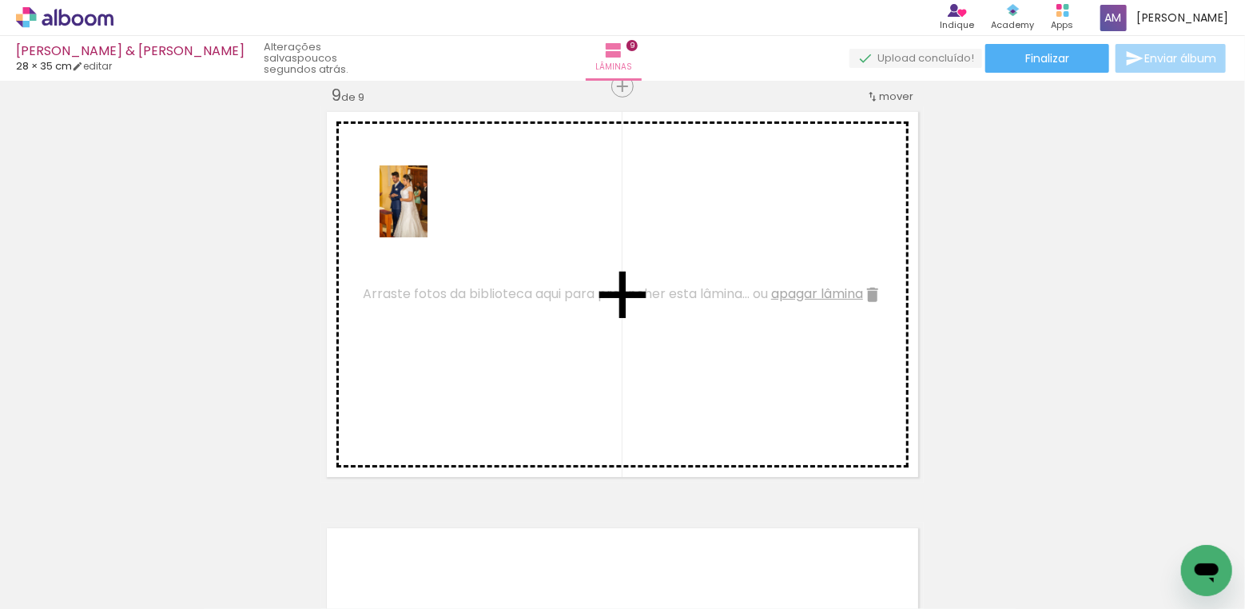
drag, startPoint x: 1024, startPoint y: 559, endPoint x: 428, endPoint y: 213, distance: 689.0
click at [428, 213] on quentale-workspace at bounding box center [622, 304] width 1245 height 609
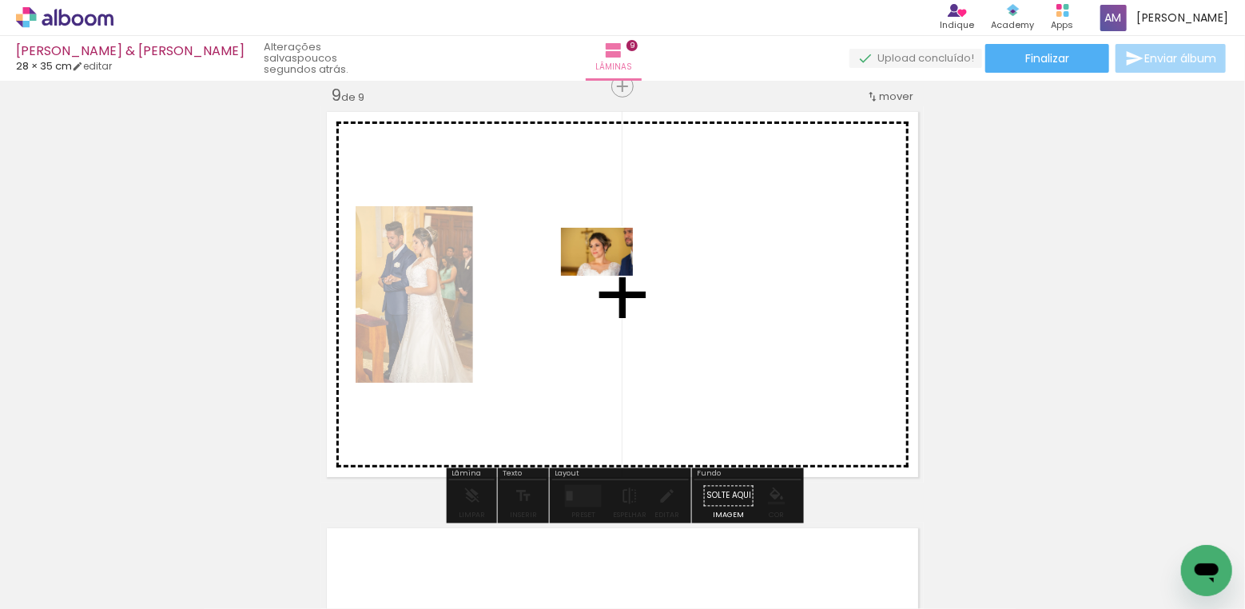
drag, startPoint x: 1122, startPoint y: 557, endPoint x: 609, endPoint y: 276, distance: 585.2
click at [609, 276] on quentale-workspace at bounding box center [622, 304] width 1245 height 609
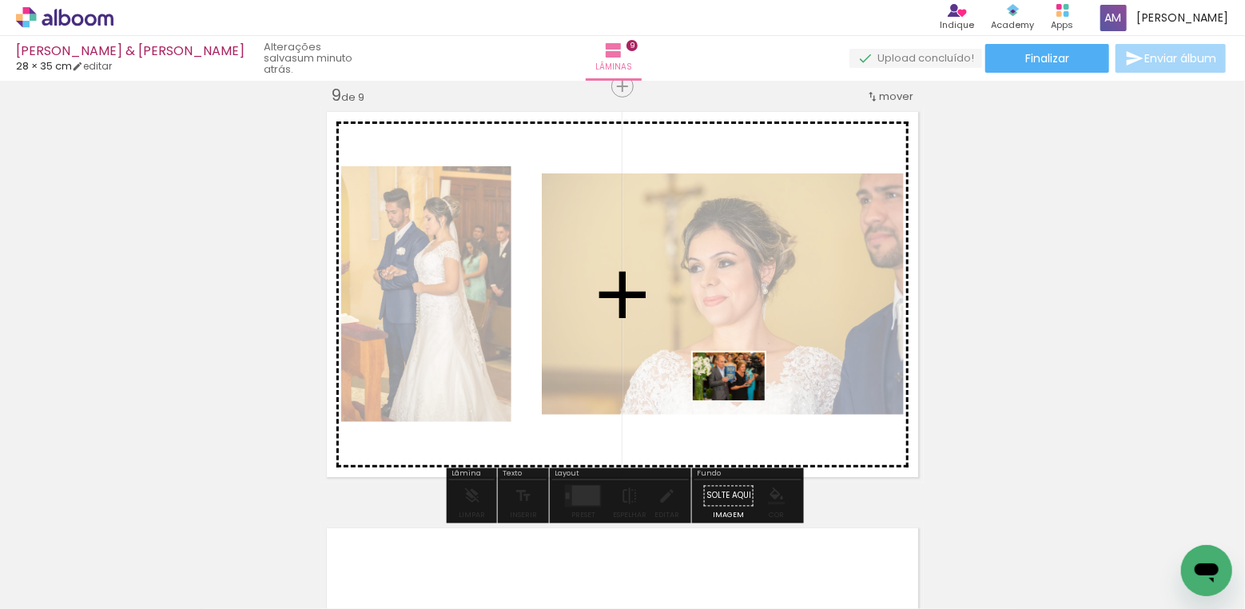
drag, startPoint x: 1130, startPoint y: 514, endPoint x: 741, endPoint y: 400, distance: 405.5
click at [741, 400] on quentale-workspace at bounding box center [622, 304] width 1245 height 609
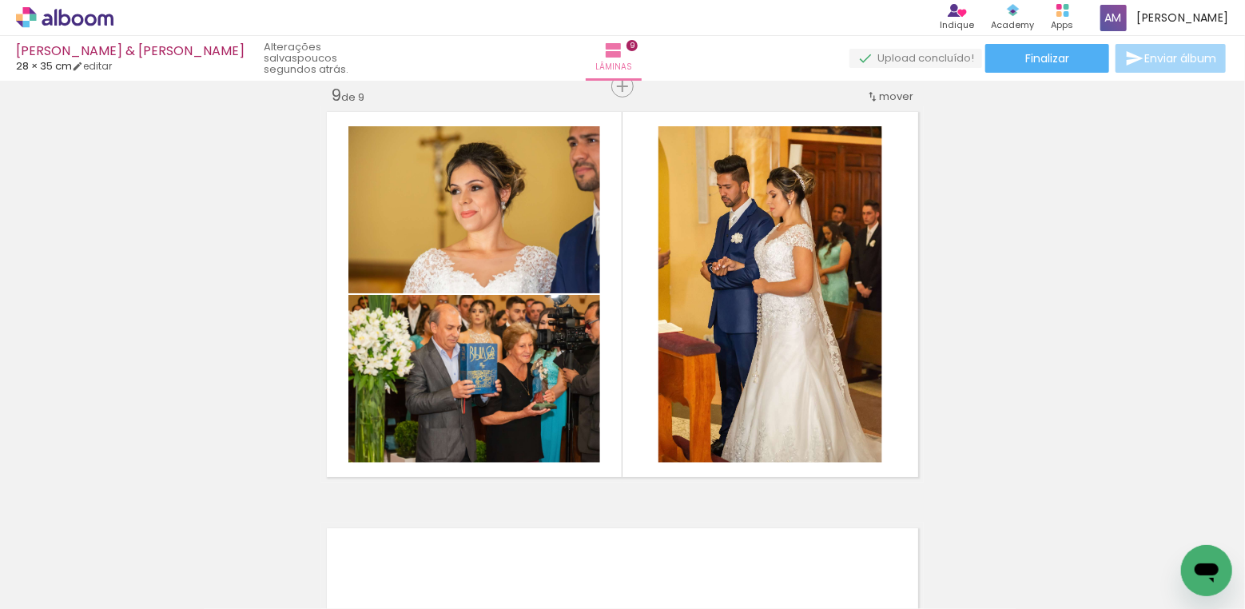
scroll to position [0, 2318]
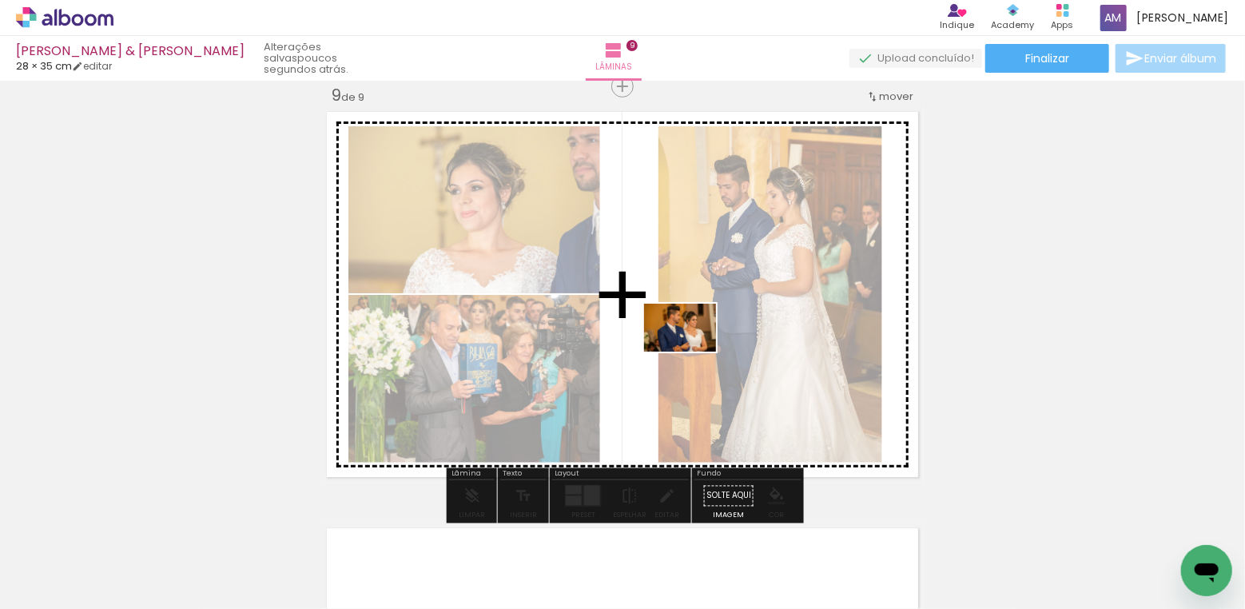
drag, startPoint x: 814, startPoint y: 563, endPoint x: 692, endPoint y: 352, distance: 243.9
click at [692, 352] on quentale-workspace at bounding box center [622, 304] width 1245 height 609
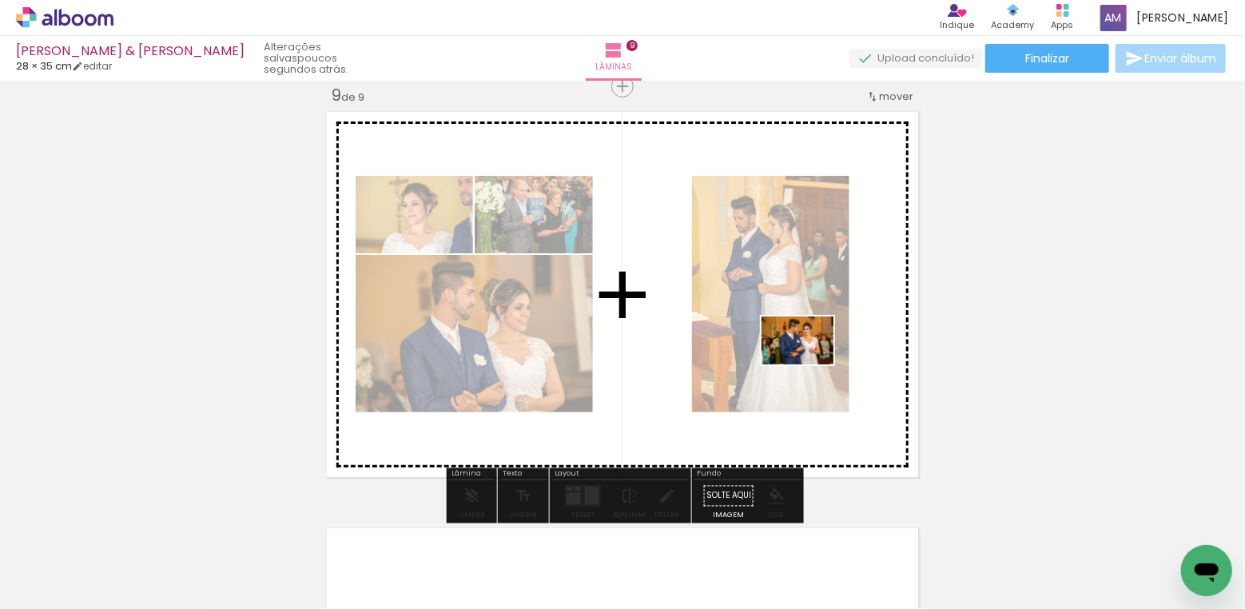
drag, startPoint x: 900, startPoint y: 544, endPoint x: 810, endPoint y: 364, distance: 201.2
click at [810, 364] on quentale-workspace at bounding box center [622, 304] width 1245 height 609
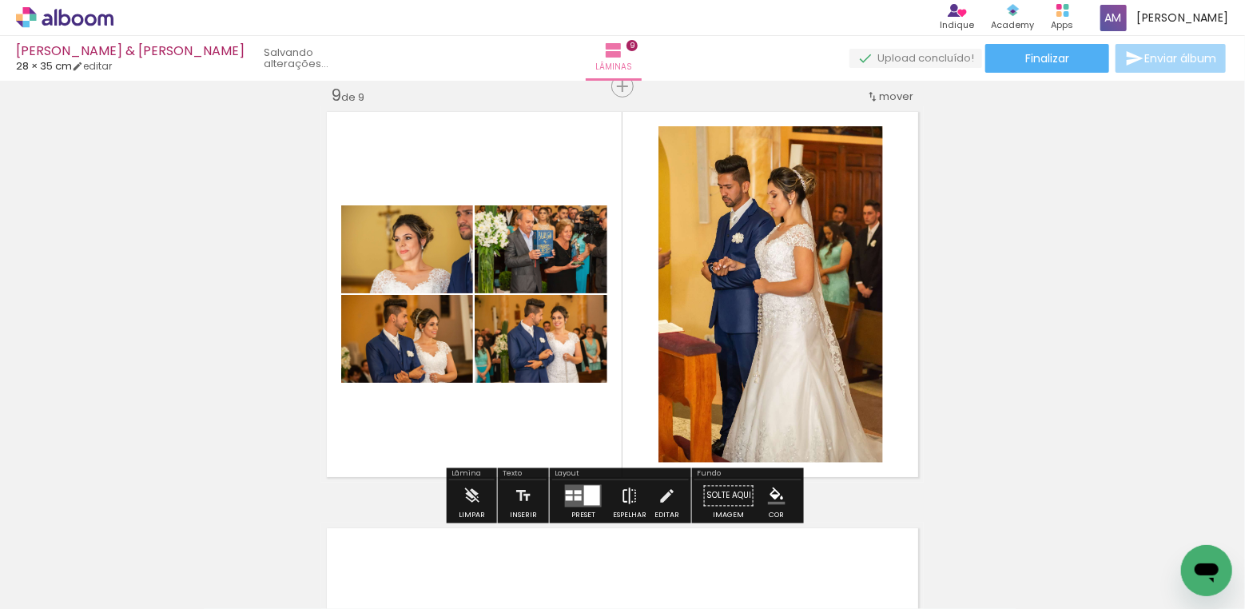
click at [631, 493] on iron-icon at bounding box center [630, 496] width 18 height 32
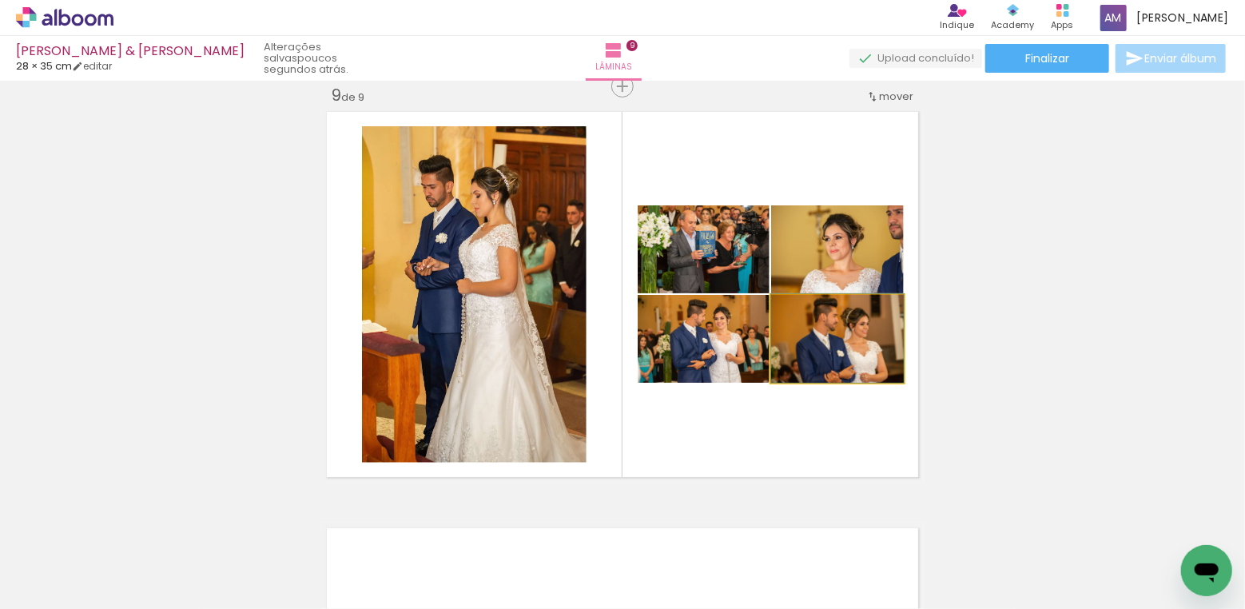
drag, startPoint x: 886, startPoint y: 362, endPoint x: 787, endPoint y: 359, distance: 98.4
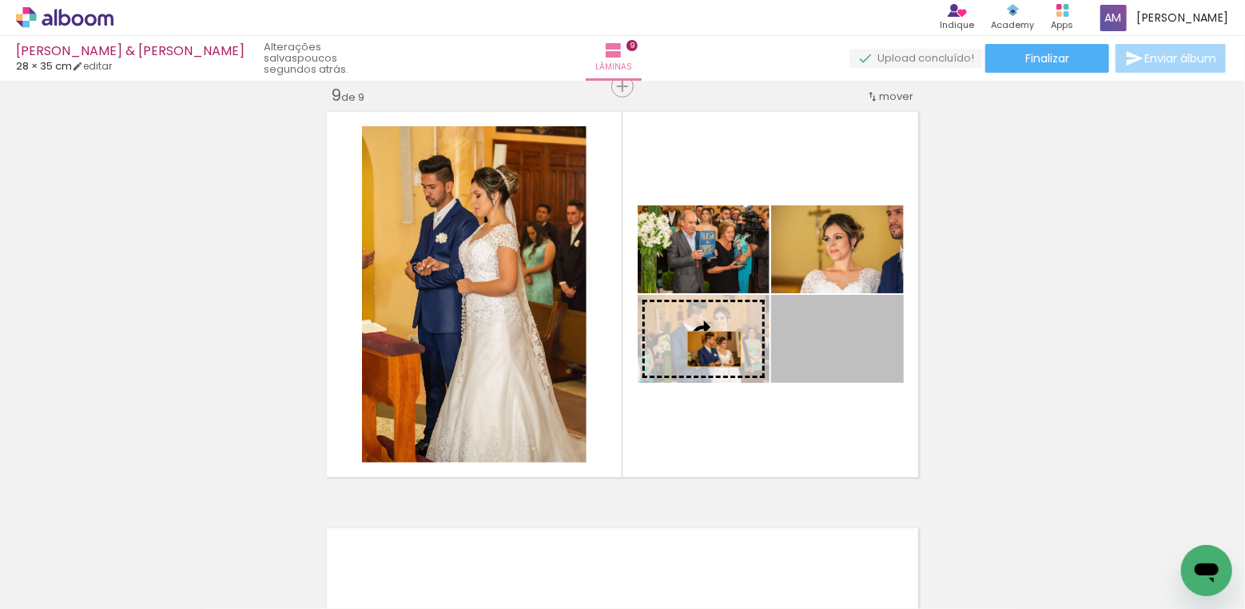
drag, startPoint x: 790, startPoint y: 357, endPoint x: 715, endPoint y: 349, distance: 74.8
click at [0, 0] on slot at bounding box center [0, 0] width 0 height 0
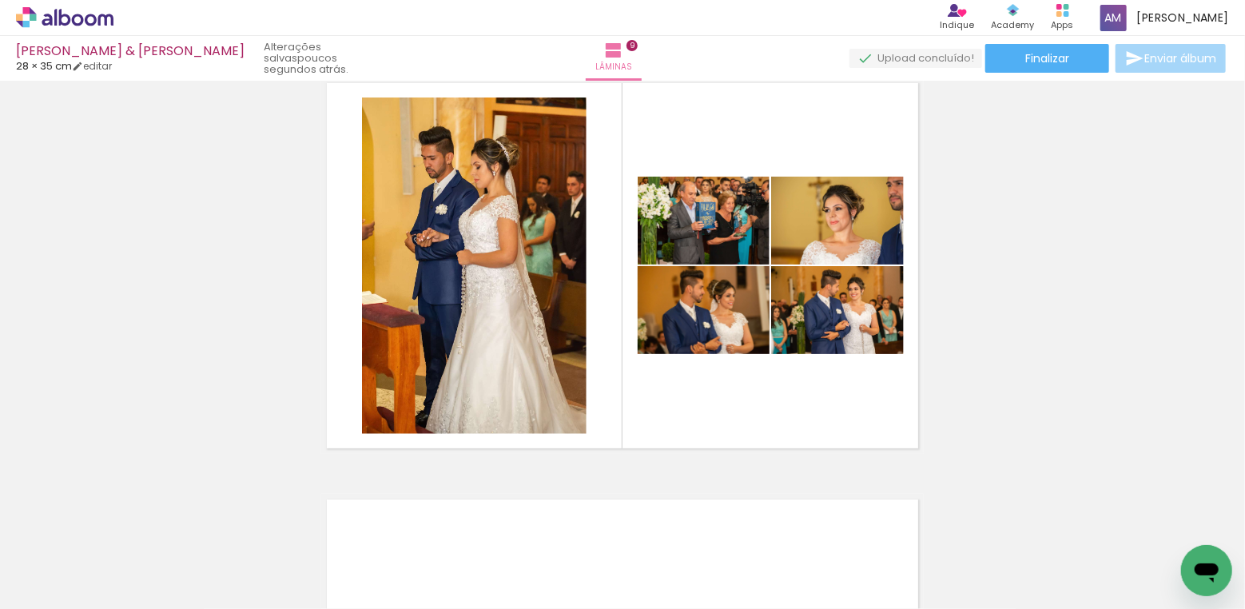
scroll to position [3381, 0]
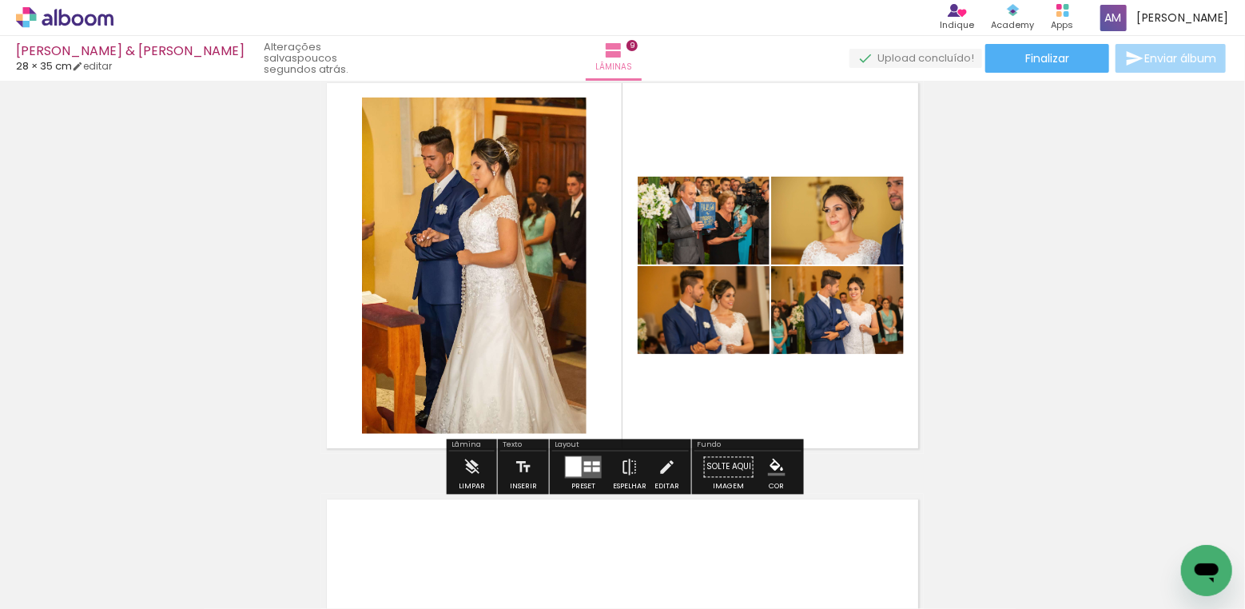
click at [521, 148] on paper-item at bounding box center [525, 151] width 29 height 11
click at [690, 254] on paper-item at bounding box center [689, 255] width 29 height 11
click at [819, 252] on paper-item at bounding box center [822, 255] width 29 height 11
click at [691, 343] on paper-item at bounding box center [689, 345] width 29 height 11
click at [826, 344] on paper-item at bounding box center [822, 345] width 29 height 11
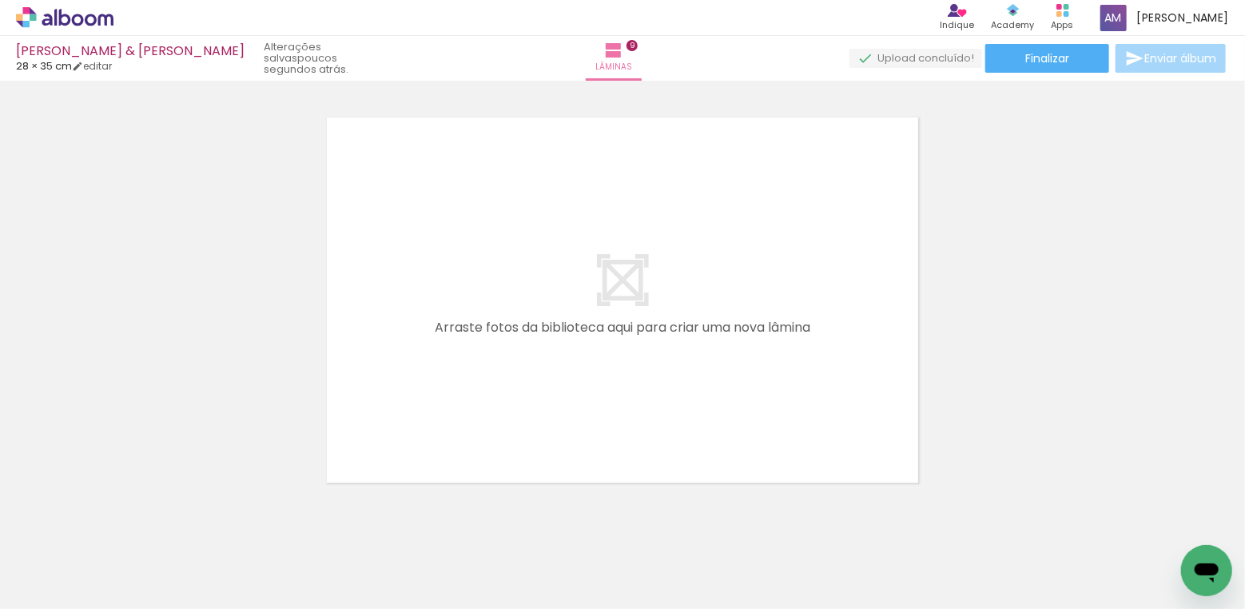
scroll to position [3797, 0]
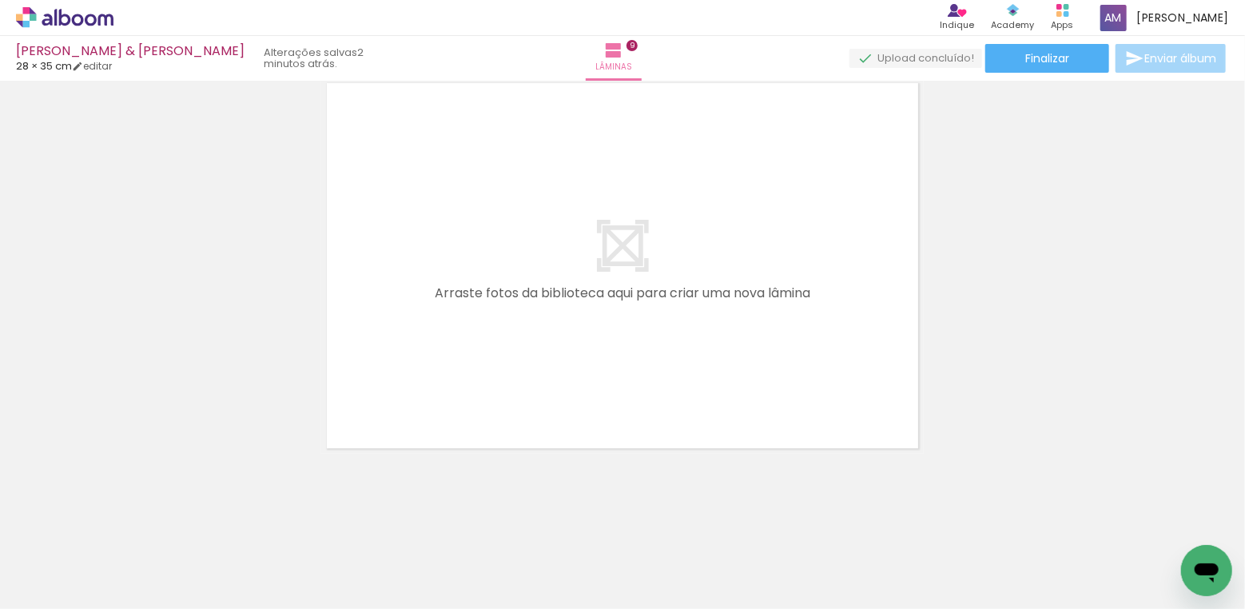
scroll to position [0, 2318]
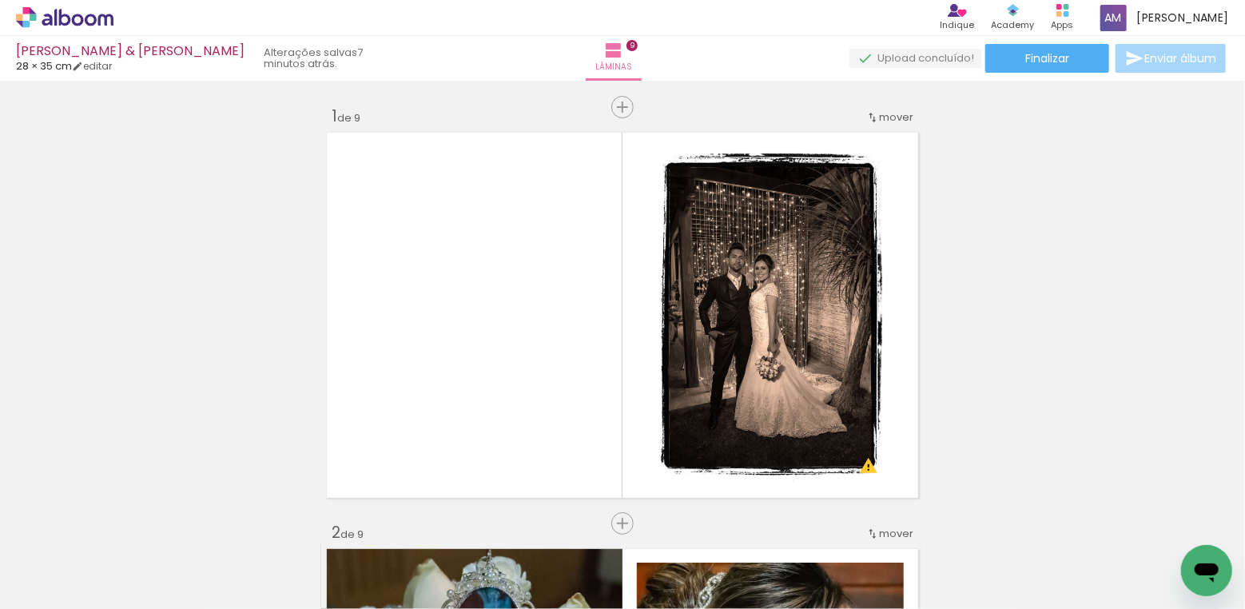
scroll to position [0, 2318]
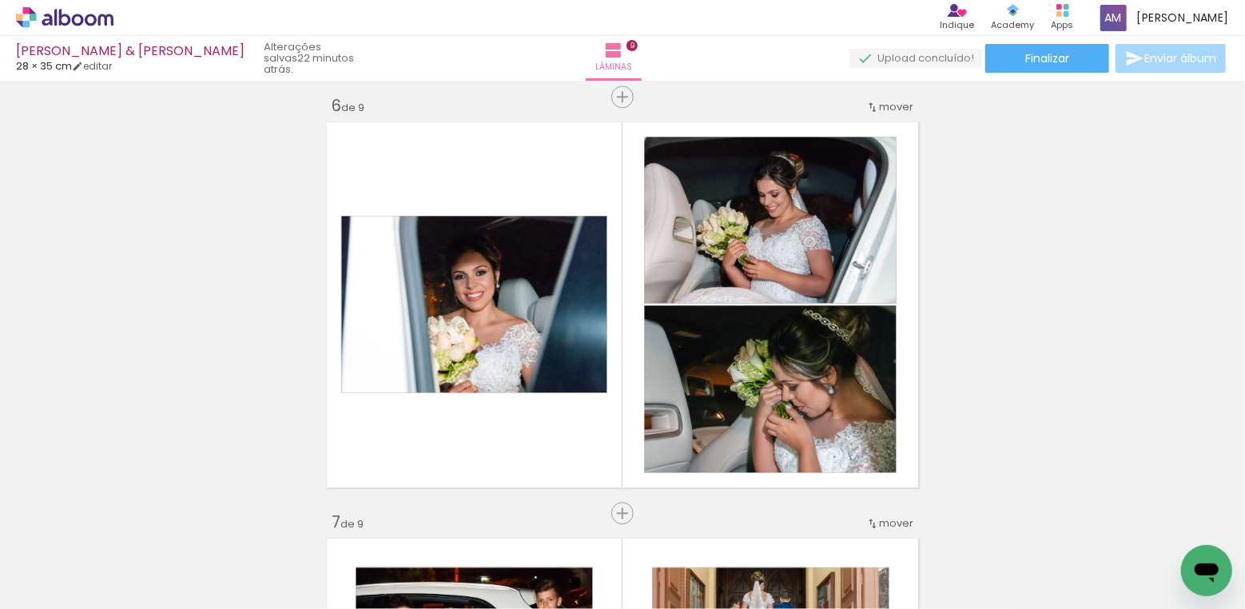
scroll to position [2088, 0]
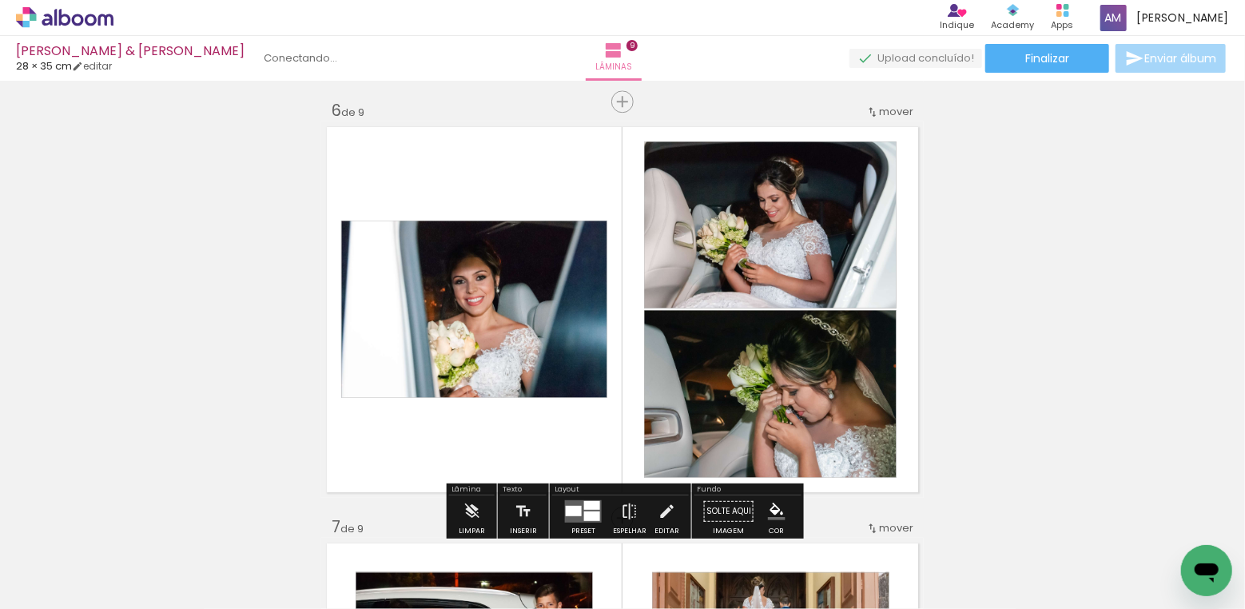
click at [806, 193] on paper-item at bounding box center [807, 195] width 29 height 11
click at [806, 366] on paper-item at bounding box center [807, 364] width 29 height 11
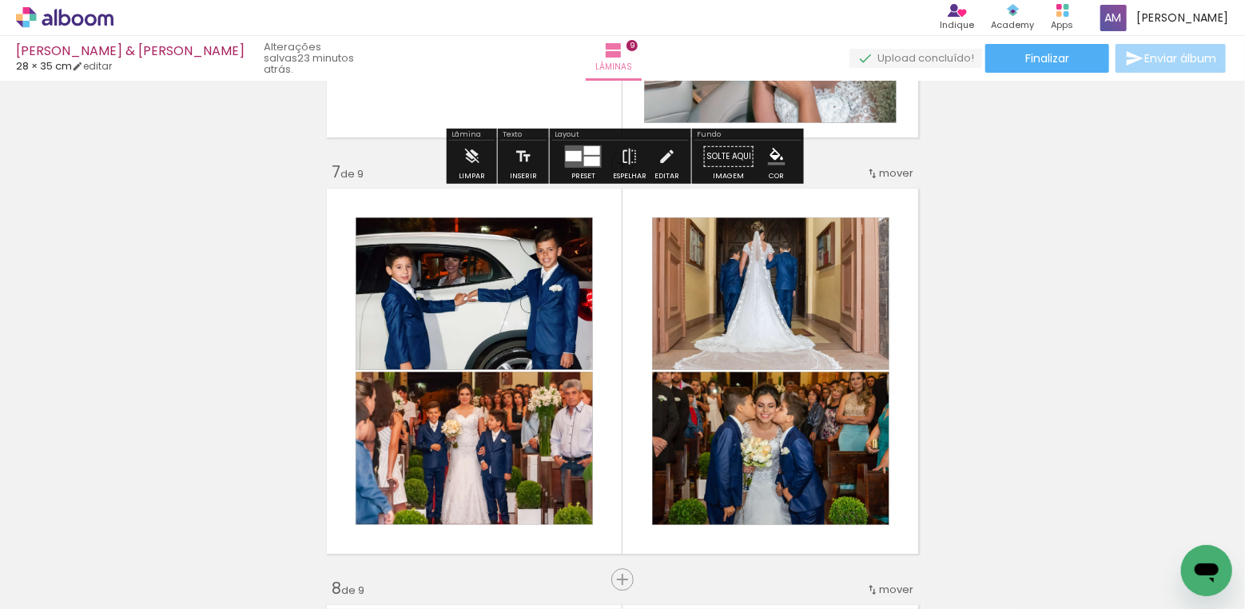
scroll to position [2471, 0]
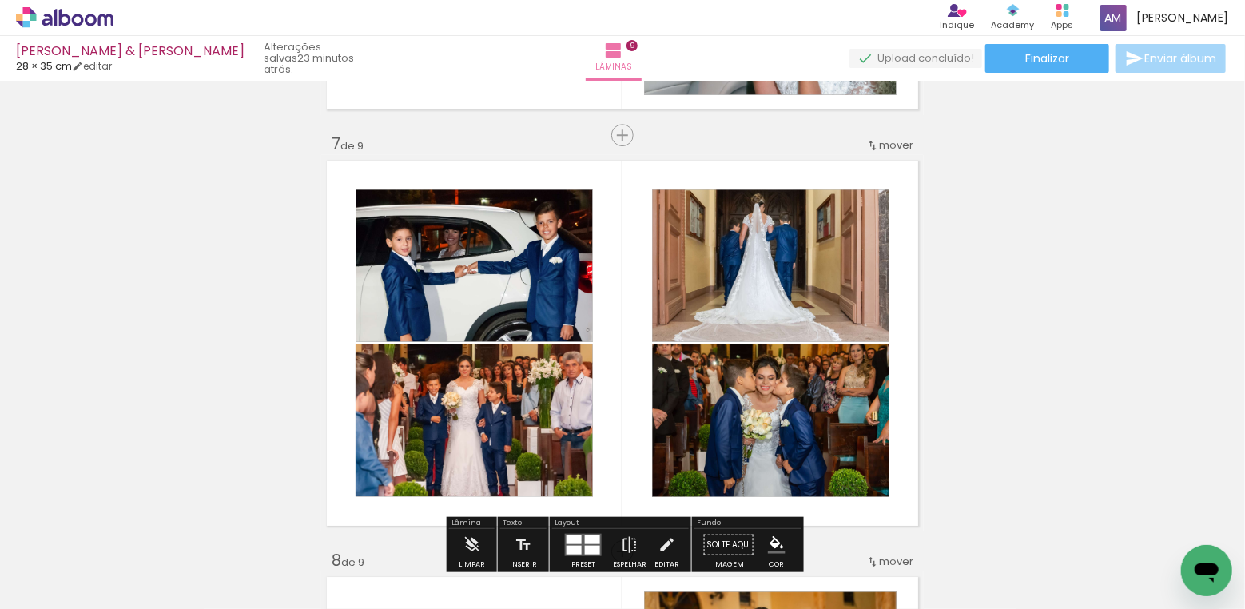
click at [513, 242] on paper-item at bounding box center [518, 243] width 29 height 11
click at [818, 244] on paper-item at bounding box center [815, 243] width 29 height 11
click at [518, 395] on paper-item at bounding box center [518, 397] width 29 height 11
click at [818, 397] on paper-item at bounding box center [815, 397] width 29 height 11
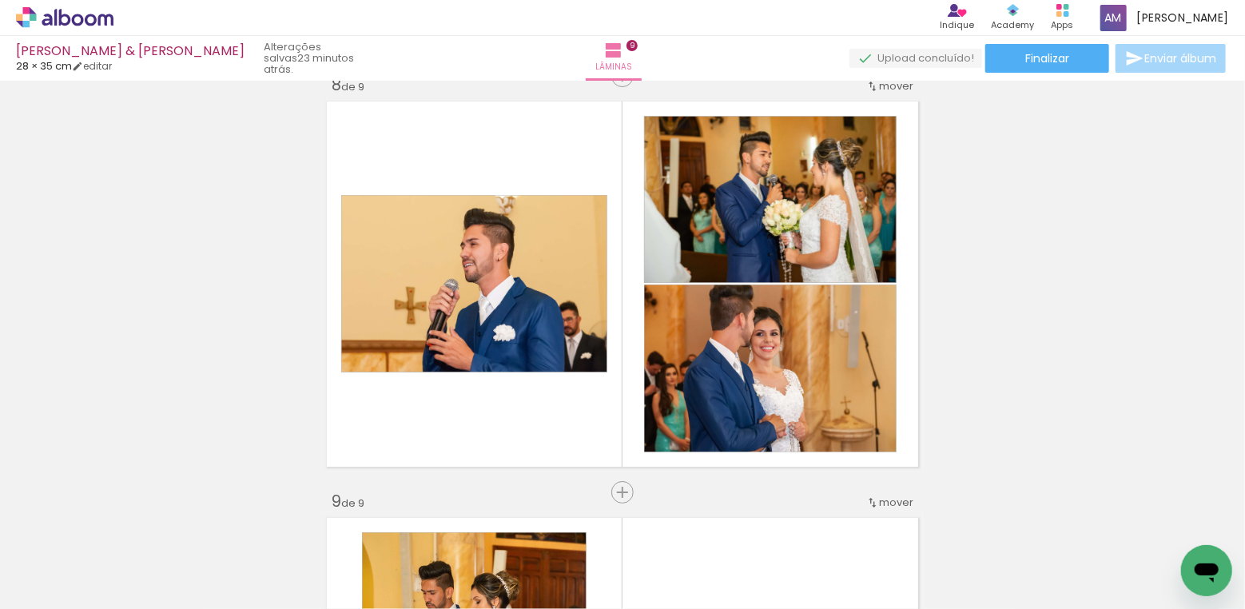
scroll to position [2946, 0]
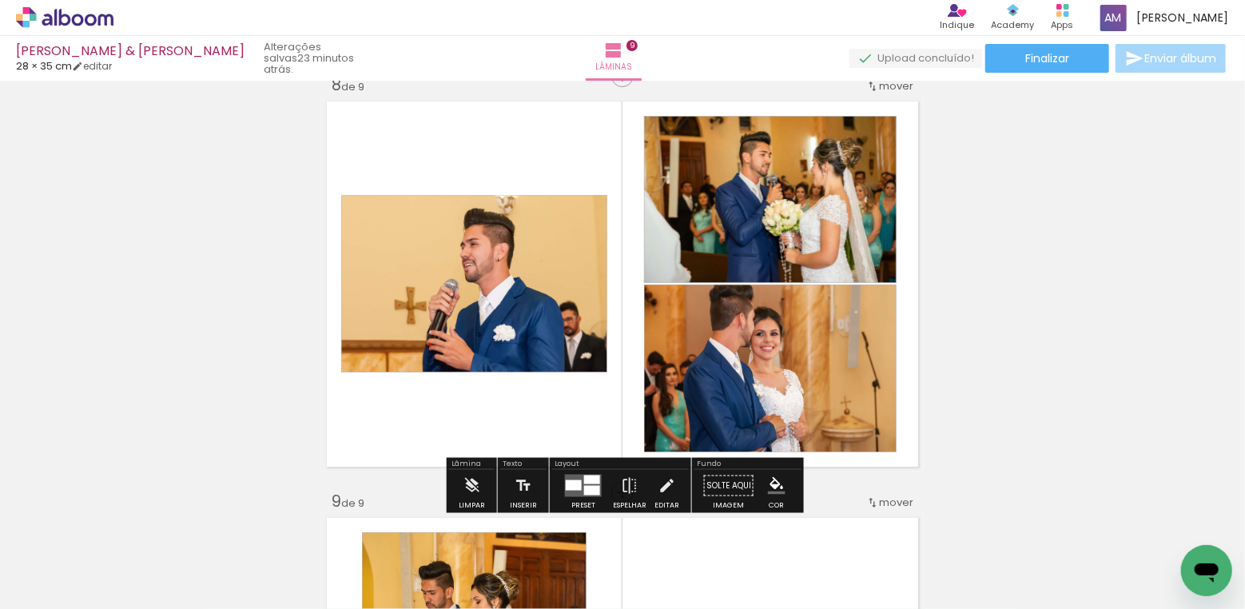
click at [508, 247] on paper-item at bounding box center [504, 249] width 29 height 11
click at [808, 167] on paper-item at bounding box center [807, 170] width 29 height 11
click at [810, 339] on paper-item at bounding box center [807, 338] width 29 height 11
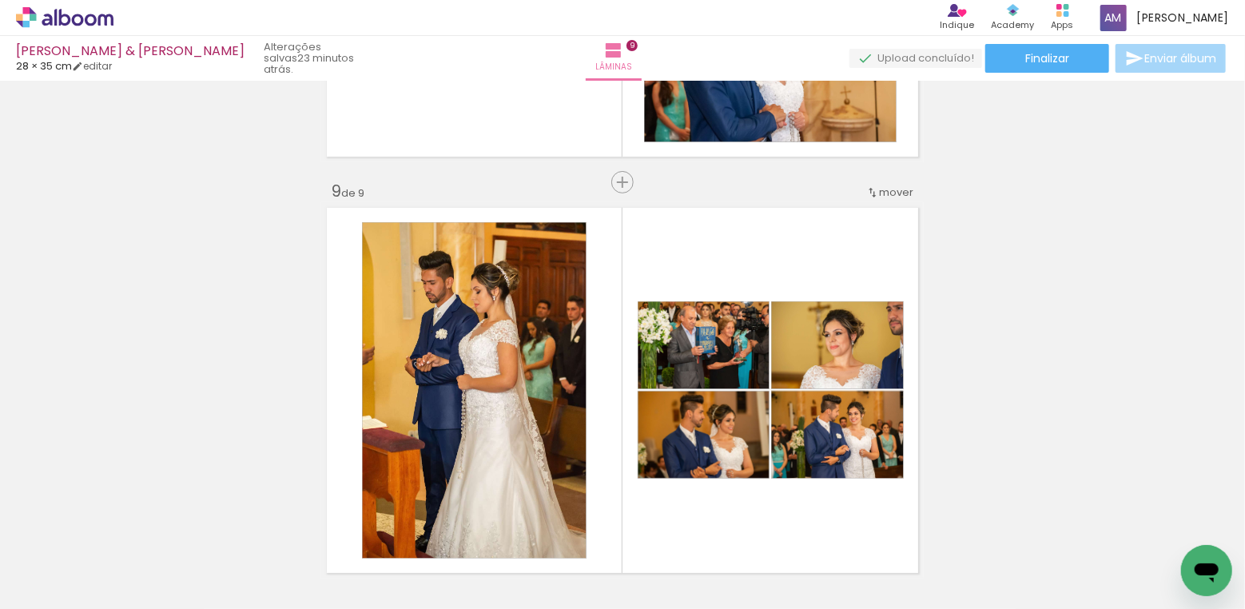
scroll to position [3347, 0]
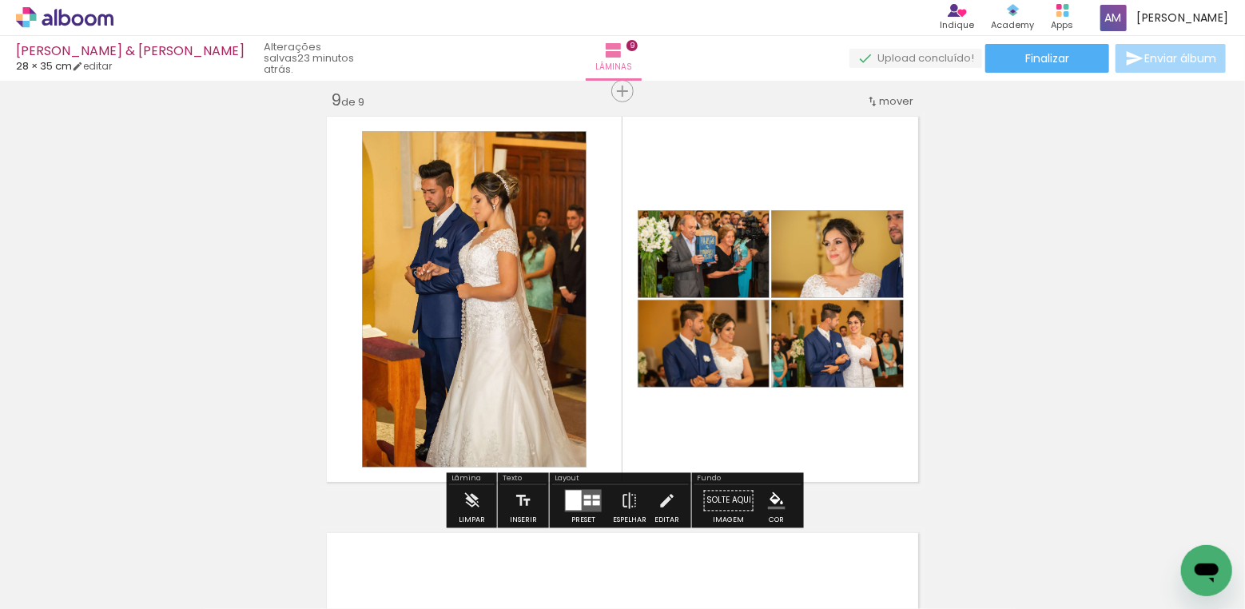
click at [525, 184] on paper-item at bounding box center [525, 185] width 29 height 11
click at [687, 287] on paper-item at bounding box center [689, 289] width 29 height 11
click at [819, 289] on paper-item at bounding box center [822, 289] width 29 height 11
click at [686, 376] on paper-item at bounding box center [689, 378] width 29 height 11
click at [824, 377] on paper-item at bounding box center [822, 378] width 29 height 11
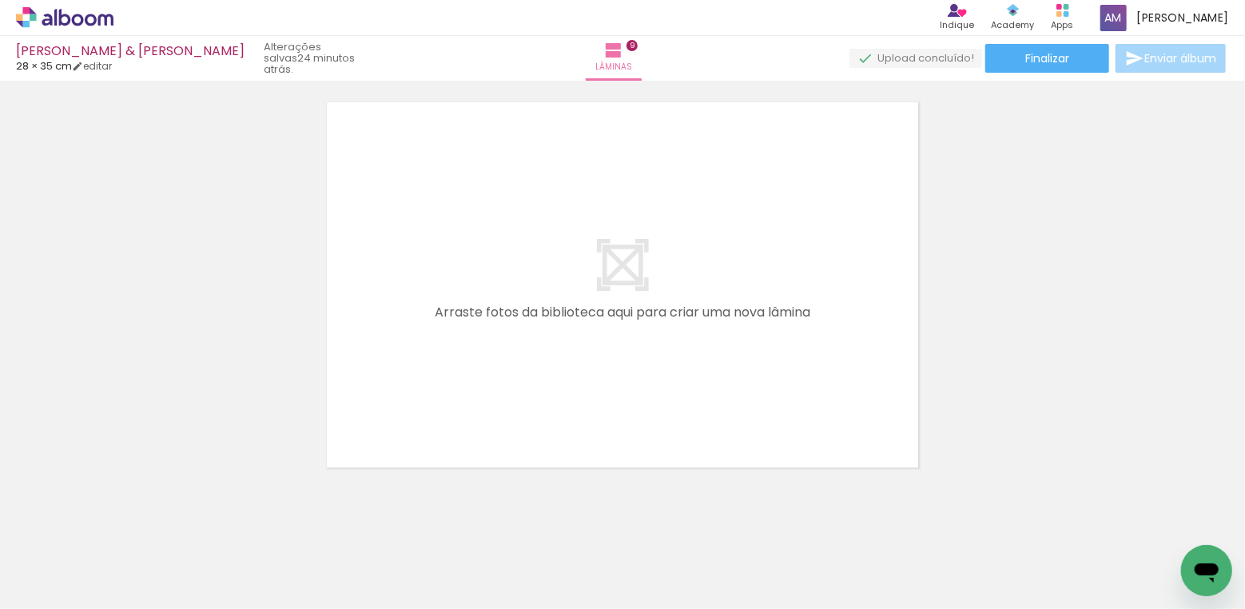
scroll to position [0, 3733]
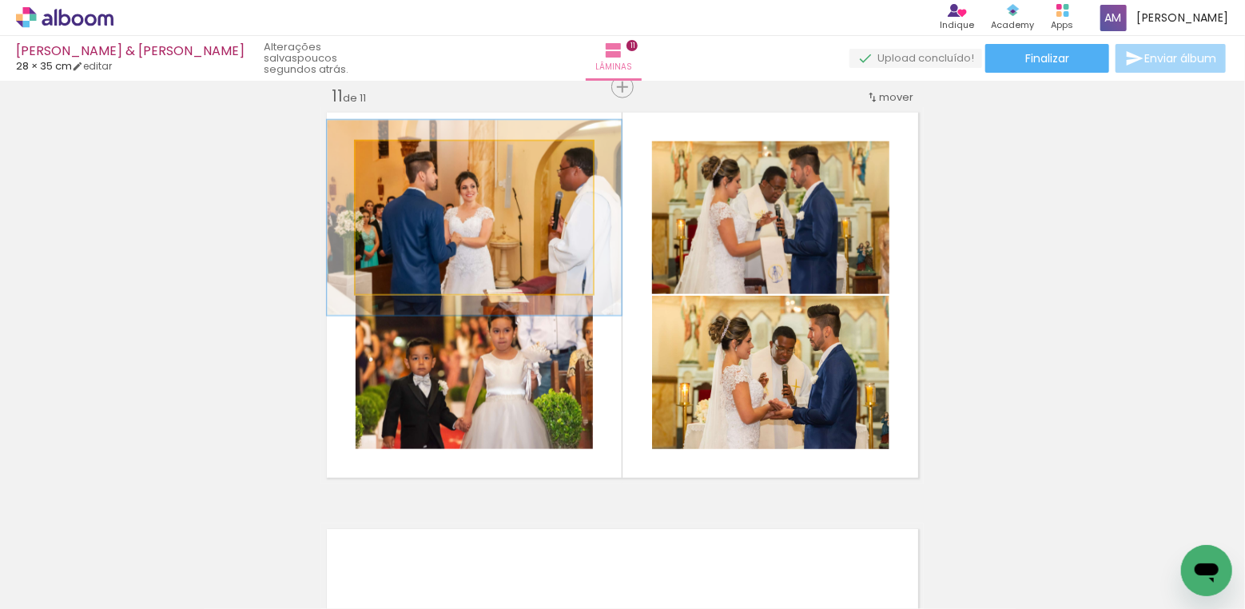
type paper-slider "124"
click at [408, 157] on div at bounding box center [408, 158] width 14 height 14
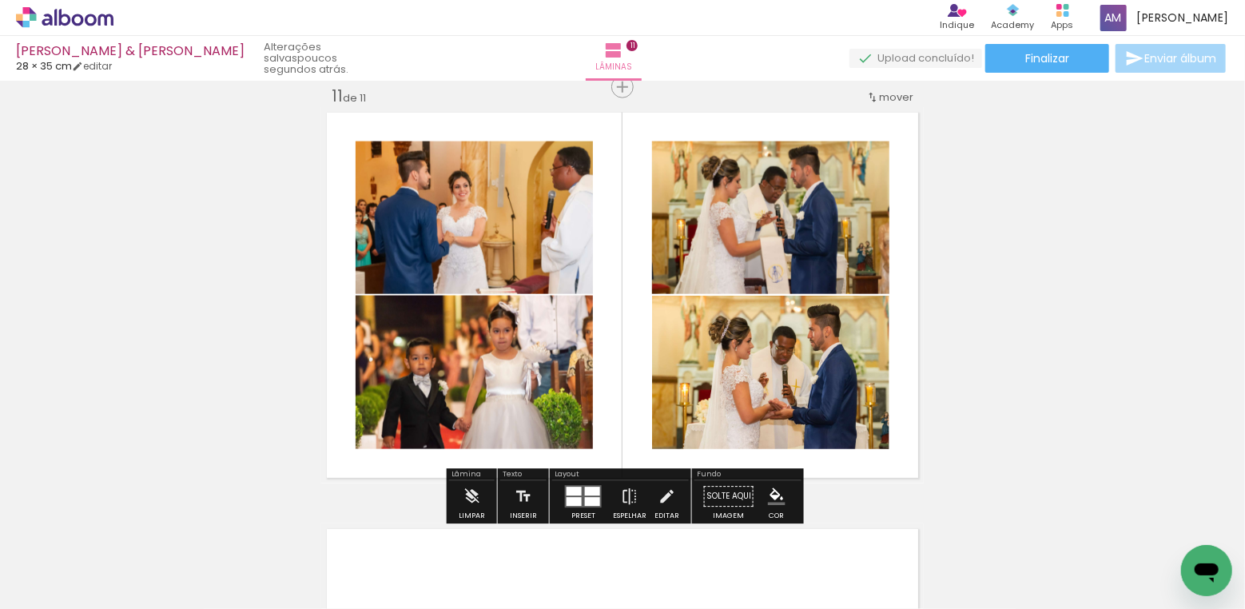
click at [524, 193] on paper-item at bounding box center [518, 195] width 29 height 11
click at [821, 193] on paper-item at bounding box center [815, 195] width 29 height 11
click at [518, 350] on paper-item at bounding box center [518, 349] width 29 height 11
click at [813, 351] on paper-item at bounding box center [815, 349] width 29 height 11
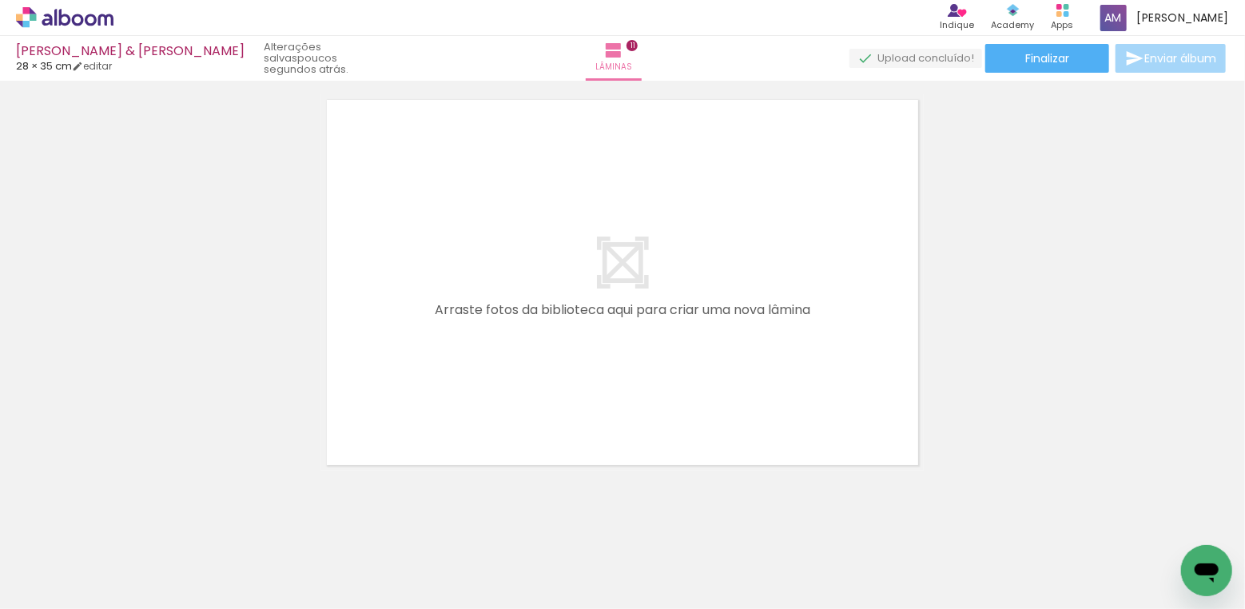
scroll to position [4614, 0]
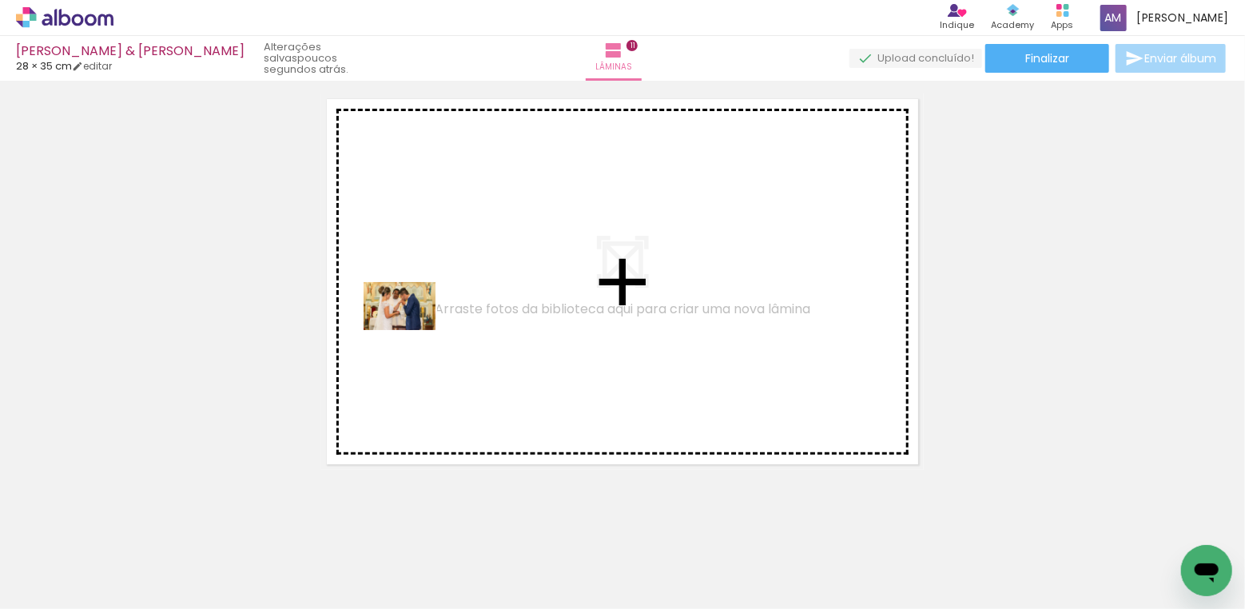
drag, startPoint x: 340, startPoint y: 553, endPoint x: 412, endPoint y: 330, distance: 234.1
click at [412, 330] on quentale-workspace at bounding box center [622, 304] width 1245 height 609
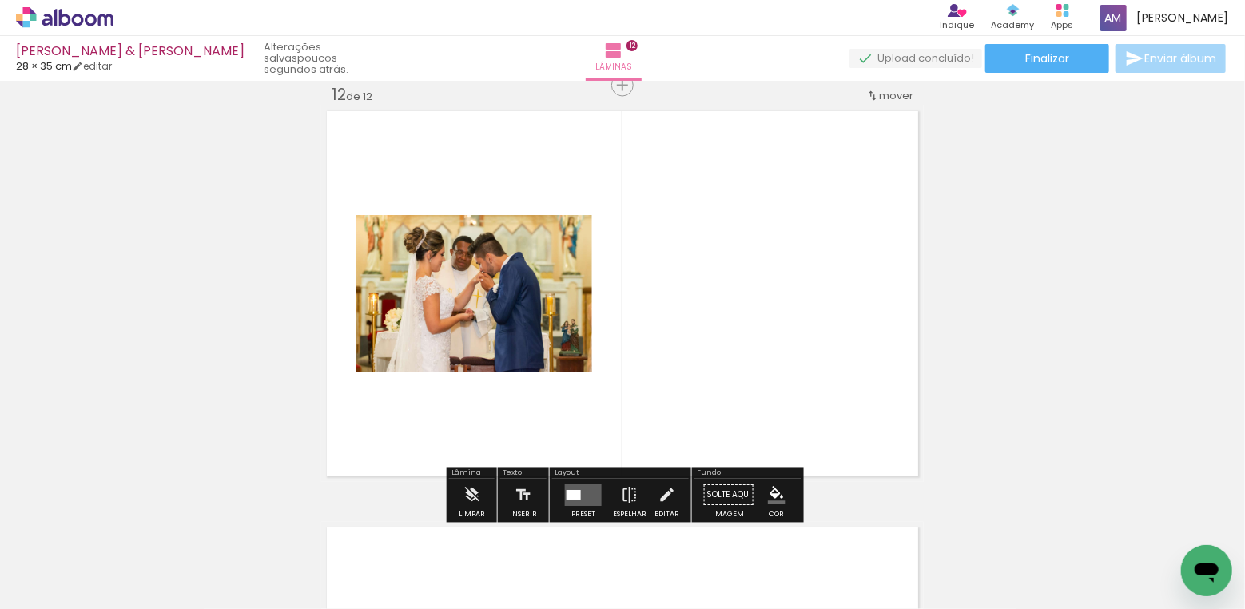
scroll to position [4601, 0]
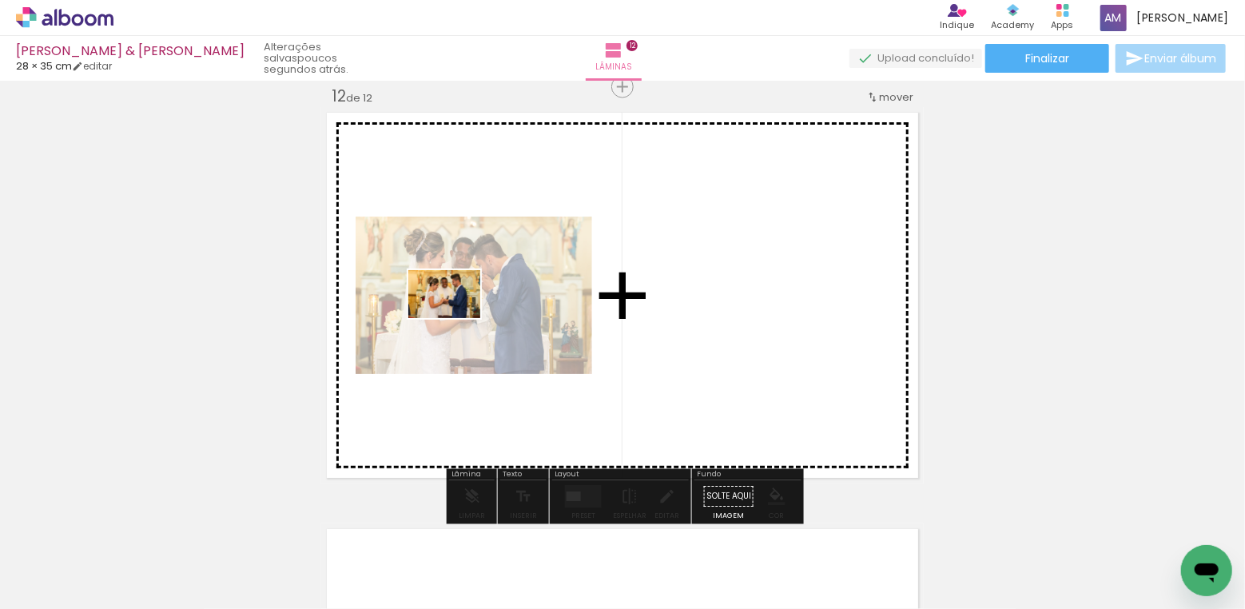
drag, startPoint x: 434, startPoint y: 574, endPoint x: 456, endPoint y: 318, distance: 256.7
click at [456, 318] on quentale-workspace at bounding box center [622, 304] width 1245 height 609
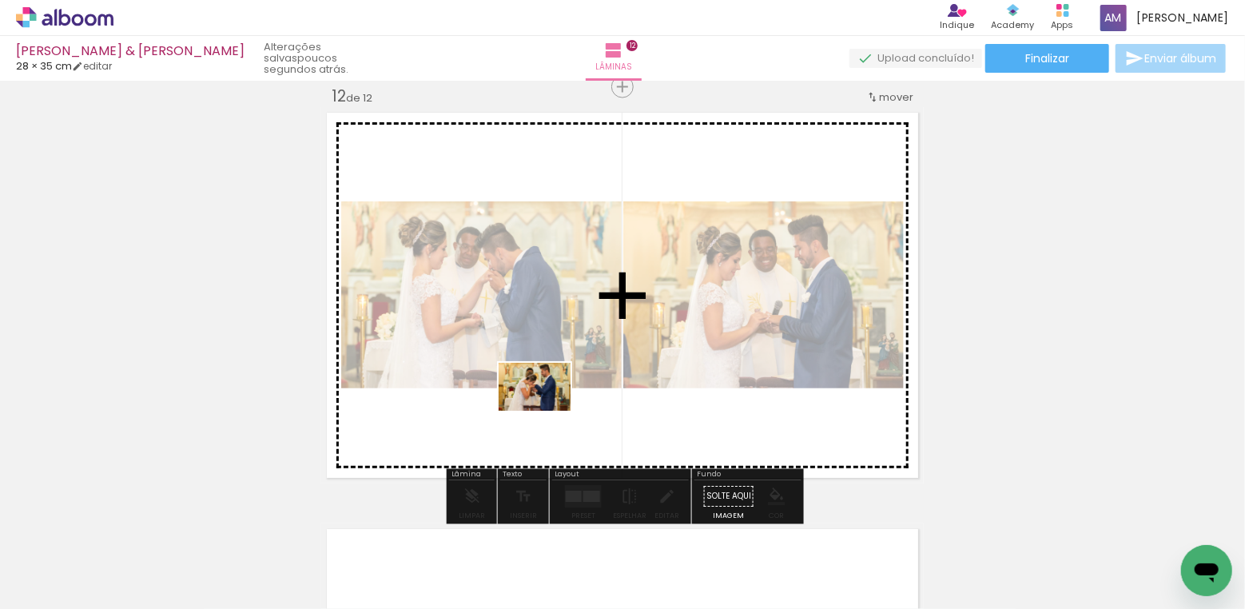
drag, startPoint x: 529, startPoint y: 554, endPoint x: 547, endPoint y: 411, distance: 144.1
click at [547, 411] on quentale-workspace at bounding box center [622, 304] width 1245 height 609
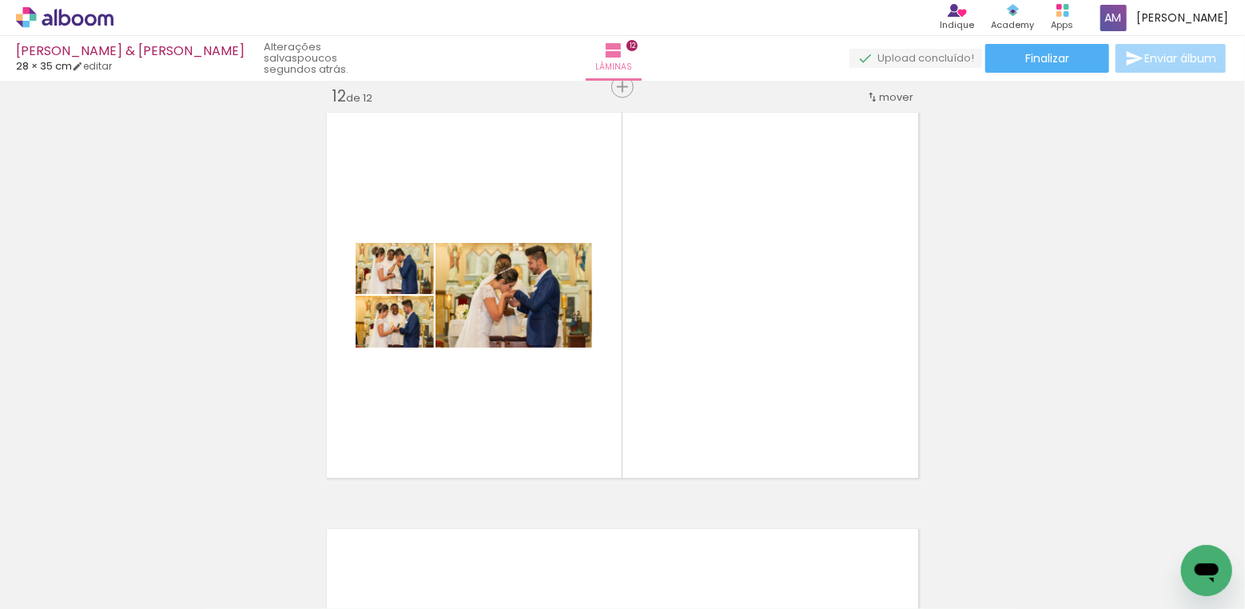
scroll to position [0, 786]
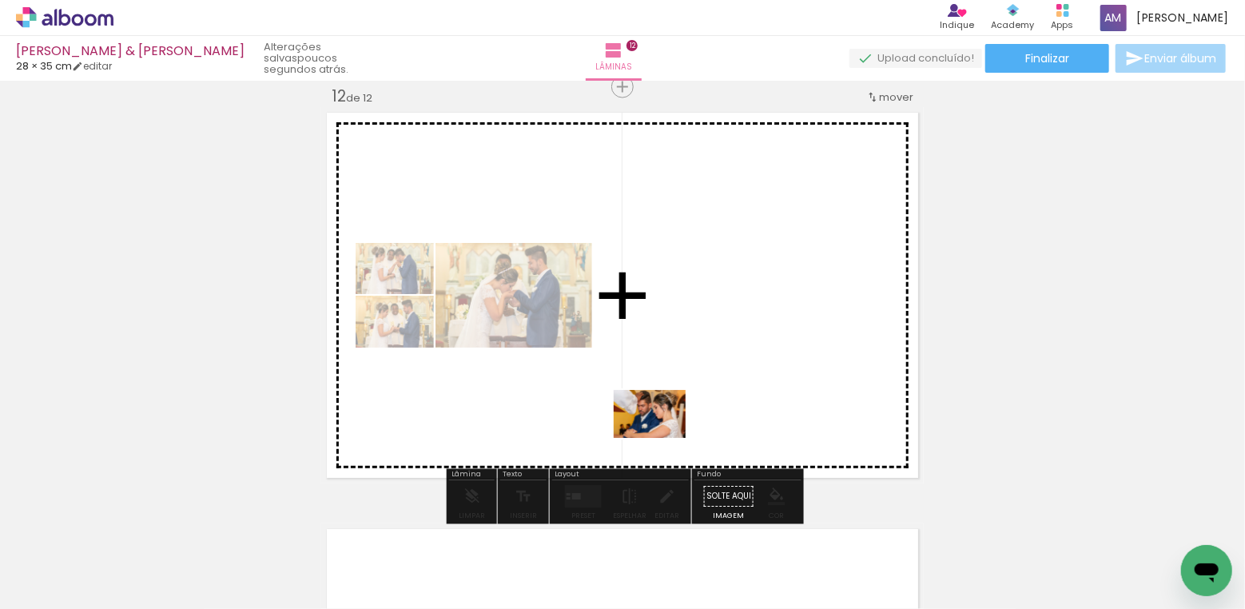
drag, startPoint x: 464, startPoint y: 571, endPoint x: 661, endPoint y: 437, distance: 237.7
click at [661, 437] on quentale-workspace at bounding box center [622, 304] width 1245 height 609
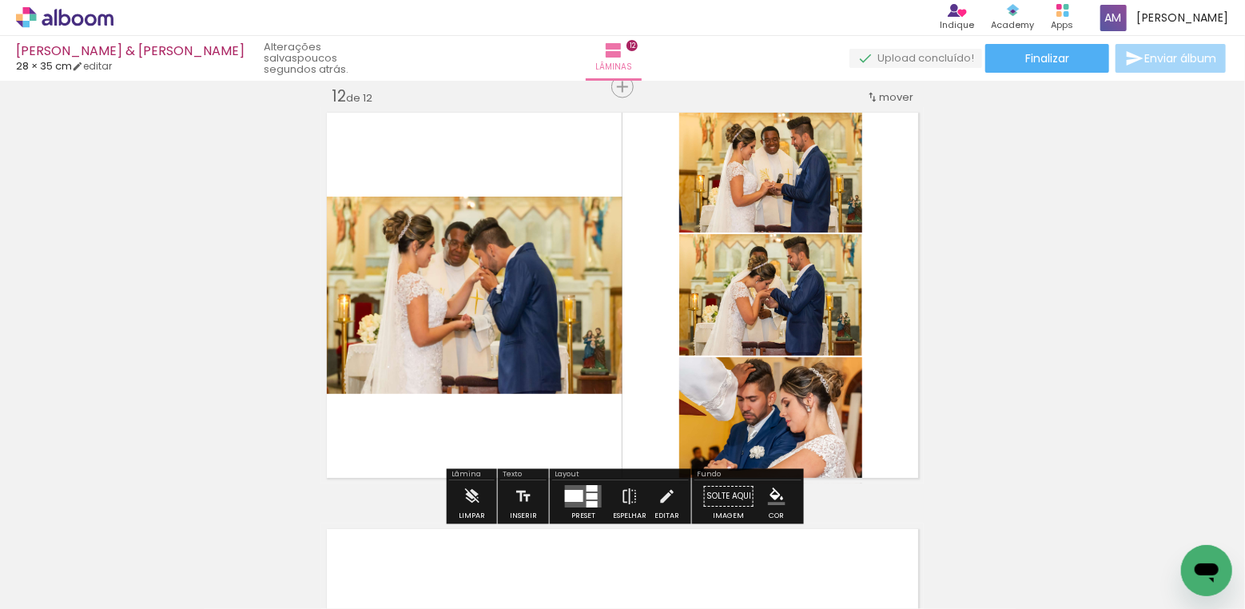
click at [569, 498] on div at bounding box center [574, 497] width 18 height 12
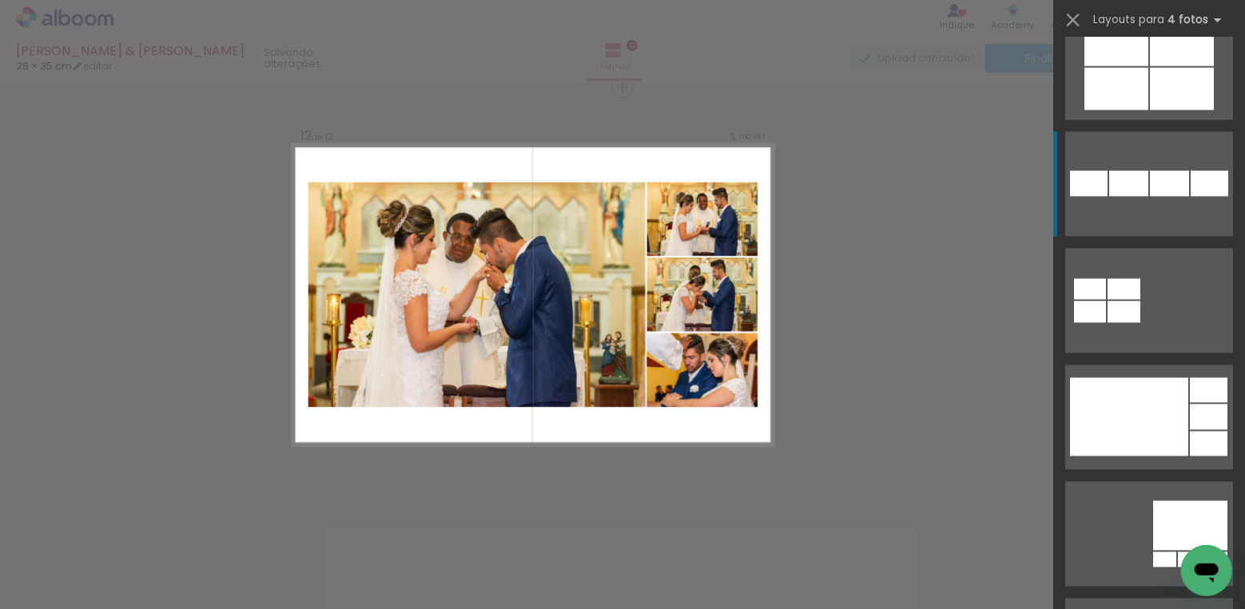
scroll to position [4422, 0]
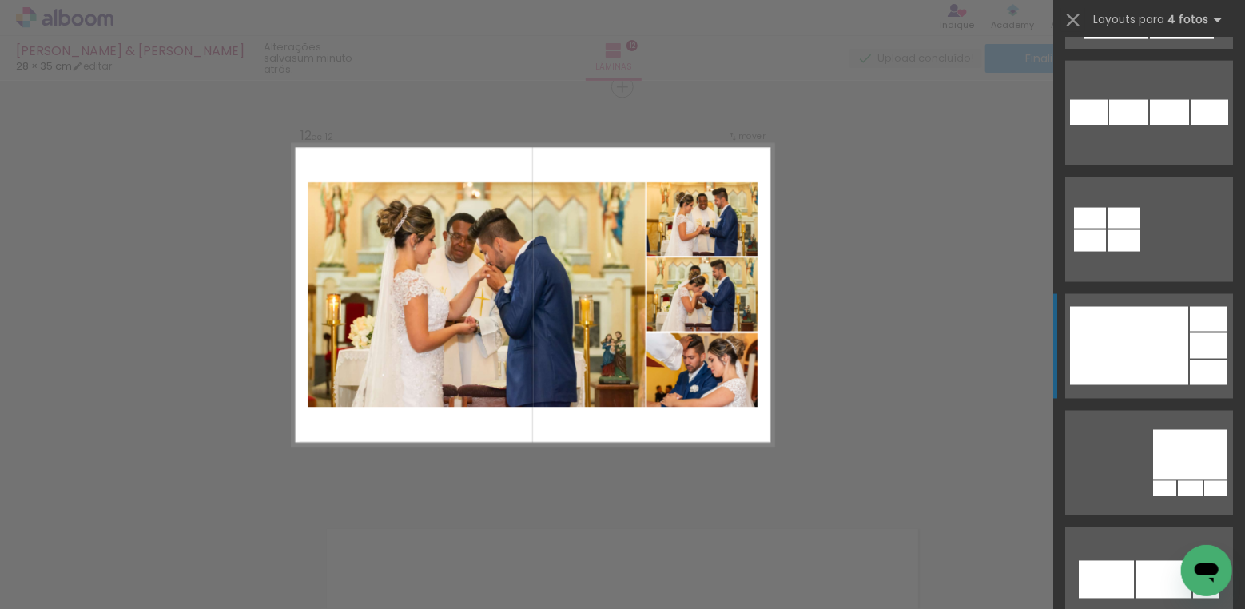
click at [1113, 367] on div at bounding box center [1129, 346] width 118 height 78
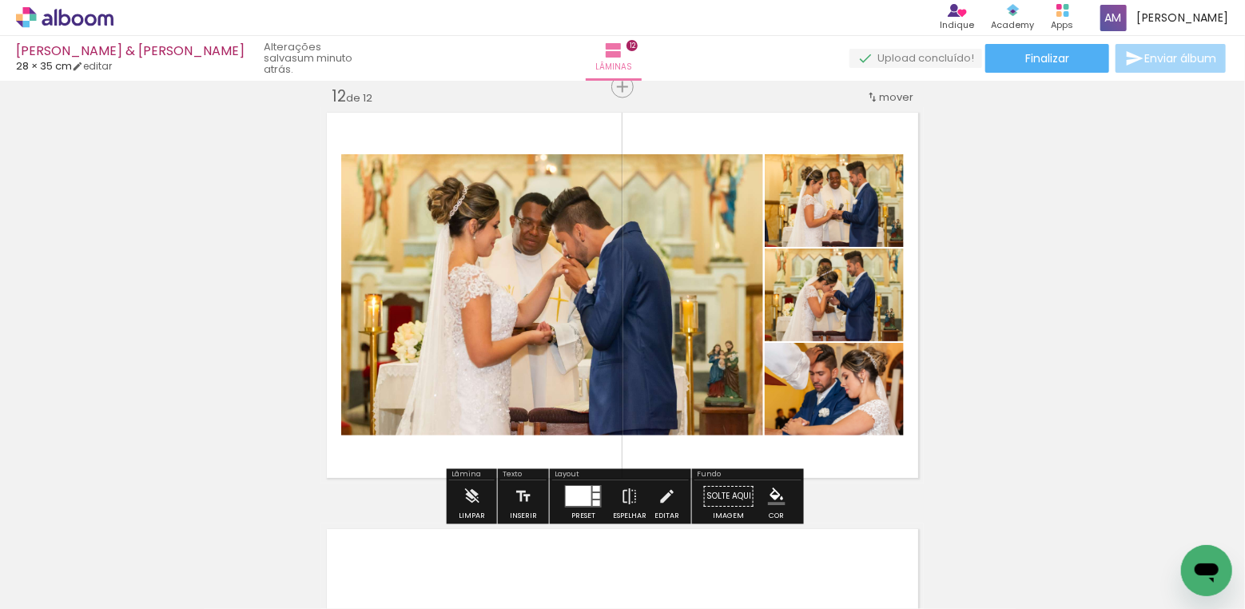
click at [507, 207] on paper-item at bounding box center [504, 208] width 29 height 11
click at [814, 234] on paper-item at bounding box center [816, 233] width 29 height 11
click at [820, 325] on paper-item at bounding box center [816, 327] width 29 height 11
click at [818, 420] on paper-item at bounding box center [816, 421] width 29 height 11
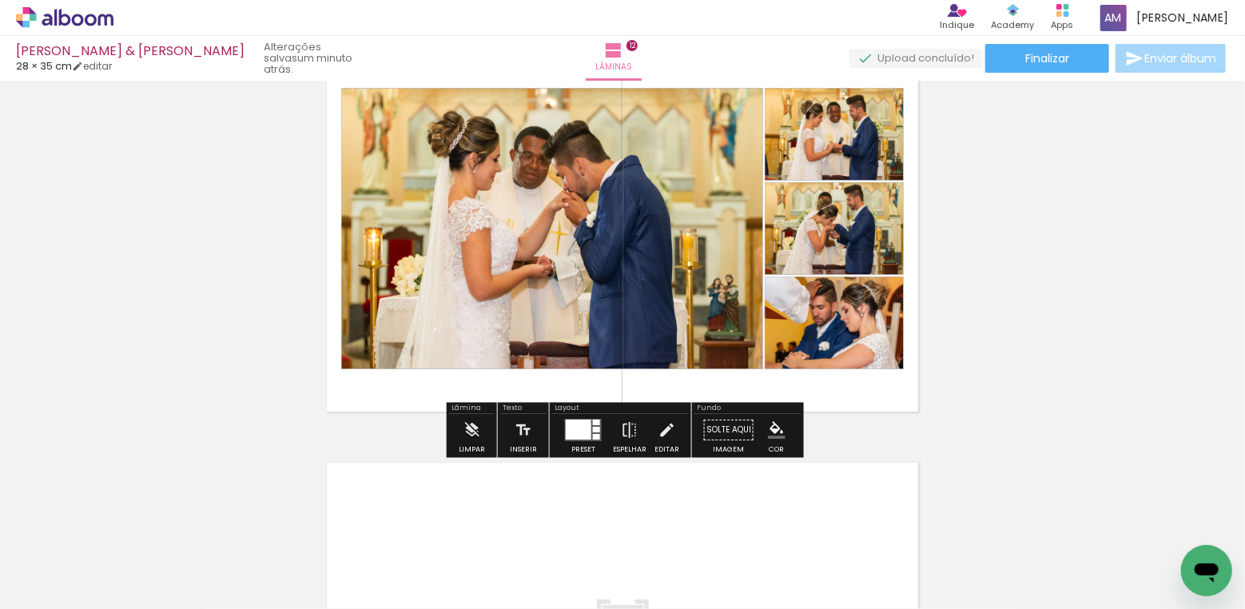
scroll to position [4673, 0]
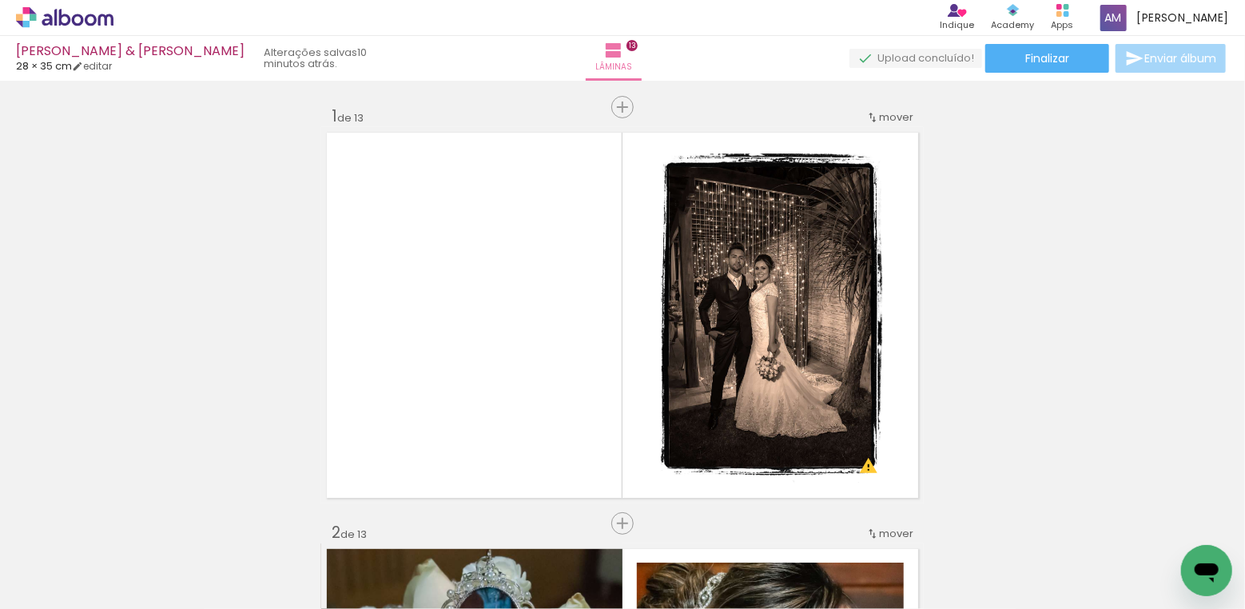
scroll to position [0, 3033]
